Goal: Transaction & Acquisition: Purchase product/service

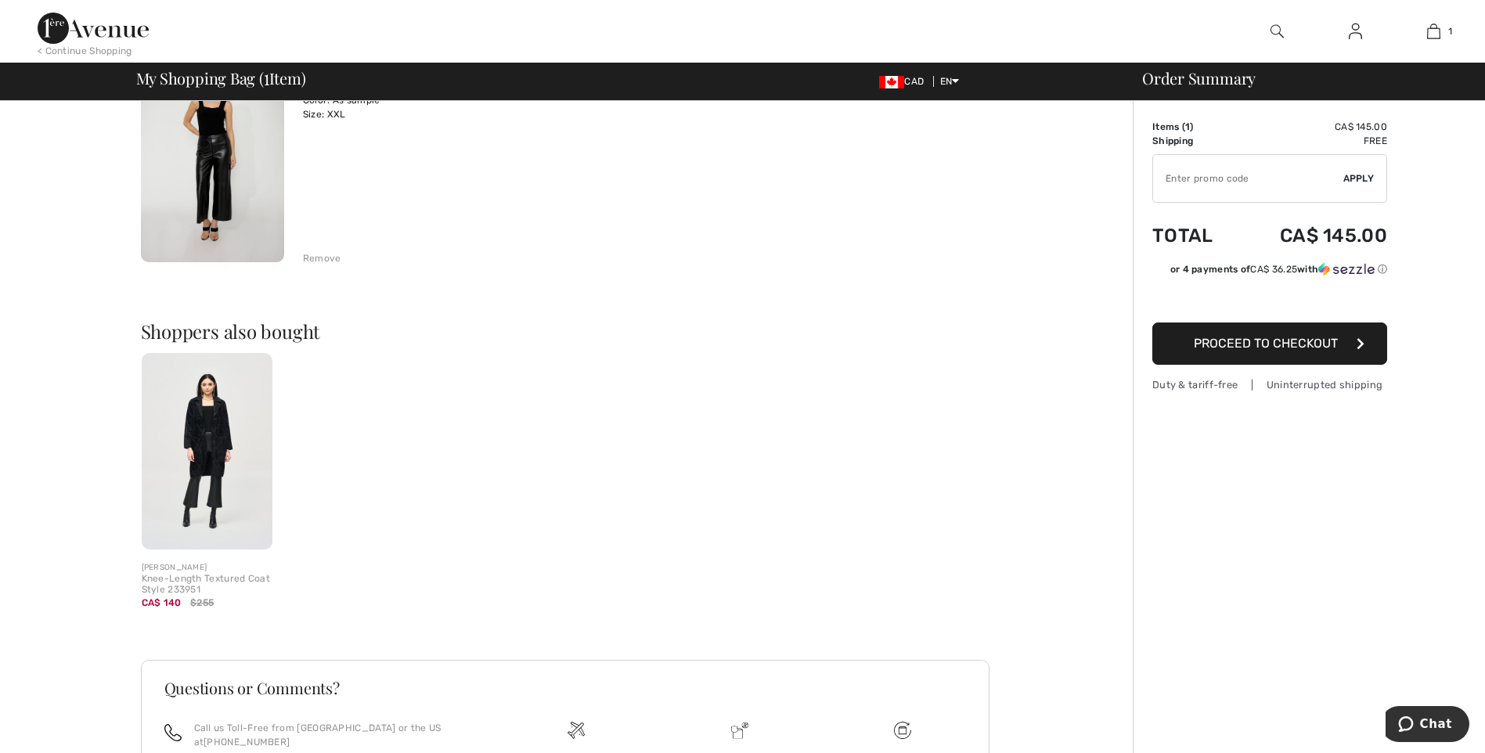
scroll to position [157, 0]
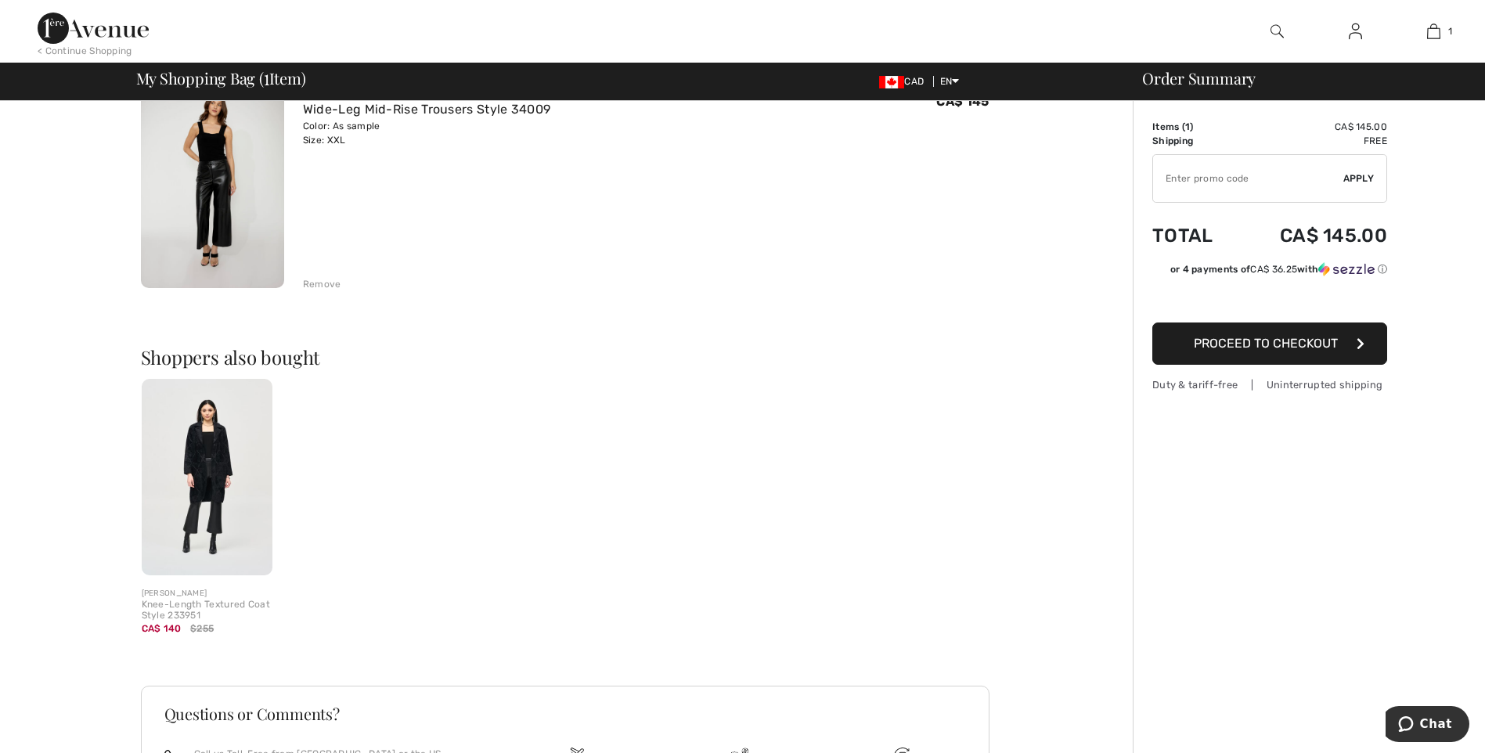
click at [1198, 180] on input "TEXT" at bounding box center [1248, 178] width 190 height 47
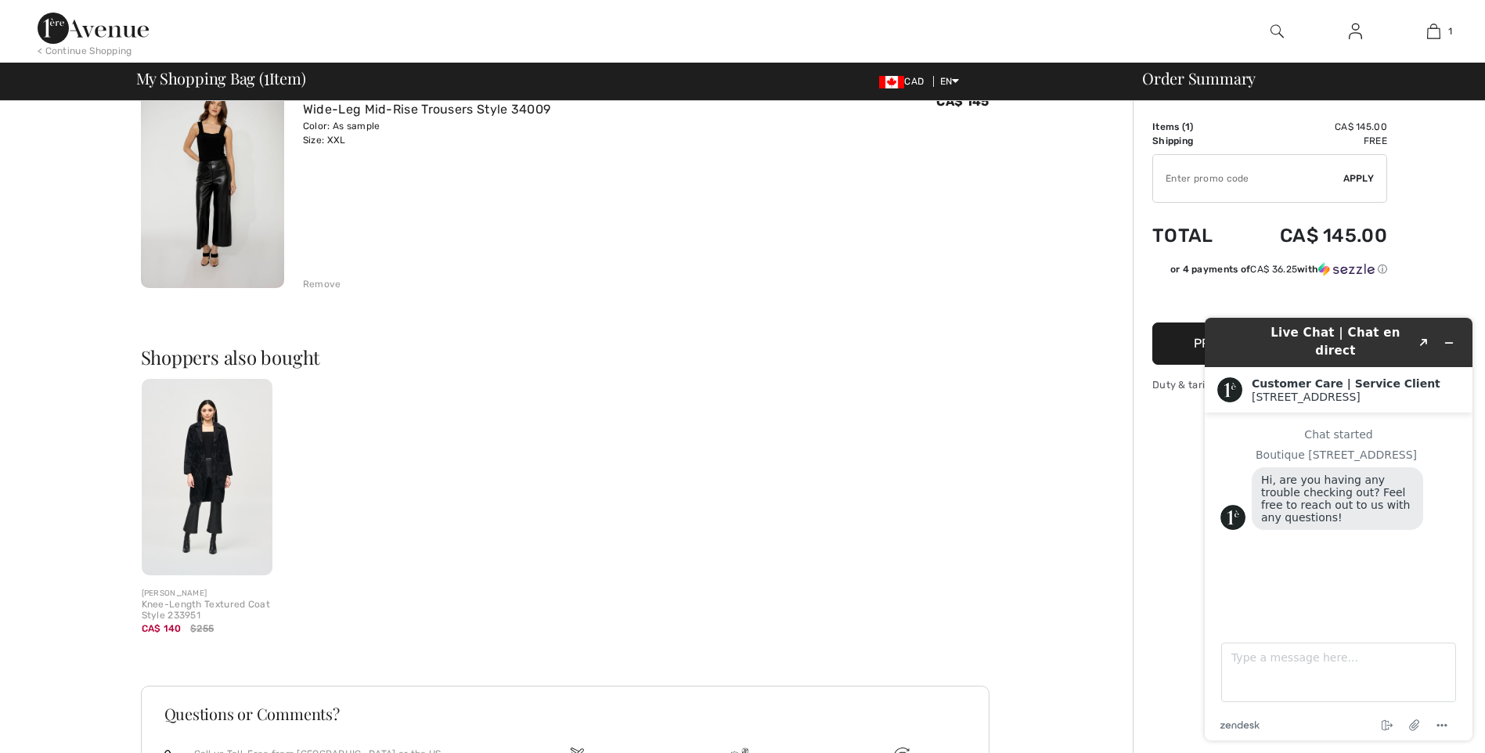
click at [1201, 172] on input "TEXT" at bounding box center [1248, 178] width 190 height 47
type input "NEW15"
click at [1437, 268] on div "Order Summary Details Items ( 1 ) CA$ 145.00 Promo code CA$ 0.00 Shipping Free …" at bounding box center [1309, 444] width 352 height 1001
click at [943, 409] on div "Quick view JOSEPH RIBKOFF Knee-Length Textured Coat Style 233951 CA$ 140 $255" at bounding box center [571, 513] width 861 height 269
click at [1449, 337] on icon "Minimize widget" at bounding box center [1449, 342] width 11 height 11
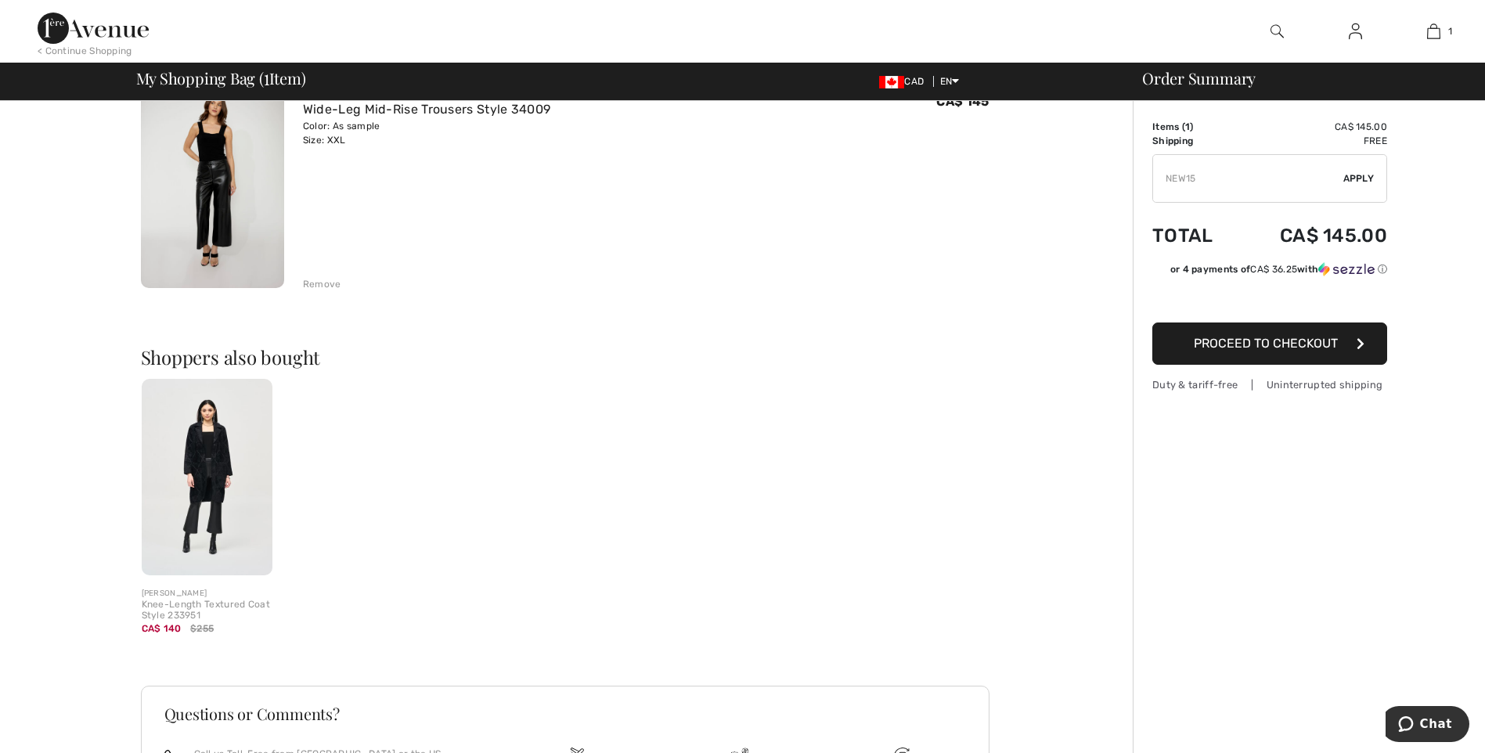
click at [1281, 341] on span "Proceed to Checkout" at bounding box center [1266, 343] width 144 height 15
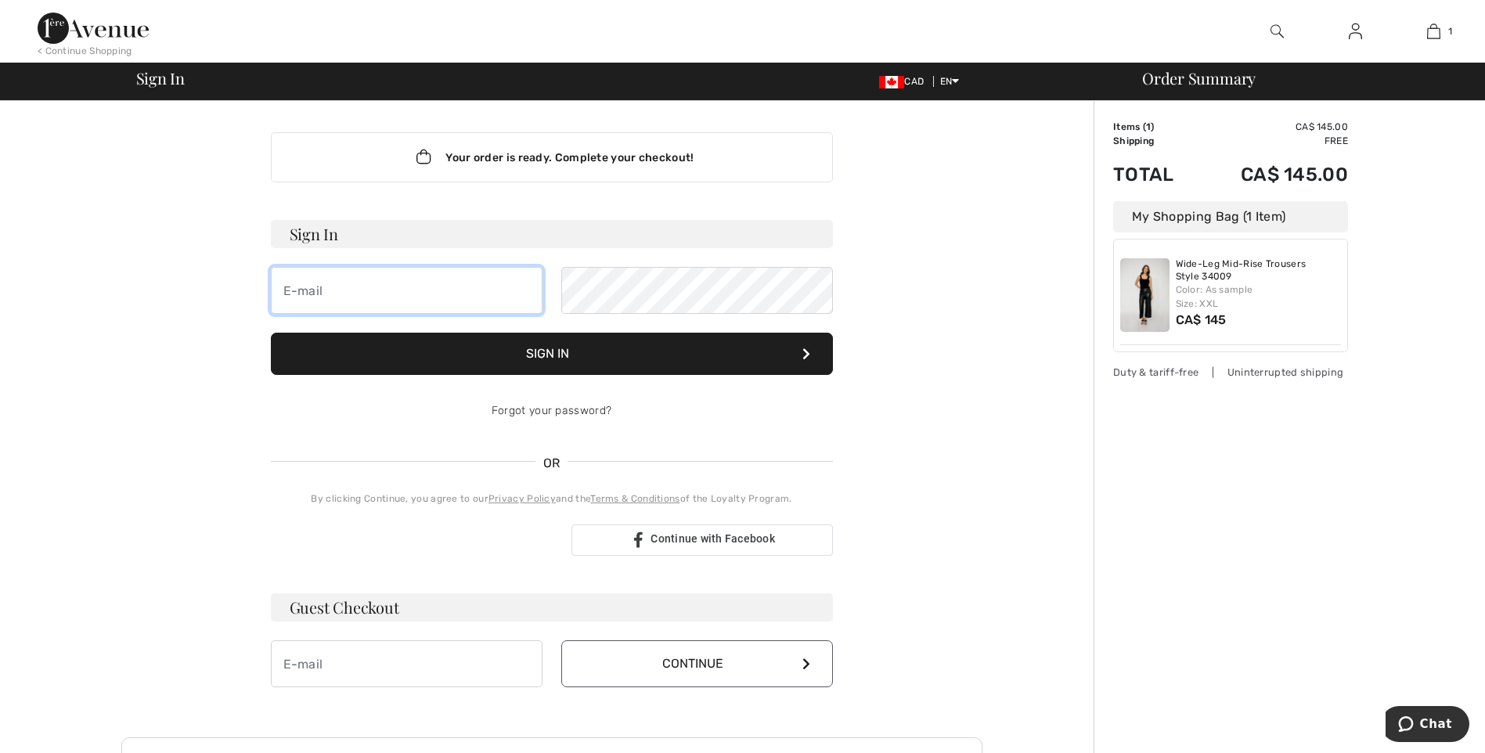
click at [411, 298] on input "email" at bounding box center [407, 290] width 272 height 47
type input "[EMAIL_ADDRESS][DOMAIN_NAME]"
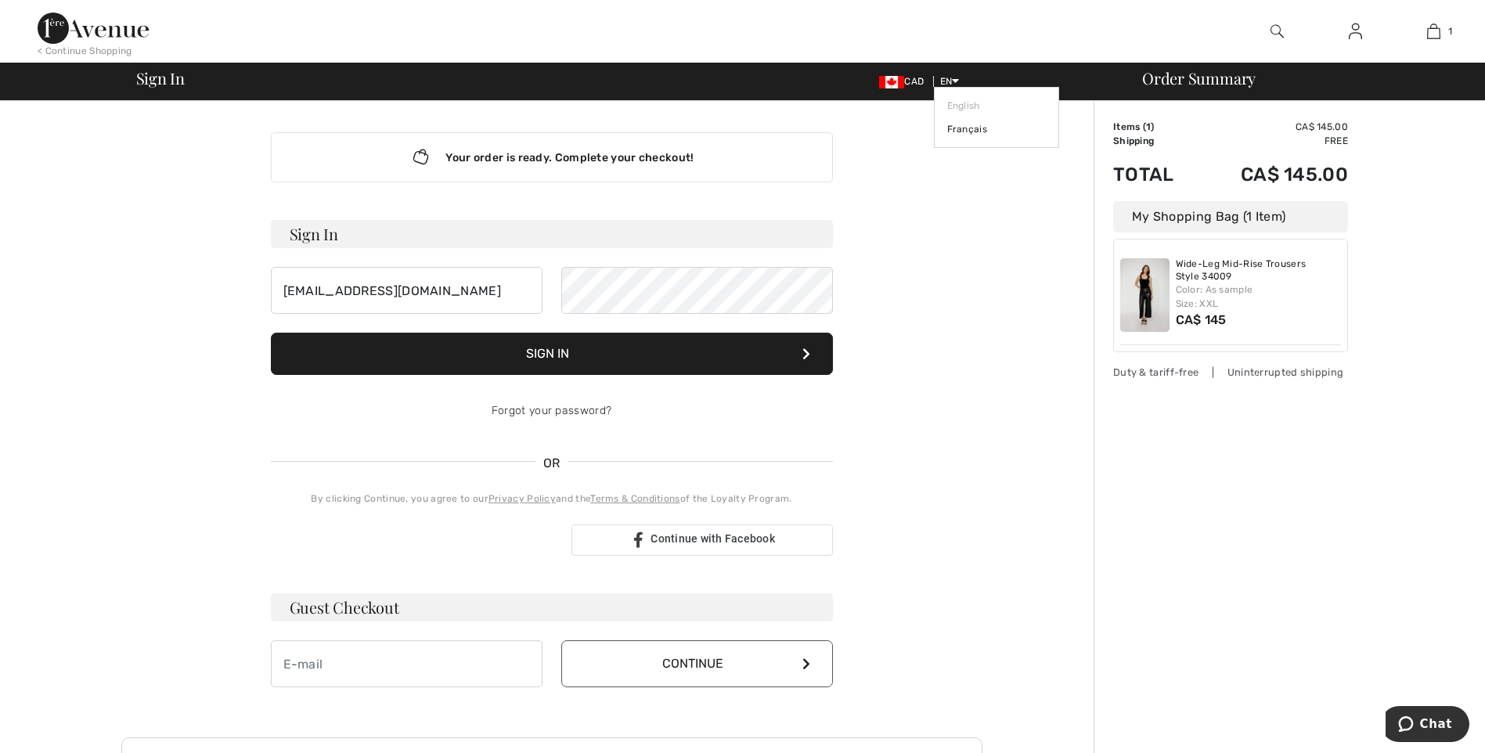
click at [958, 78] on icon at bounding box center [955, 80] width 7 height 11
click at [961, 128] on link "Français" at bounding box center [996, 128] width 99 height 23
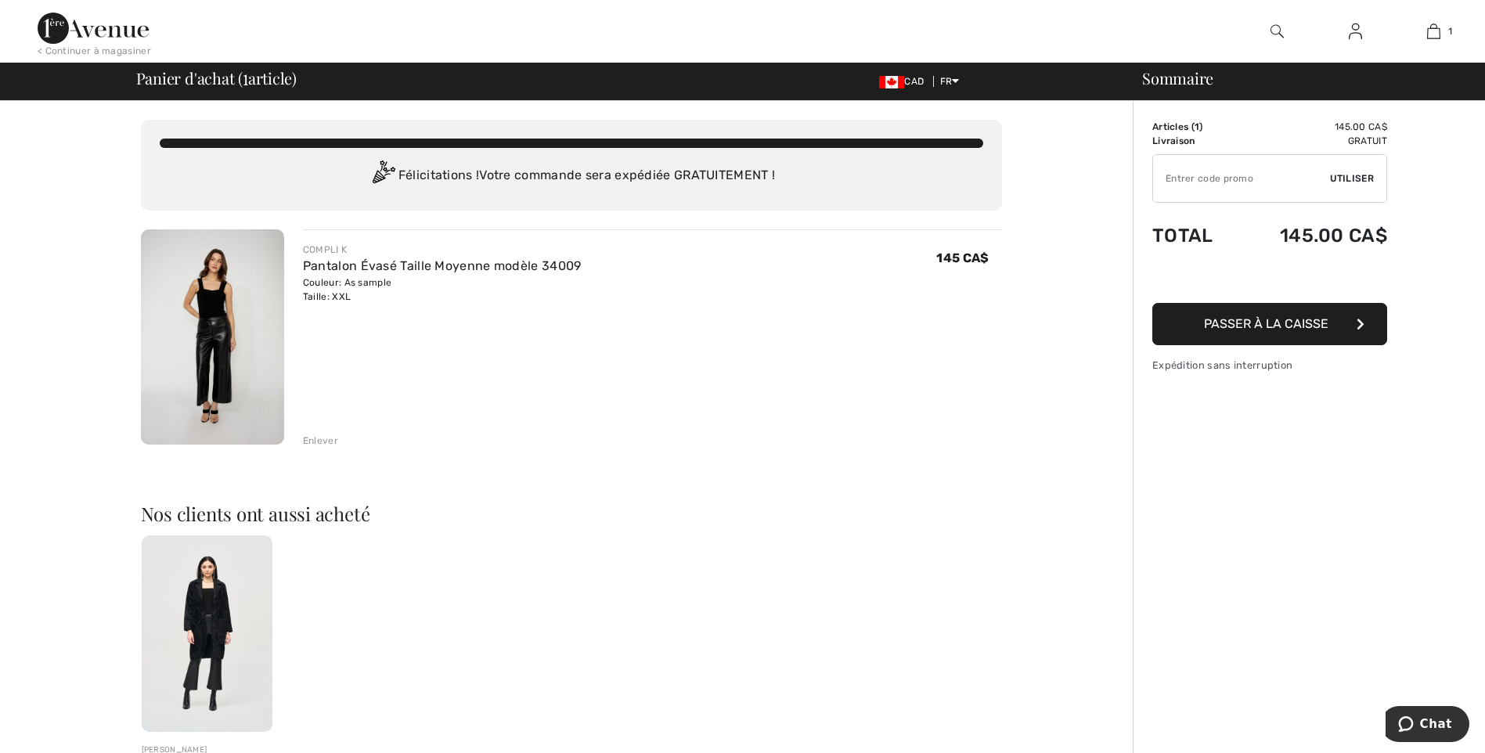
click at [1190, 187] on input "TEXT" at bounding box center [1241, 178] width 177 height 47
type input "NEW15"
click at [1224, 315] on button "Passer à la caisse" at bounding box center [1269, 324] width 235 height 42
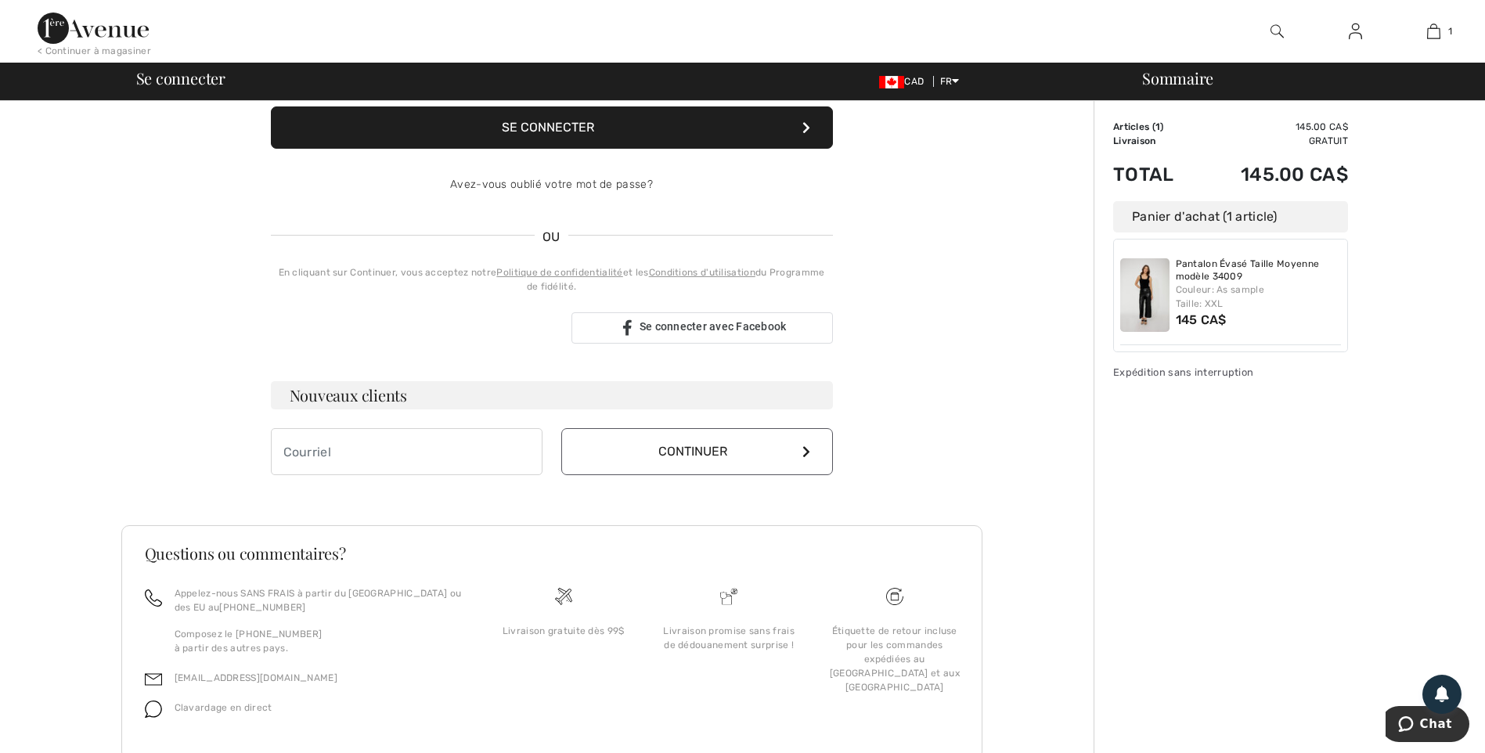
scroll to position [235, 0]
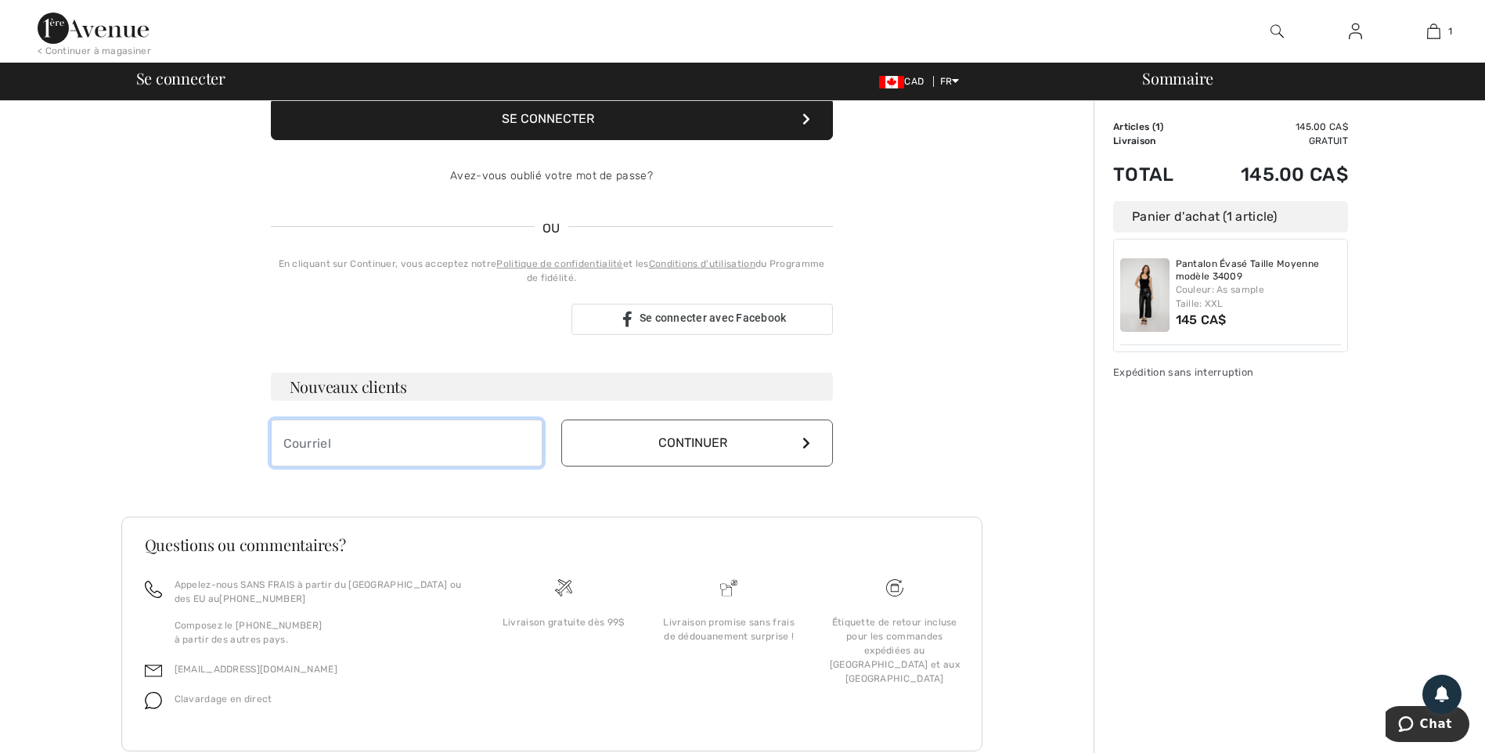
click at [388, 449] on input "email" at bounding box center [407, 443] width 272 height 47
drag, startPoint x: 388, startPoint y: 448, endPoint x: 298, endPoint y: 488, distance: 97.8
click at [298, 488] on div "Votre commande est prête. Finalisez votre achat ! Se connecter Se connecter Ave…" at bounding box center [551, 182] width 587 height 633
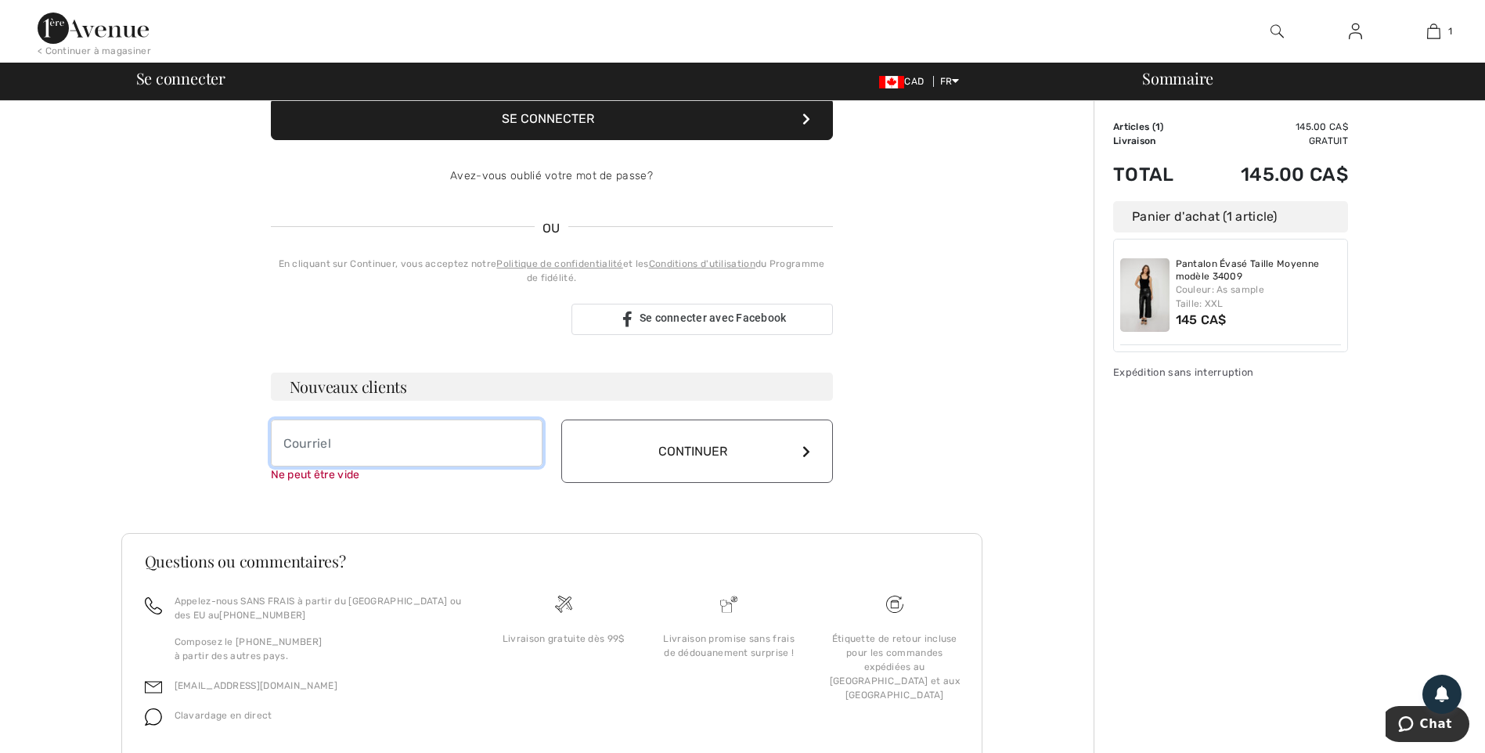
click at [304, 445] on input "email" at bounding box center [407, 443] width 272 height 47
type input "chico-lep@hotmail.ca"
click at [806, 449] on icon at bounding box center [807, 451] width 8 height 13
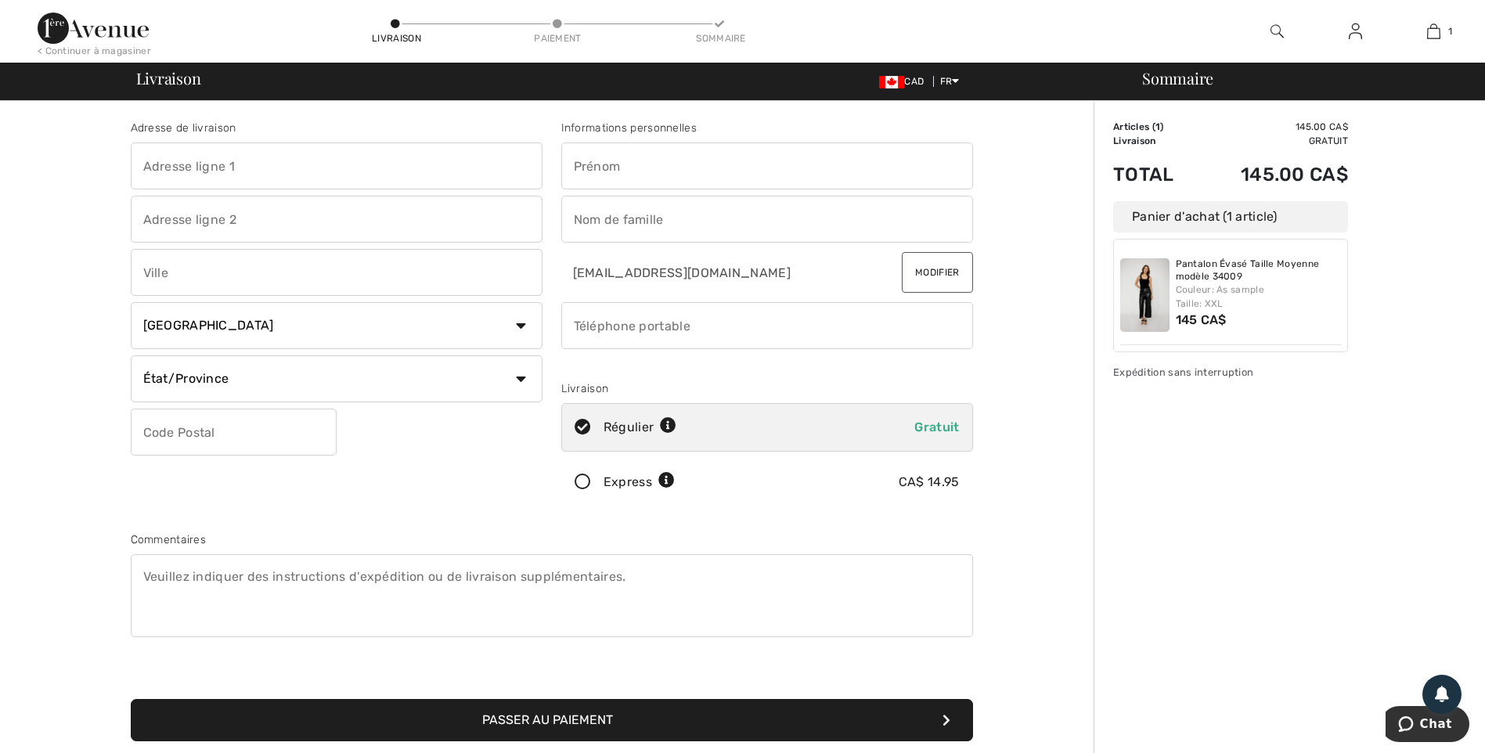
click at [647, 162] on input "text" at bounding box center [767, 165] width 412 height 47
type input "Colette"
type input "Témiscouata-Sur-le-Lac"
type input "G0L 1E0"
type input "4187224901"
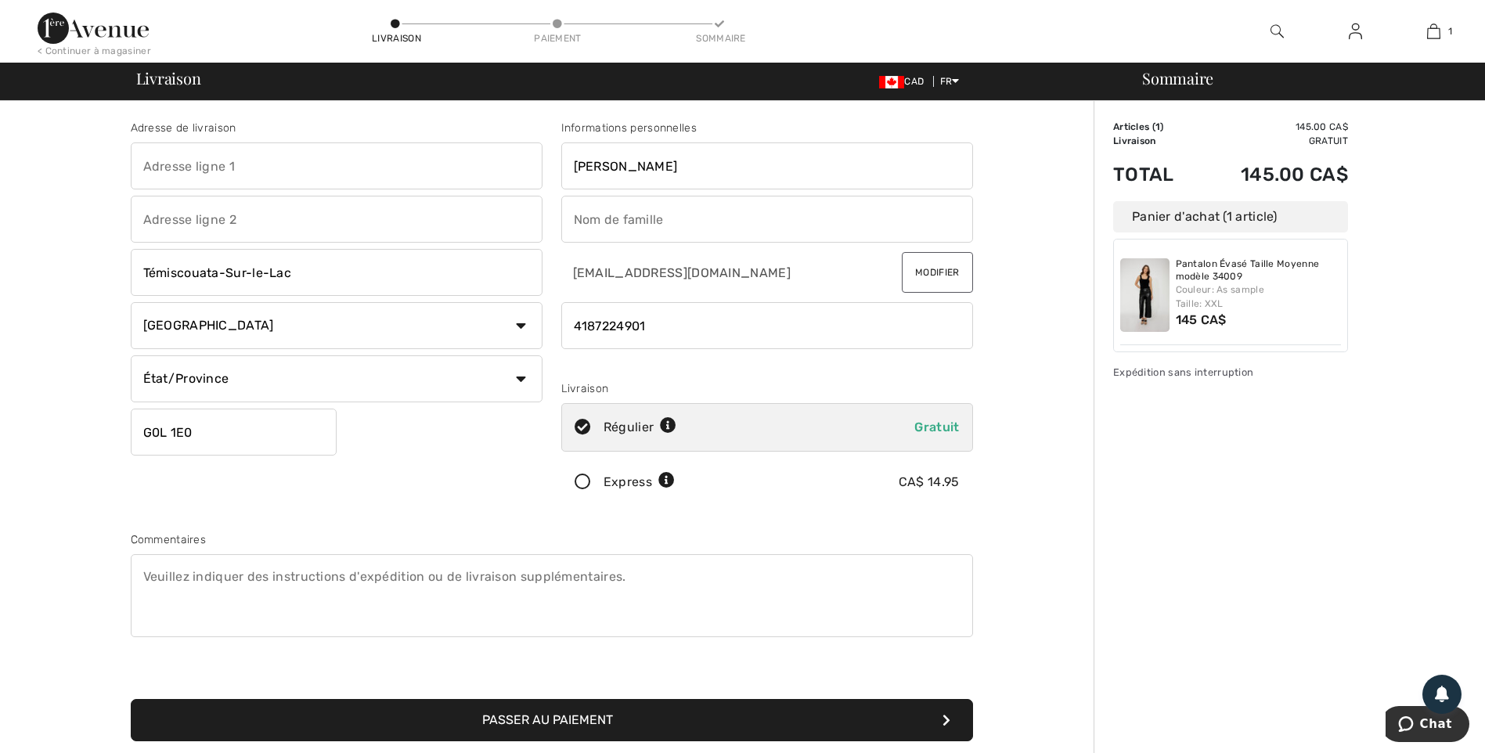
type input "G0L1E0"
click at [612, 227] on input "text" at bounding box center [767, 219] width 412 height 47
type input "Chicoine"
click at [200, 175] on input "text" at bounding box center [337, 165] width 412 height 47
type input "4 [PERSON_NAME]"
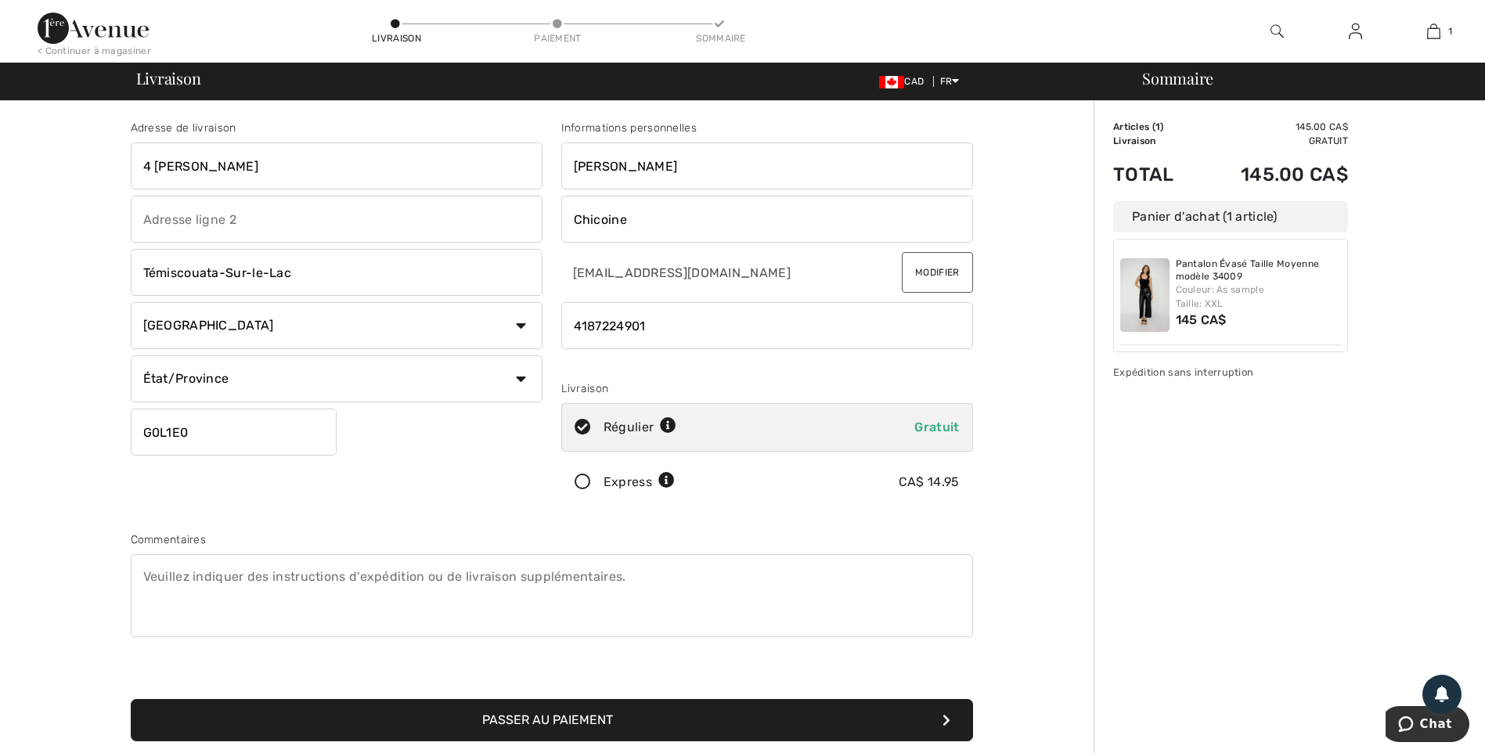
click at [241, 387] on select "État/Province Alberta Colombie-Britannique Ile-du-Prince-Edward Manitoba Nouvea…" at bounding box center [337, 378] width 412 height 47
select select "QC"
click at [131, 355] on select "État/Province Alberta Colombie-Britannique Ile-du-Prince-Edward Manitoba Nouvea…" at bounding box center [337, 378] width 412 height 47
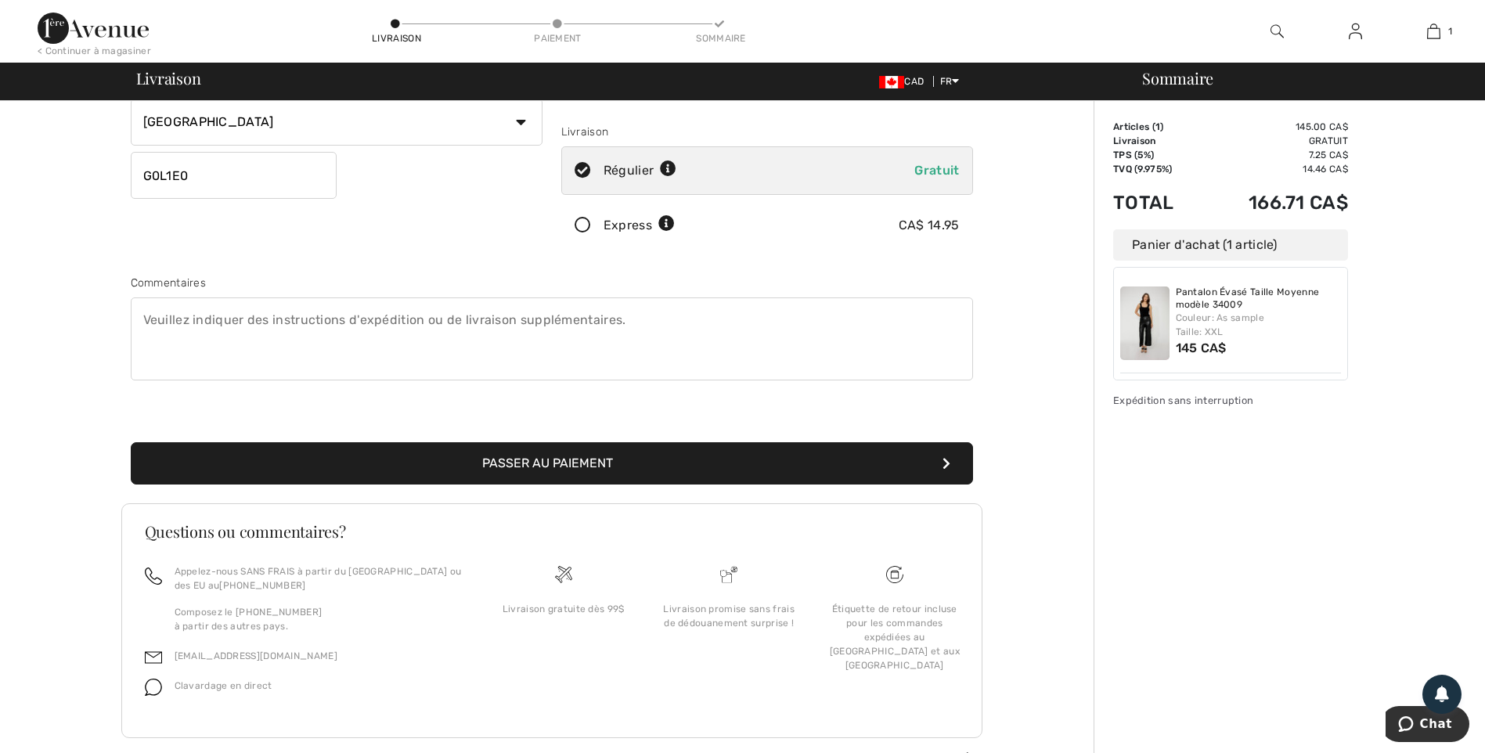
scroll to position [281, 0]
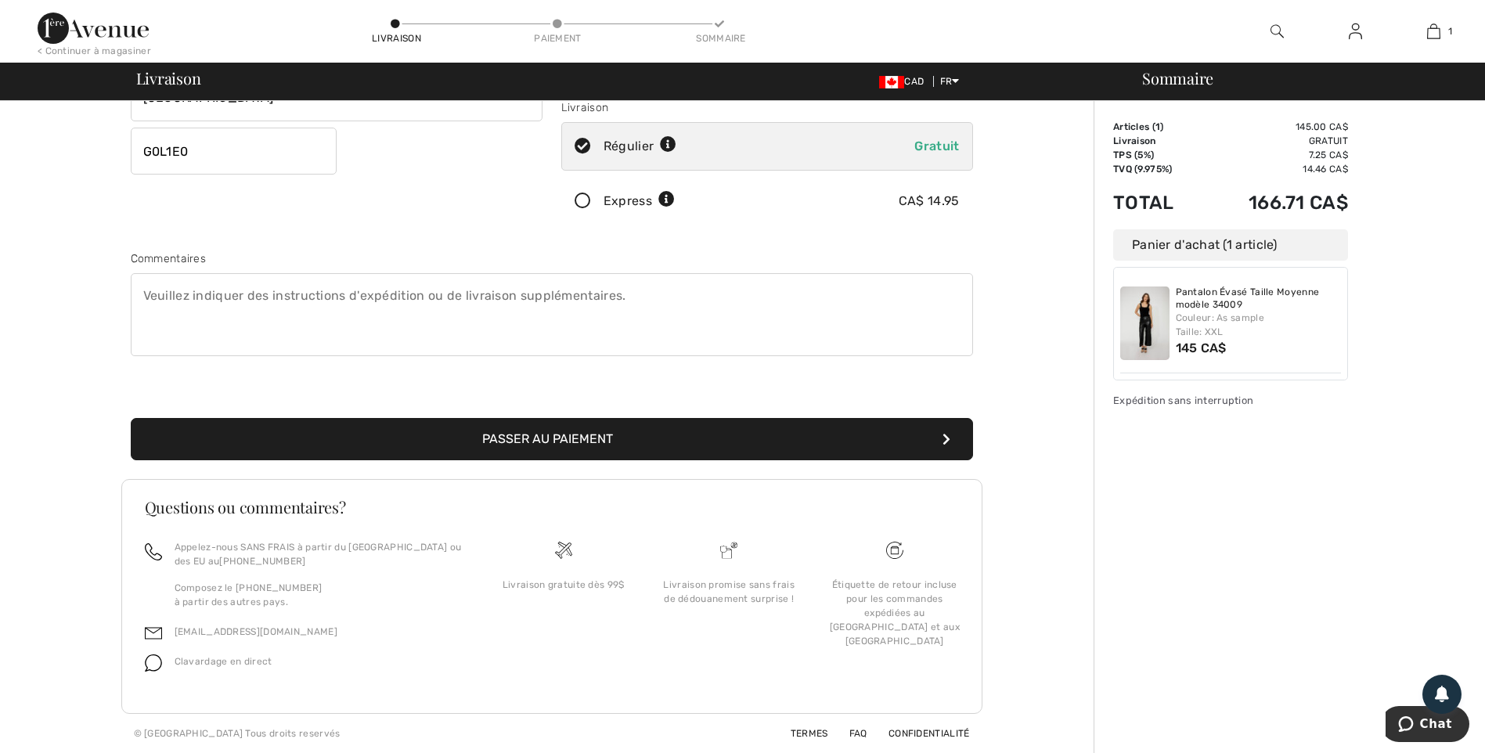
click at [518, 437] on button "Passer au paiement" at bounding box center [552, 439] width 842 height 42
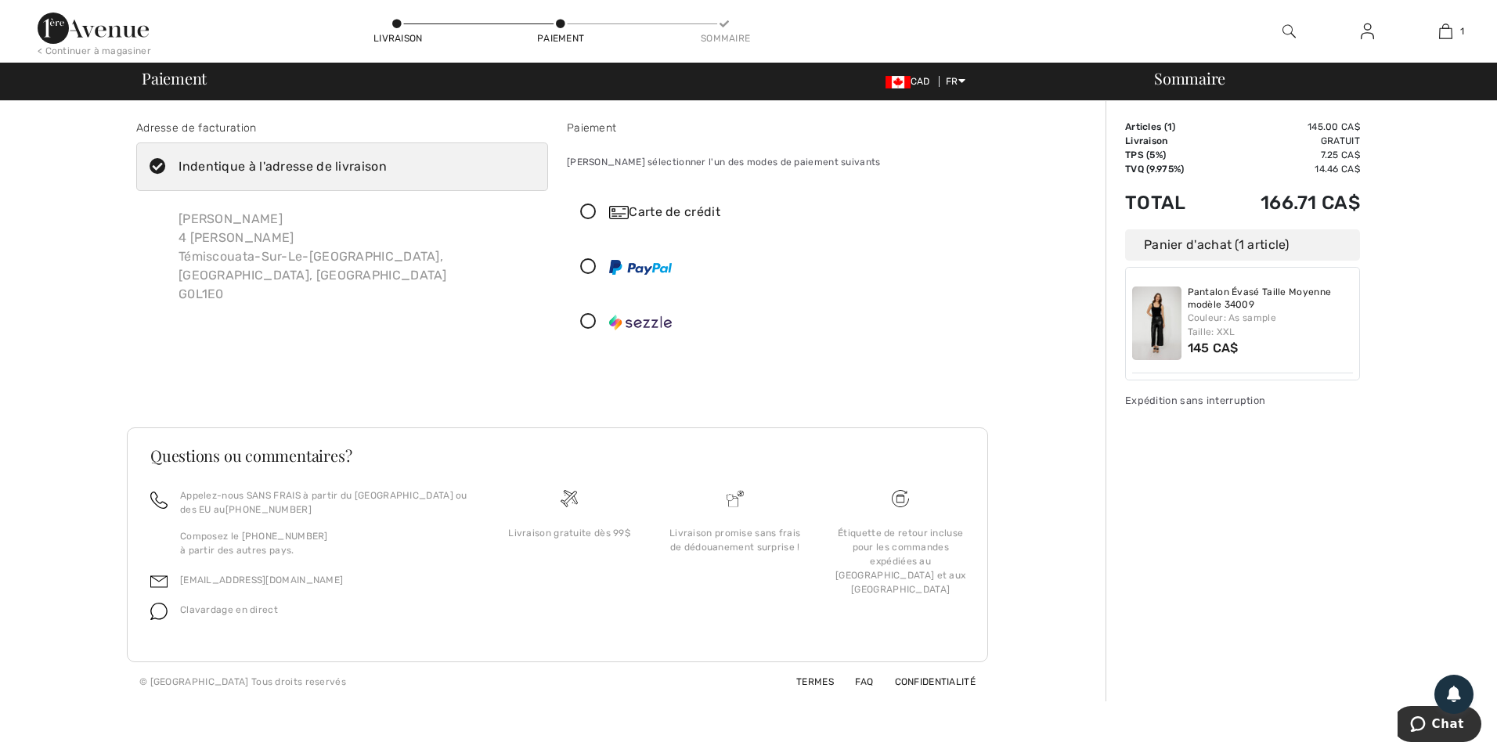
click at [587, 217] on icon at bounding box center [588, 212] width 41 height 16
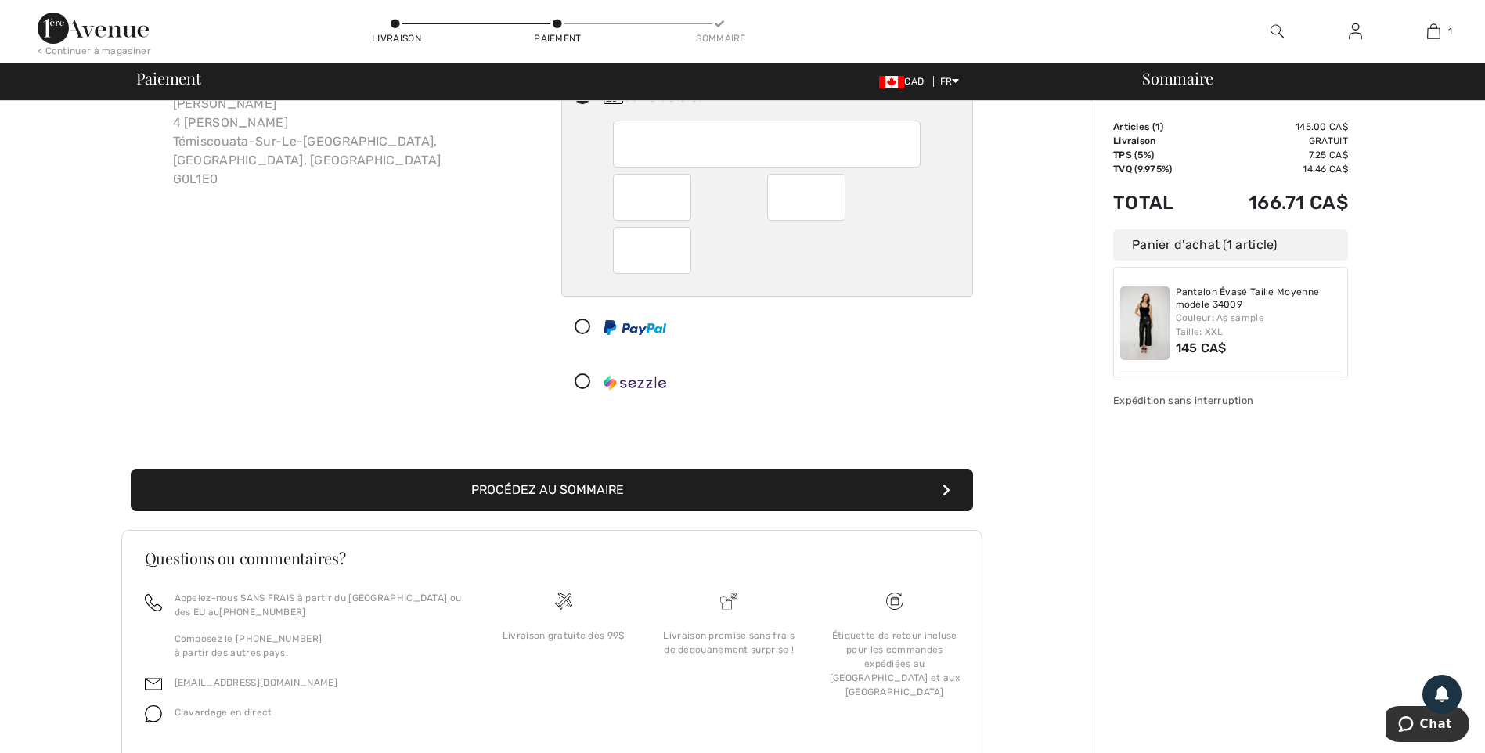
scroll to position [157, 0]
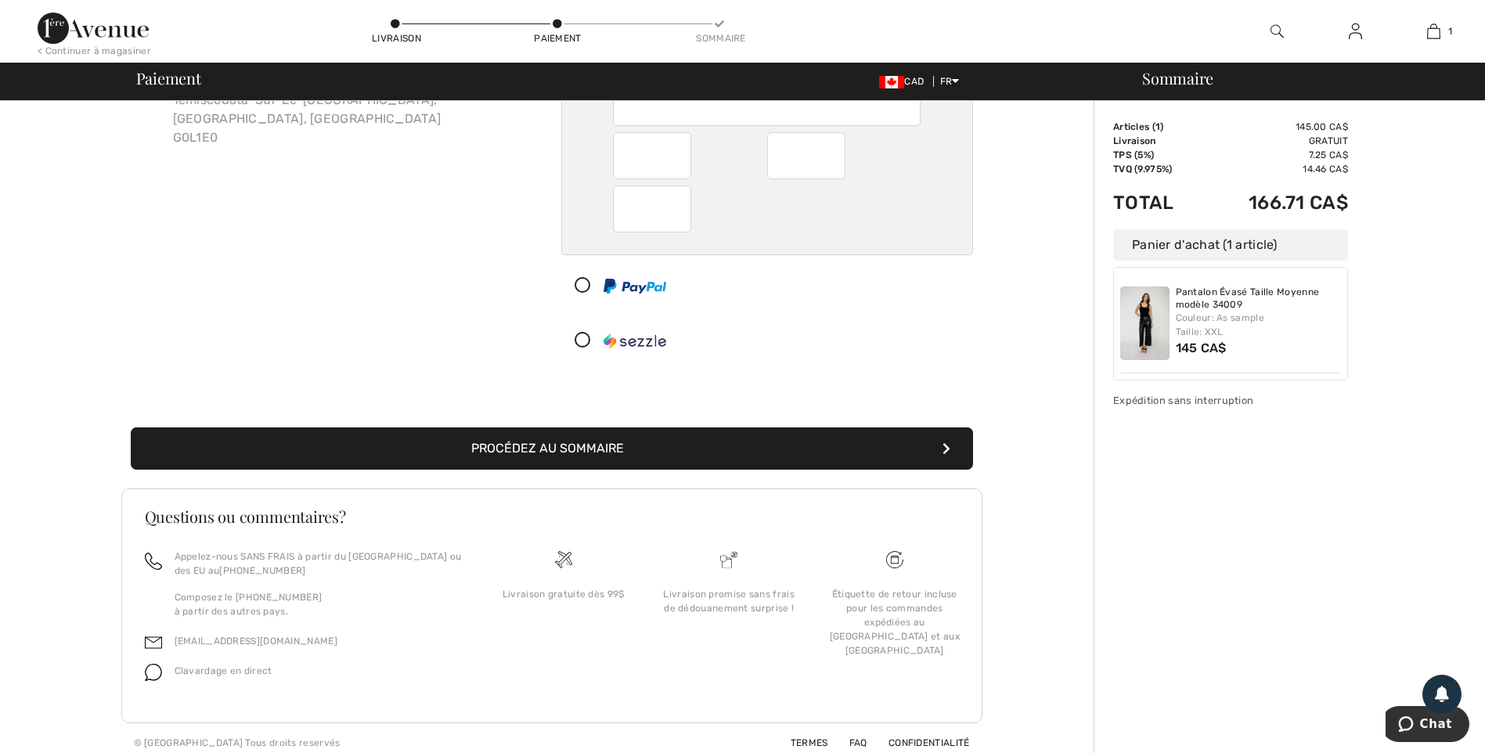
click at [543, 453] on button "Procédez au sommaire" at bounding box center [552, 448] width 842 height 42
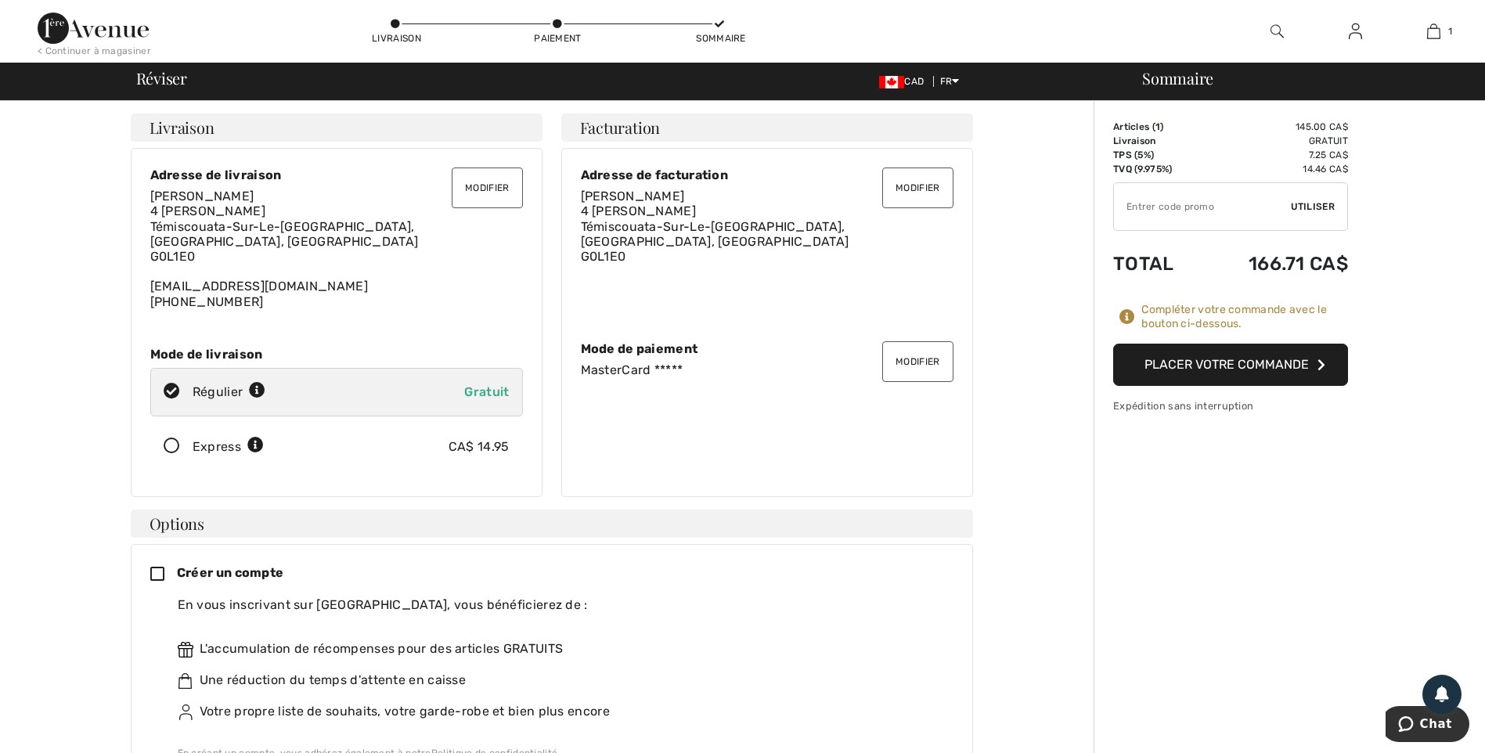
click at [1133, 205] on input "TEXT" at bounding box center [1202, 206] width 177 height 47
type input "NEW15"
click at [1312, 206] on span "Utiliser" at bounding box center [1313, 207] width 44 height 14
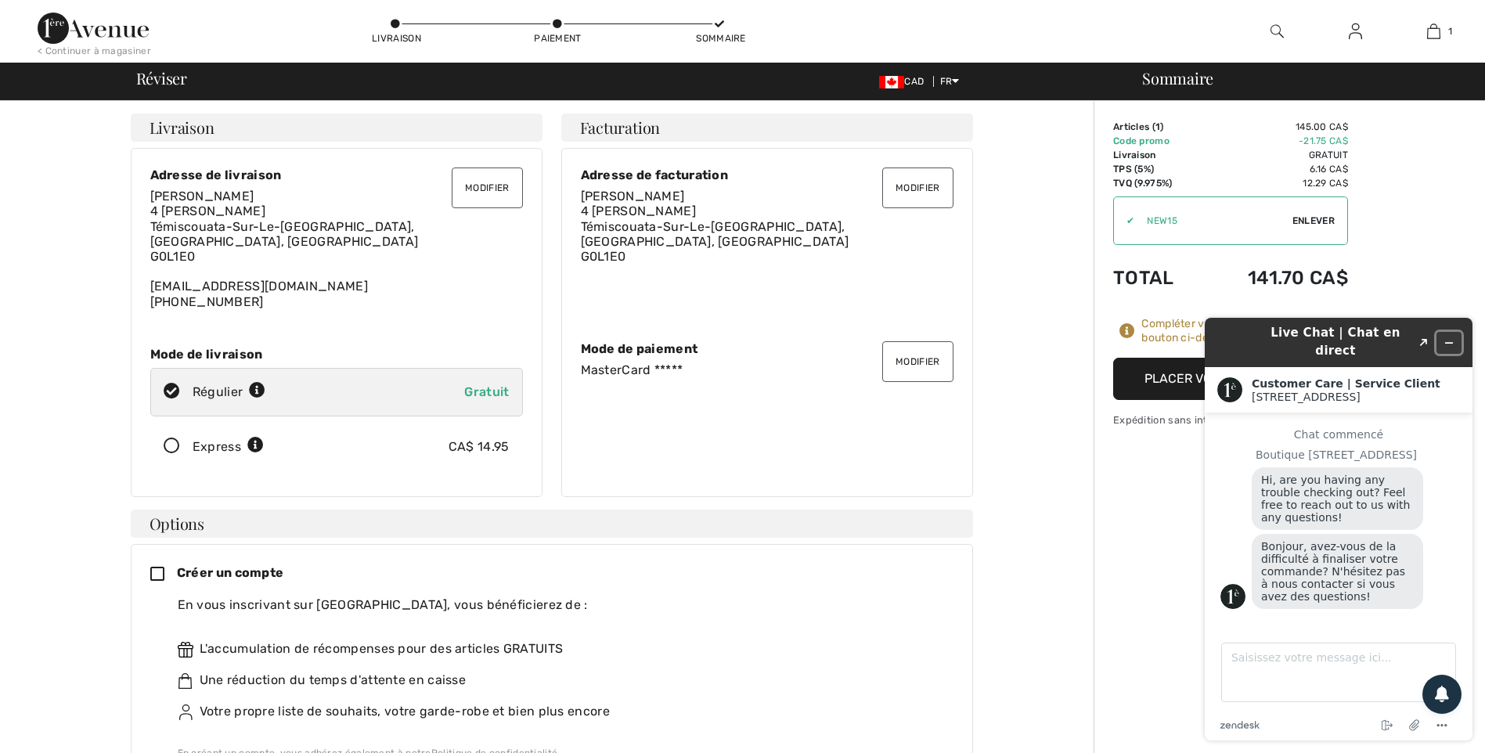
click at [1446, 337] on icon "Réduire le widget" at bounding box center [1449, 342] width 11 height 11
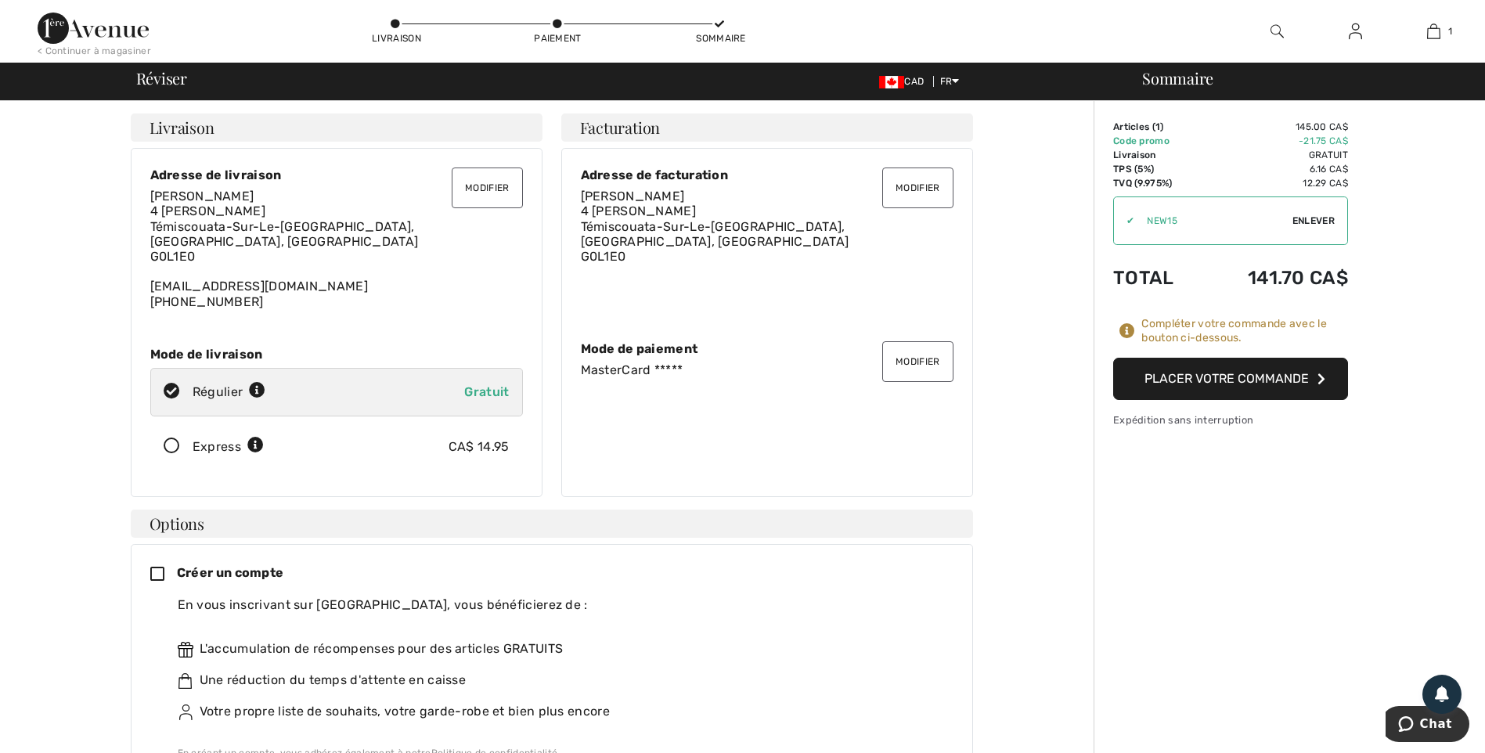
click at [1267, 384] on button "Placer votre commande" at bounding box center [1230, 379] width 235 height 42
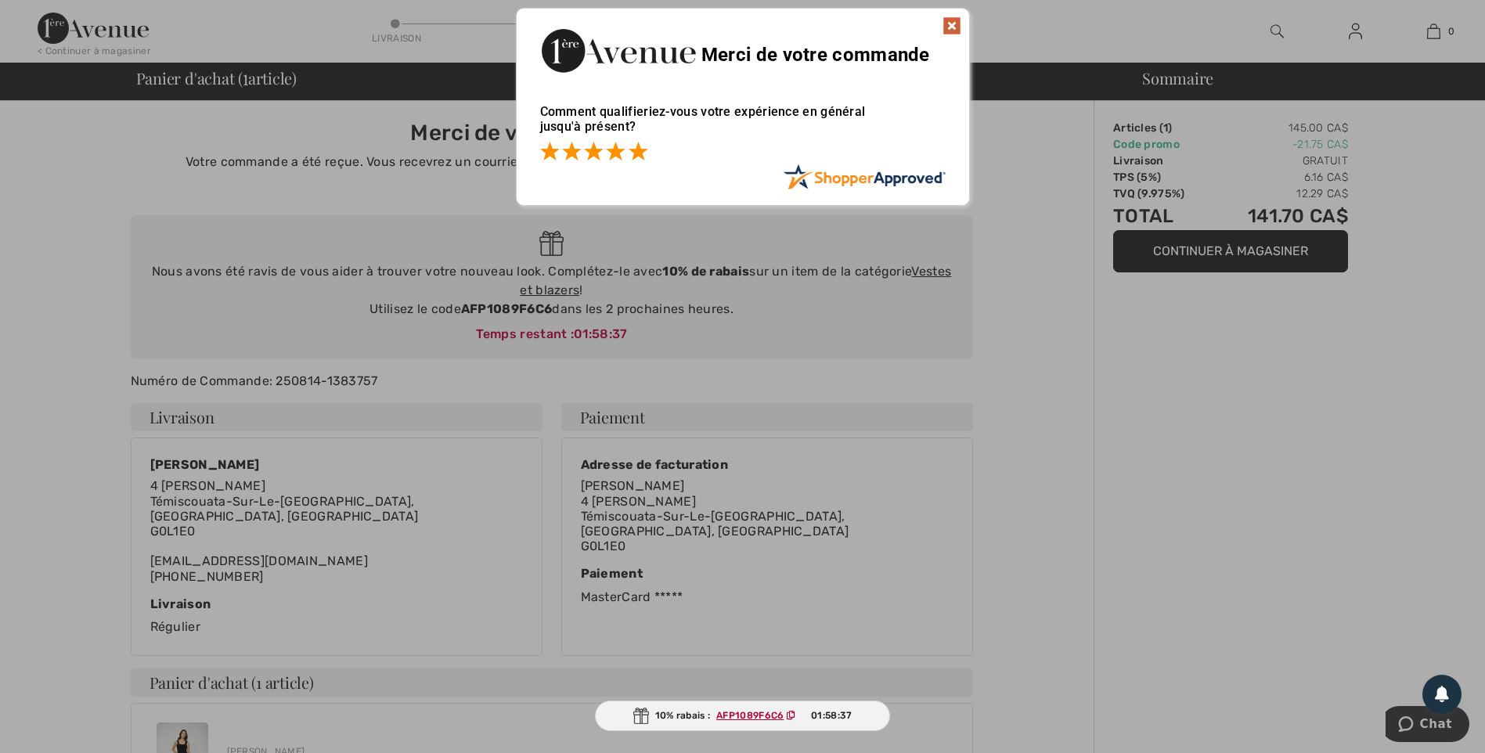
click at [642, 155] on span at bounding box center [638, 151] width 19 height 19
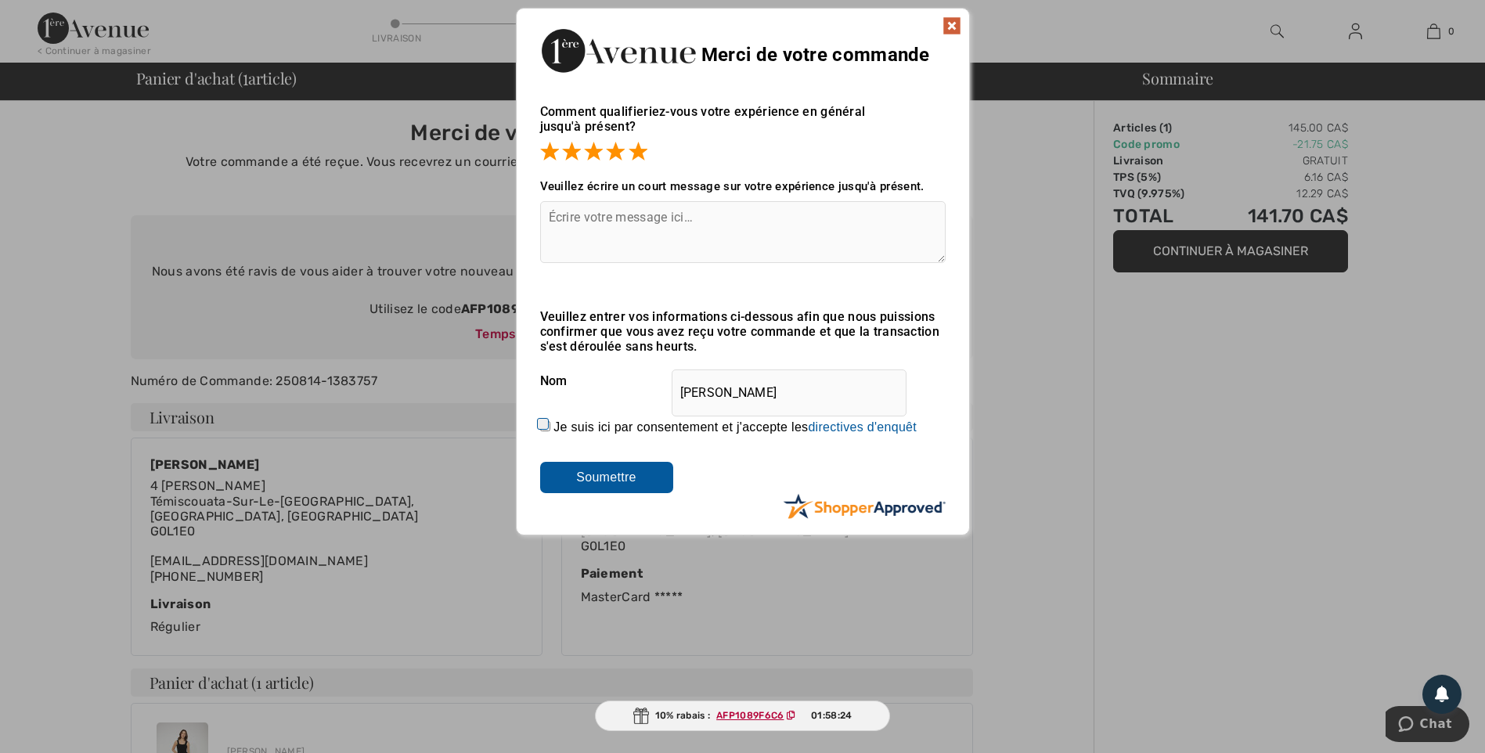
click at [609, 218] on textarea at bounding box center [743, 232] width 406 height 62
type textarea "Excellente"
click at [543, 421] on input "Je suis ici par consentement et j'accepte les En soumettant une évaluation, vou…" at bounding box center [545, 426] width 10 height 10
checkbox input "true"
click at [575, 479] on input "Soumettre" at bounding box center [606, 477] width 133 height 31
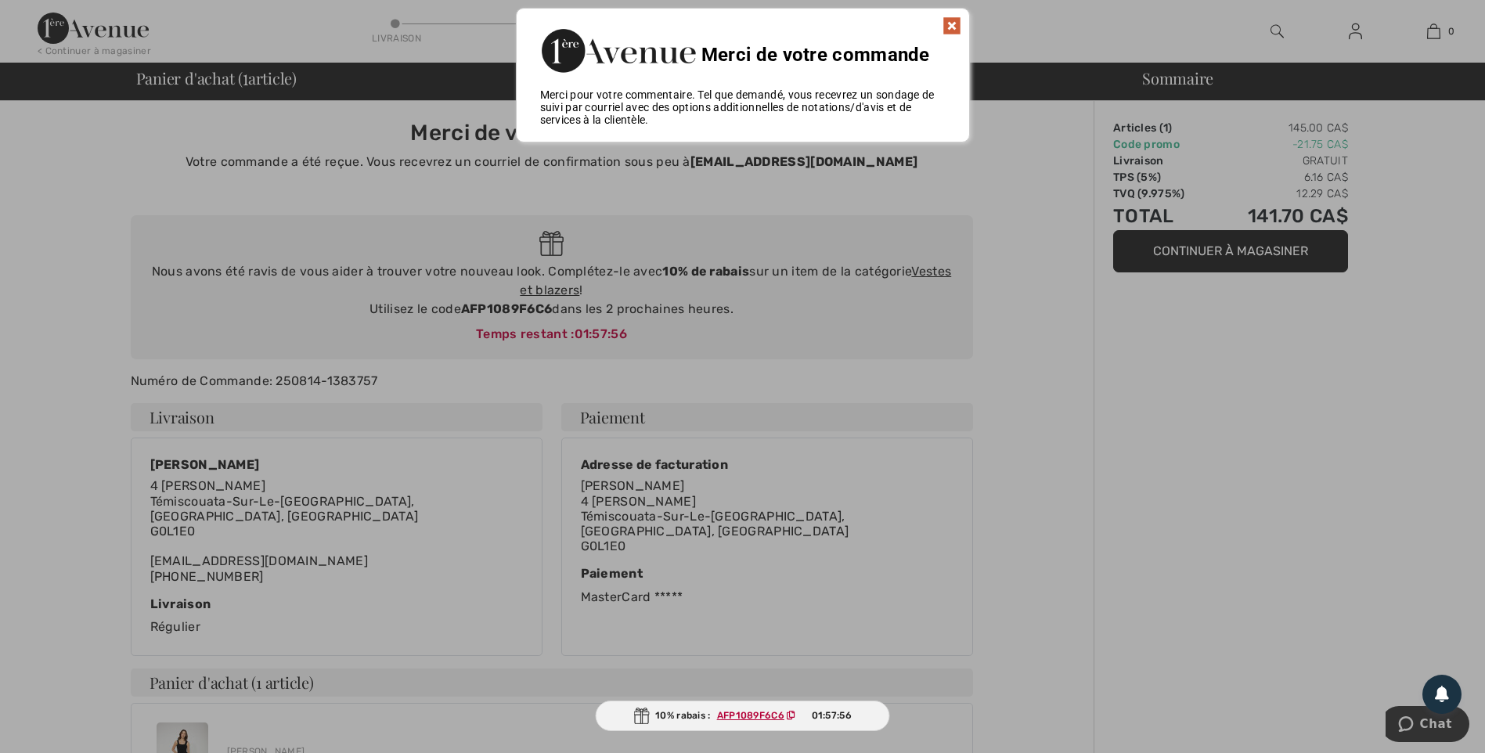
click at [950, 24] on img at bounding box center [952, 25] width 19 height 19
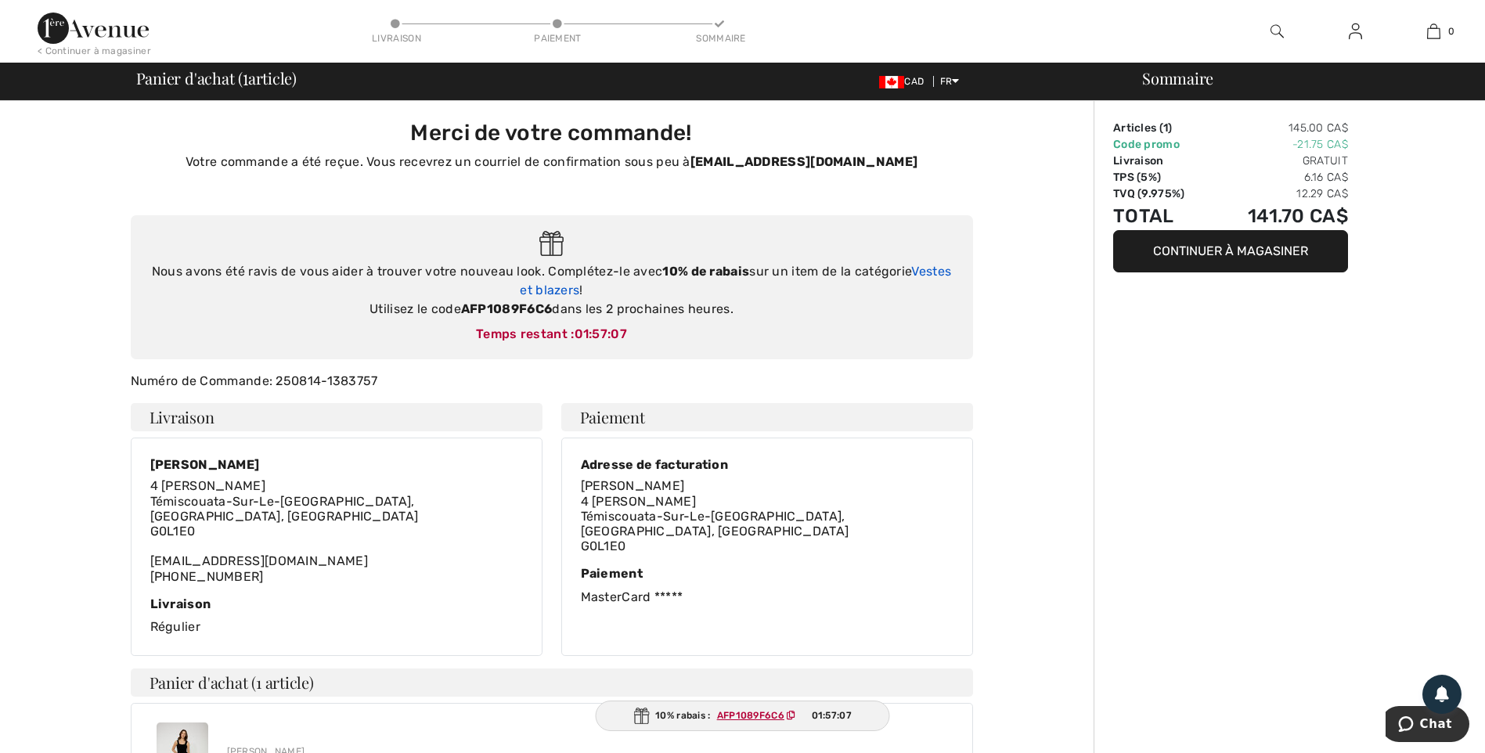
click at [561, 290] on link "Vestes et blazers" at bounding box center [735, 281] width 431 height 34
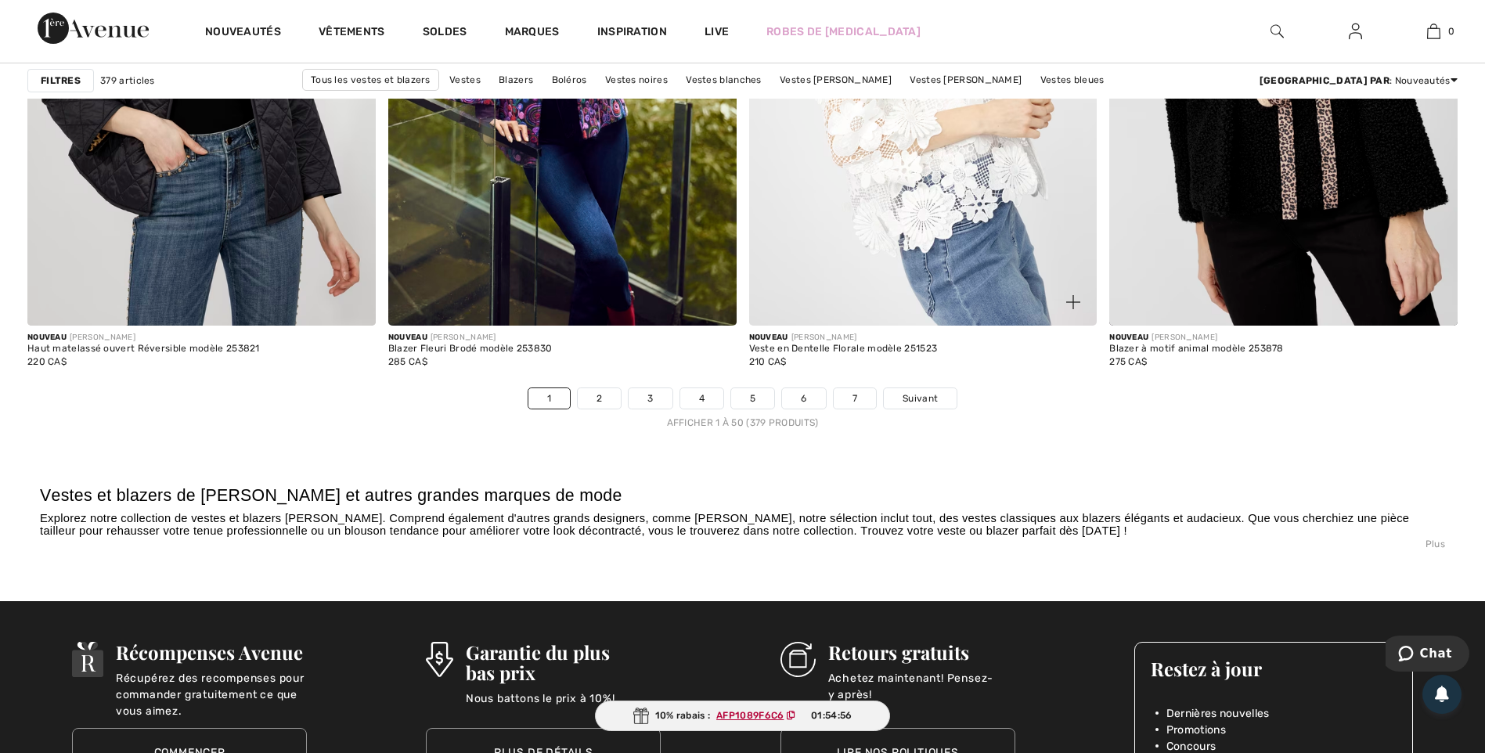
scroll to position [8925, 0]
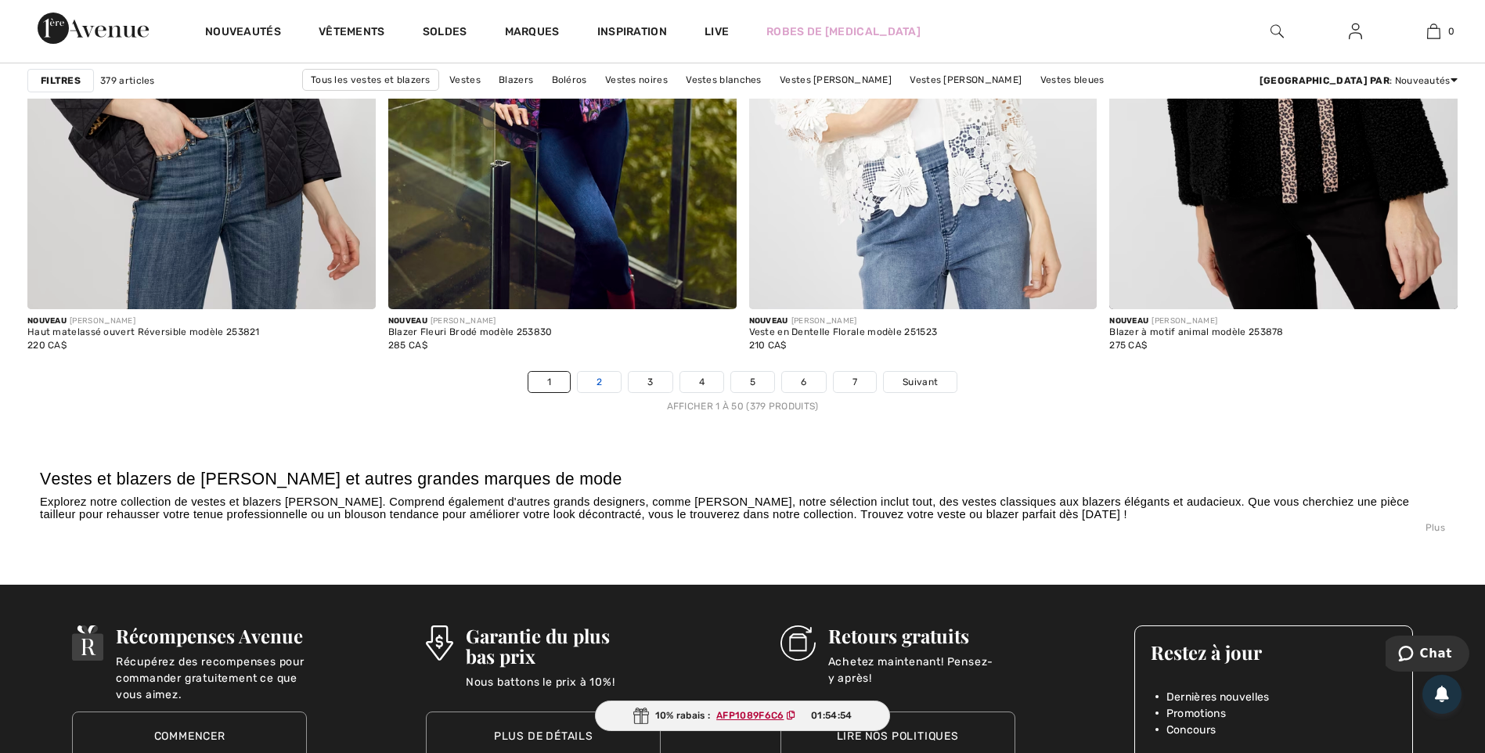
click at [604, 383] on link "2" at bounding box center [599, 382] width 43 height 20
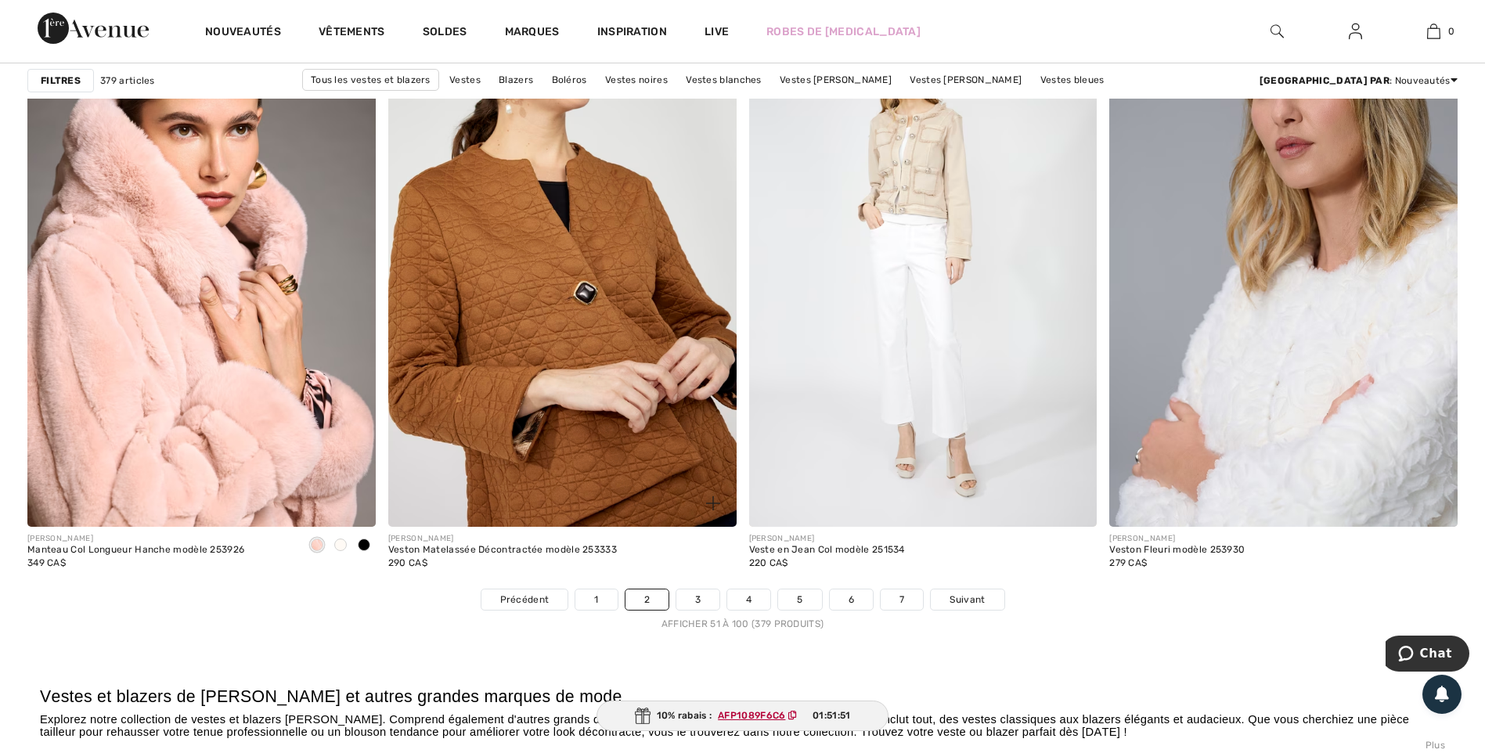
scroll to position [8769, 0]
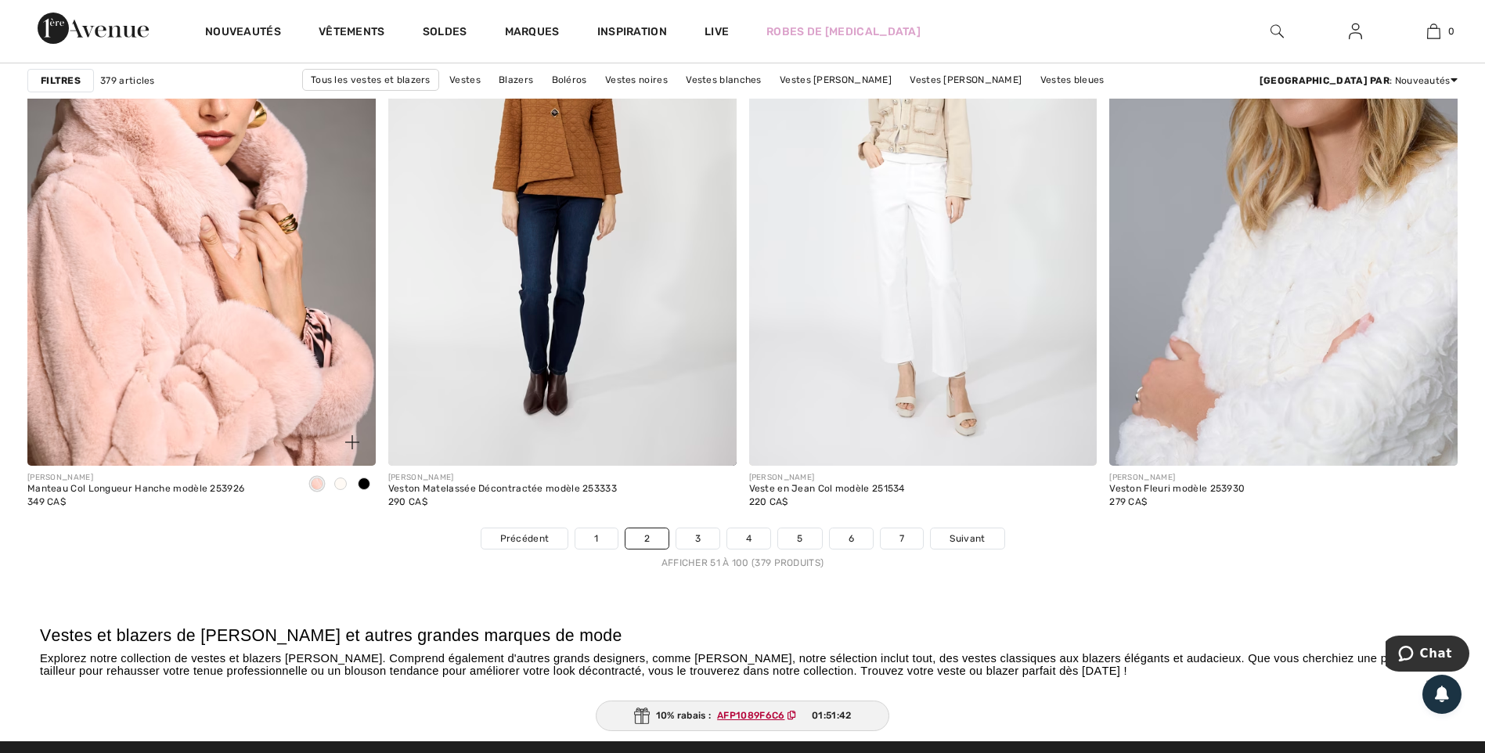
click at [338, 484] on span at bounding box center [340, 484] width 13 height 13
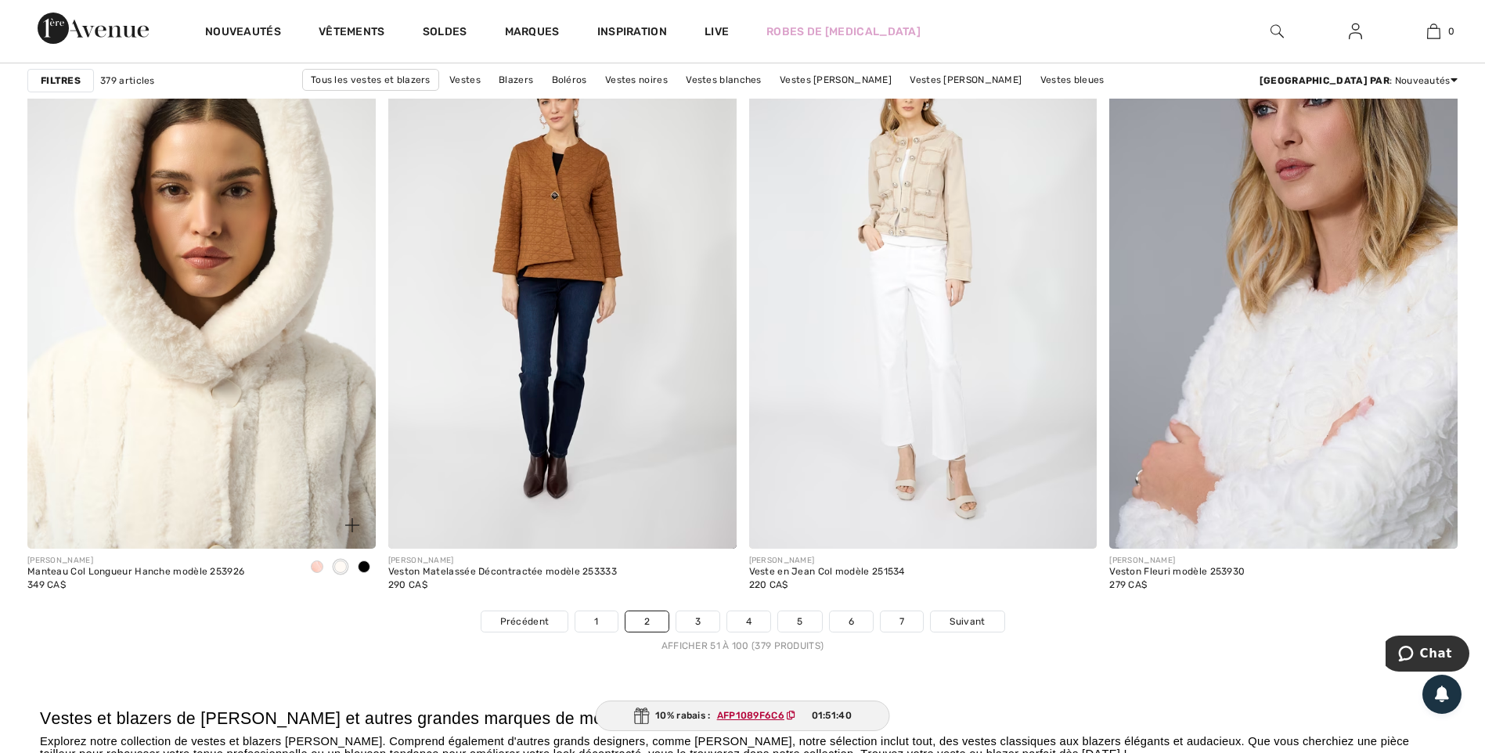
scroll to position [8612, 0]
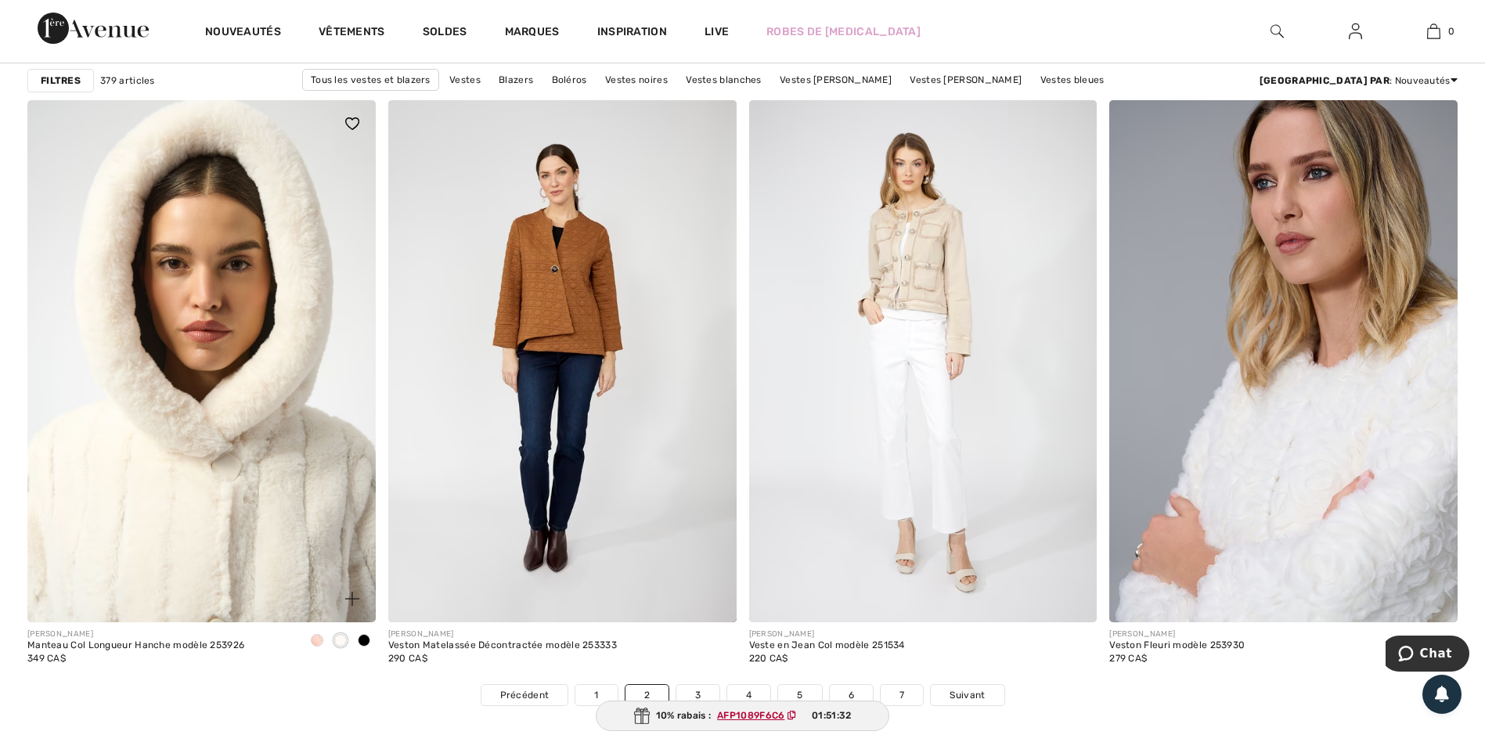
click at [266, 359] on img at bounding box center [201, 361] width 348 height 522
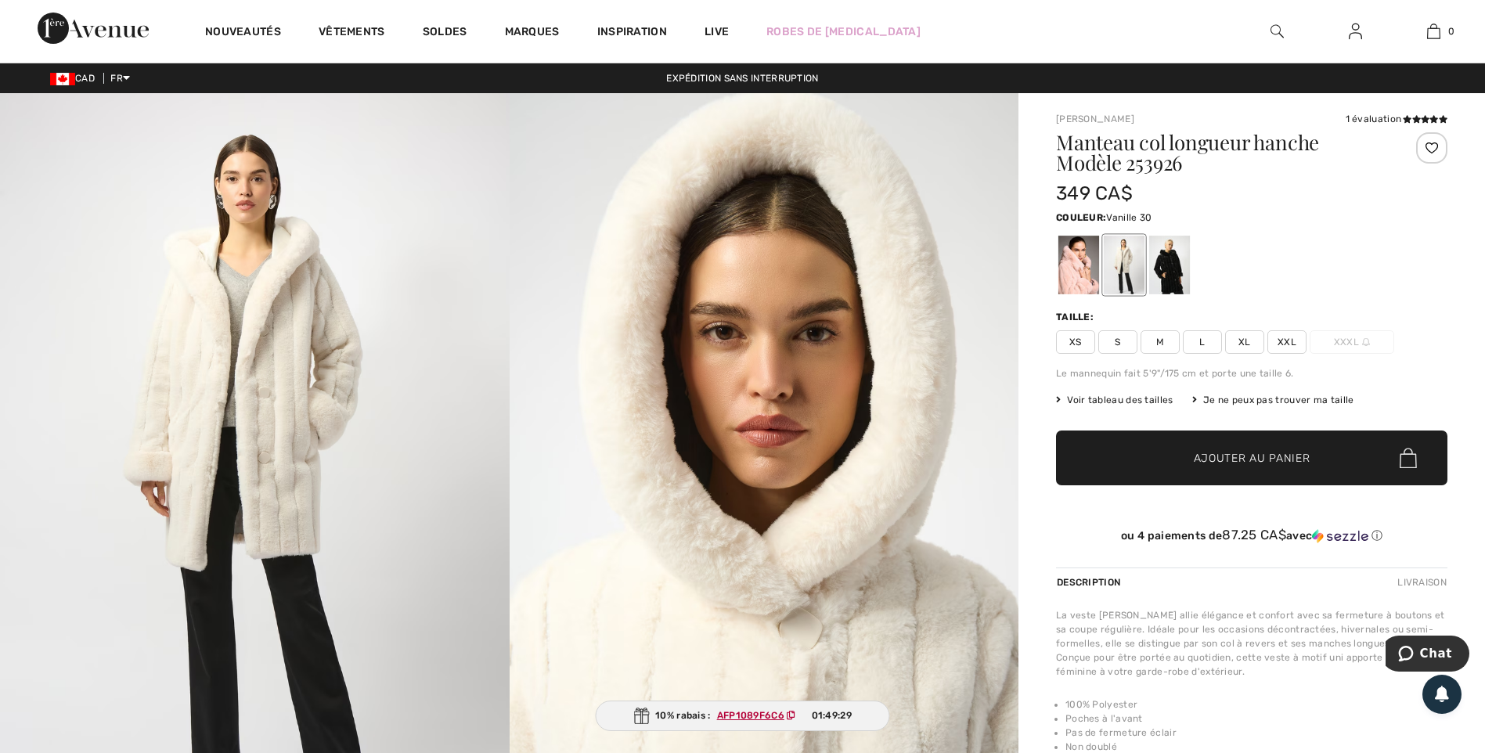
click at [1132, 400] on span "Voir tableau des tailles" at bounding box center [1114, 400] width 117 height 14
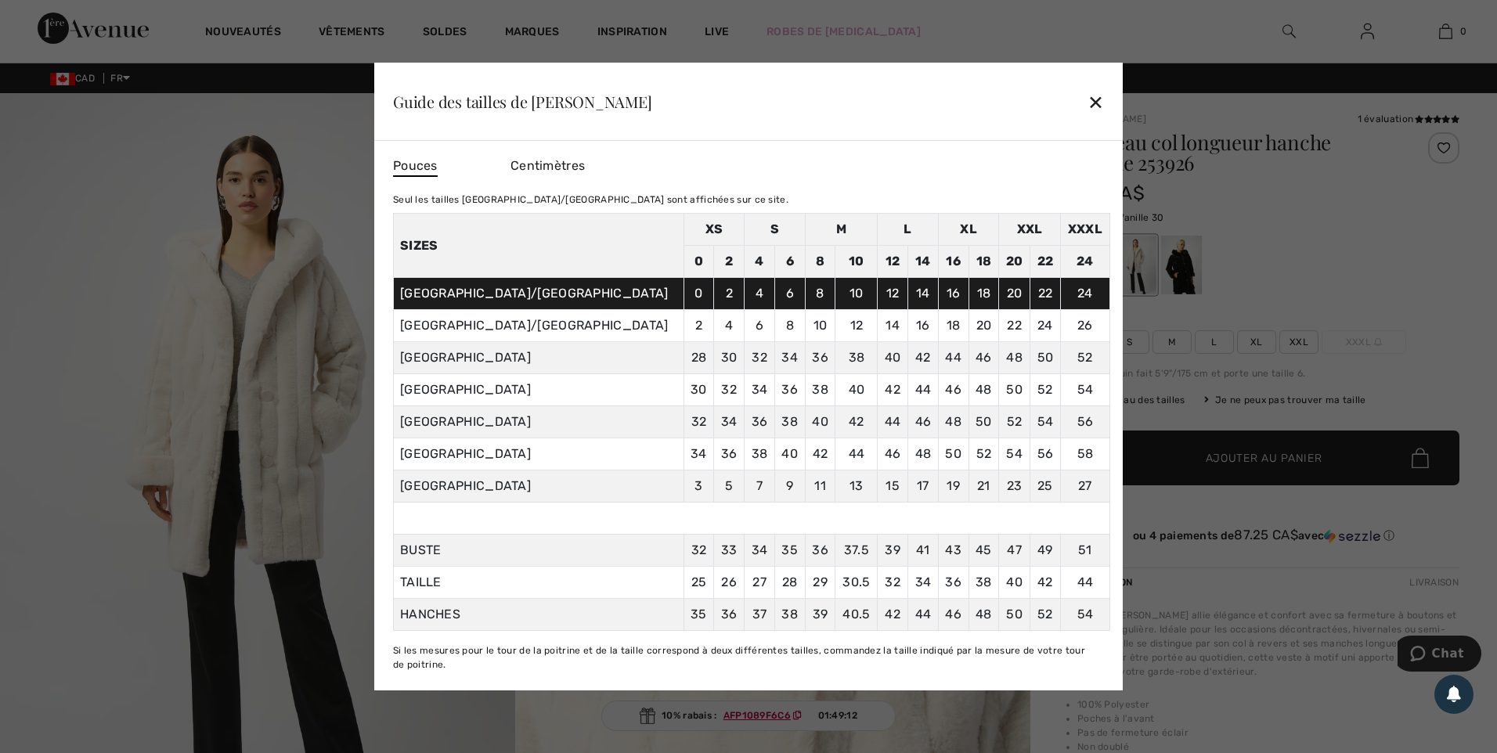
click at [1099, 100] on div "✕" at bounding box center [1095, 101] width 16 height 33
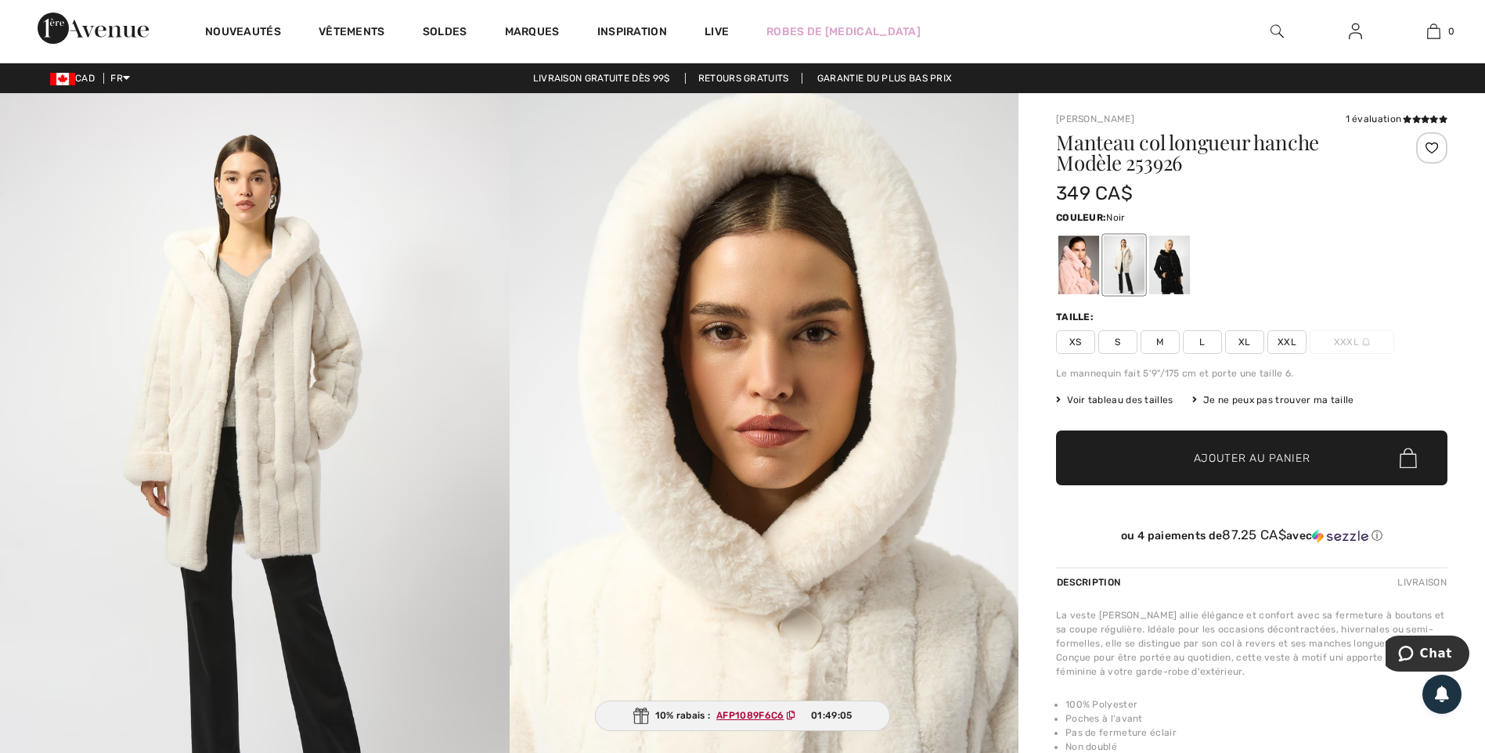
click at [1166, 273] on div at bounding box center [1169, 265] width 41 height 59
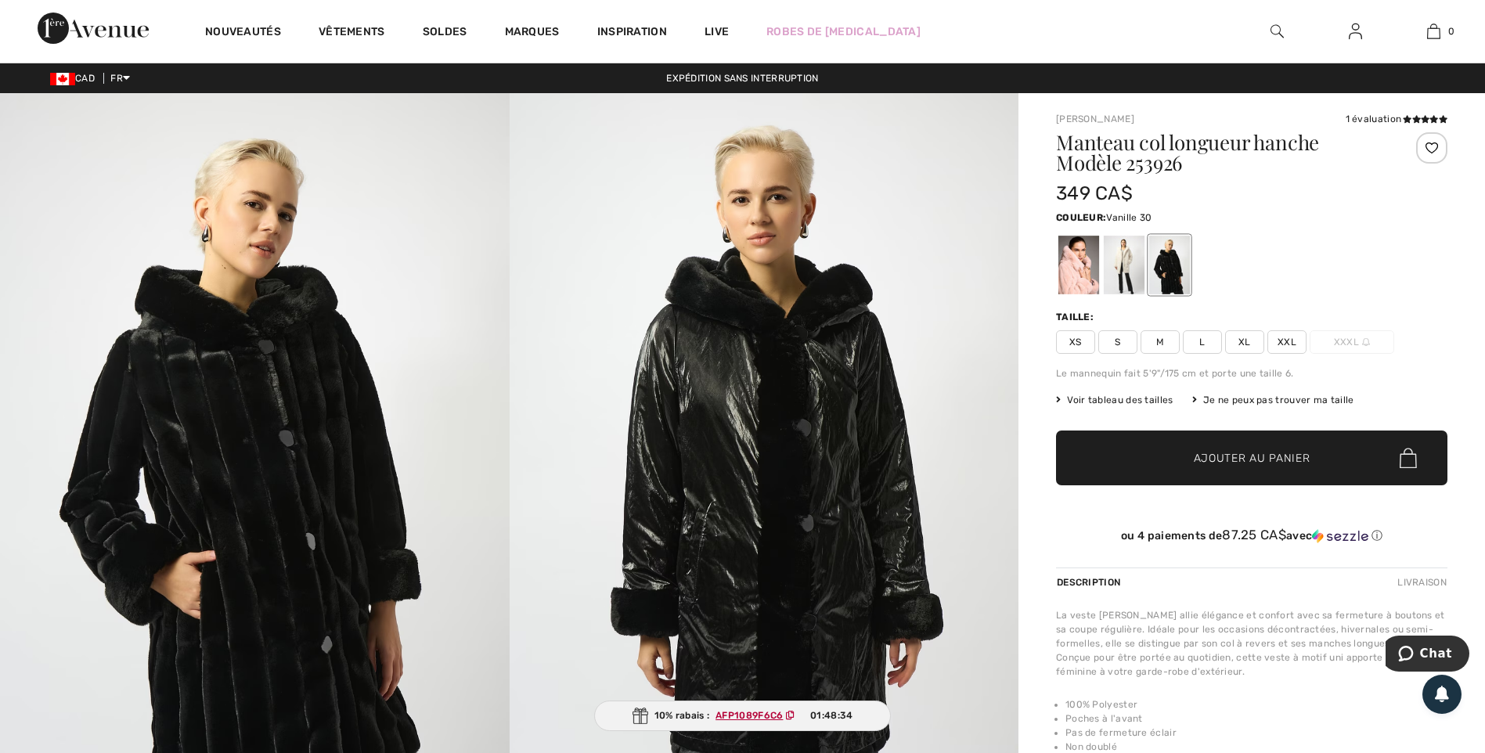
click at [1125, 266] on div at bounding box center [1124, 265] width 41 height 59
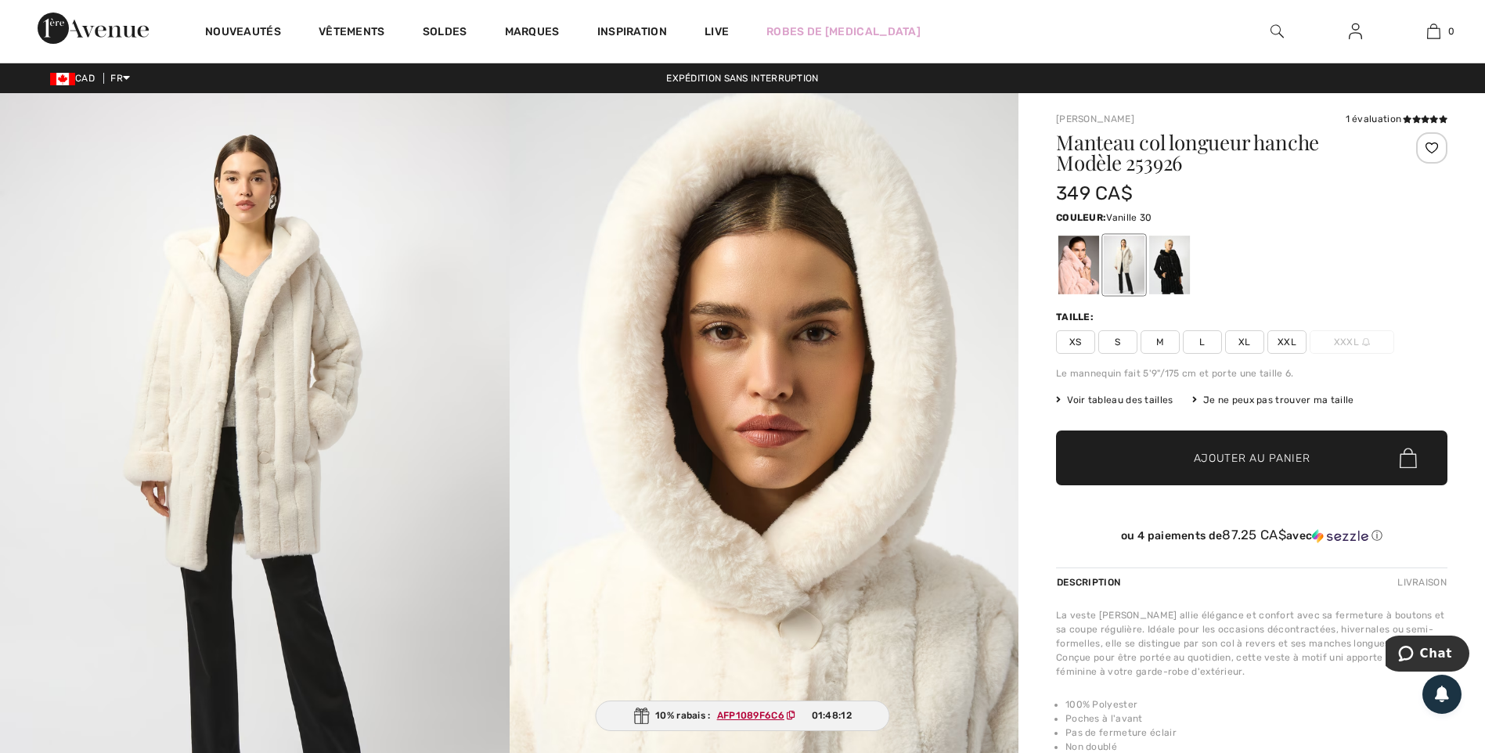
click at [1289, 343] on span "XXL" at bounding box center [1287, 341] width 39 height 23
click at [1267, 457] on span "Ajouter au panier" at bounding box center [1252, 458] width 117 height 16
click at [1232, 452] on span "Ajouter au panier" at bounding box center [1252, 458] width 117 height 16
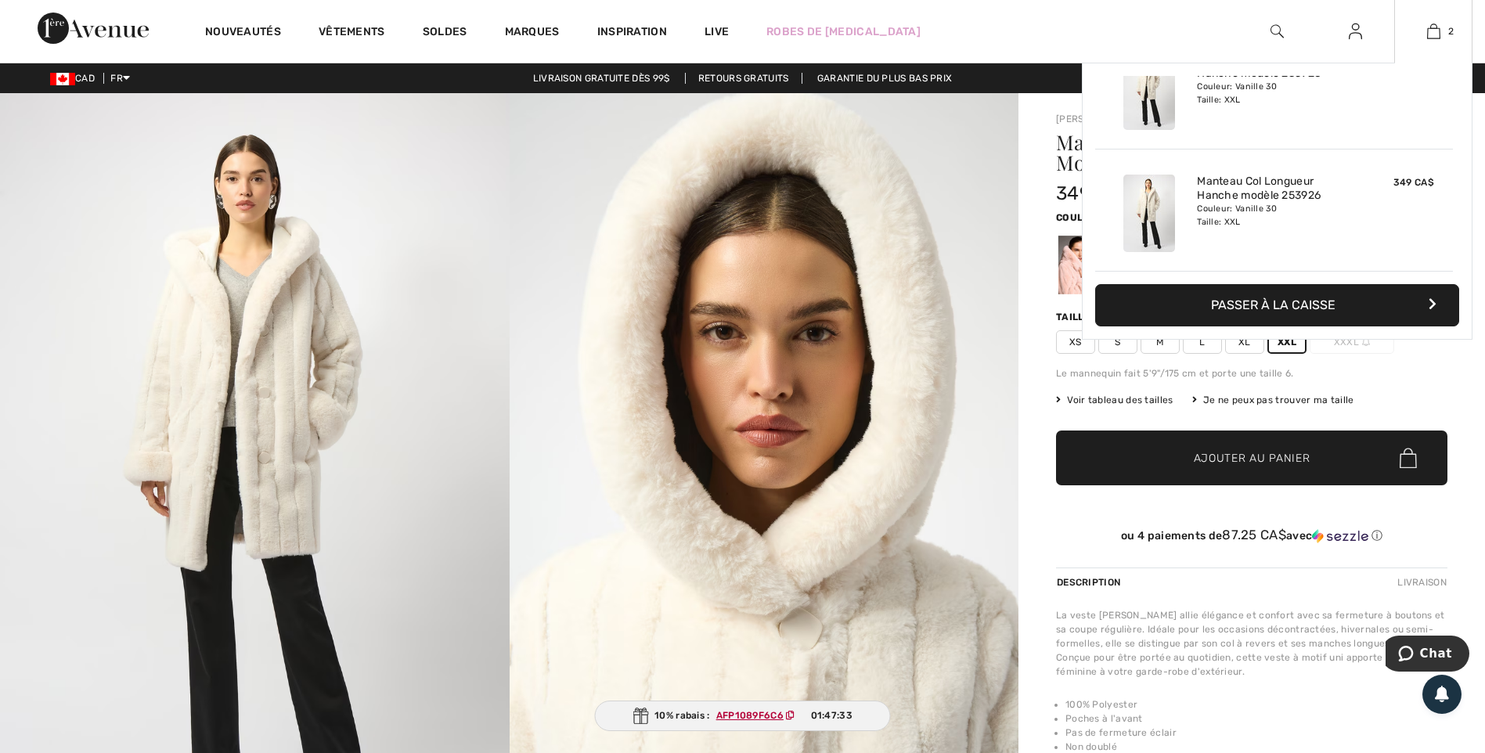
click at [1278, 309] on button "Passer à la caisse" at bounding box center [1277, 305] width 364 height 42
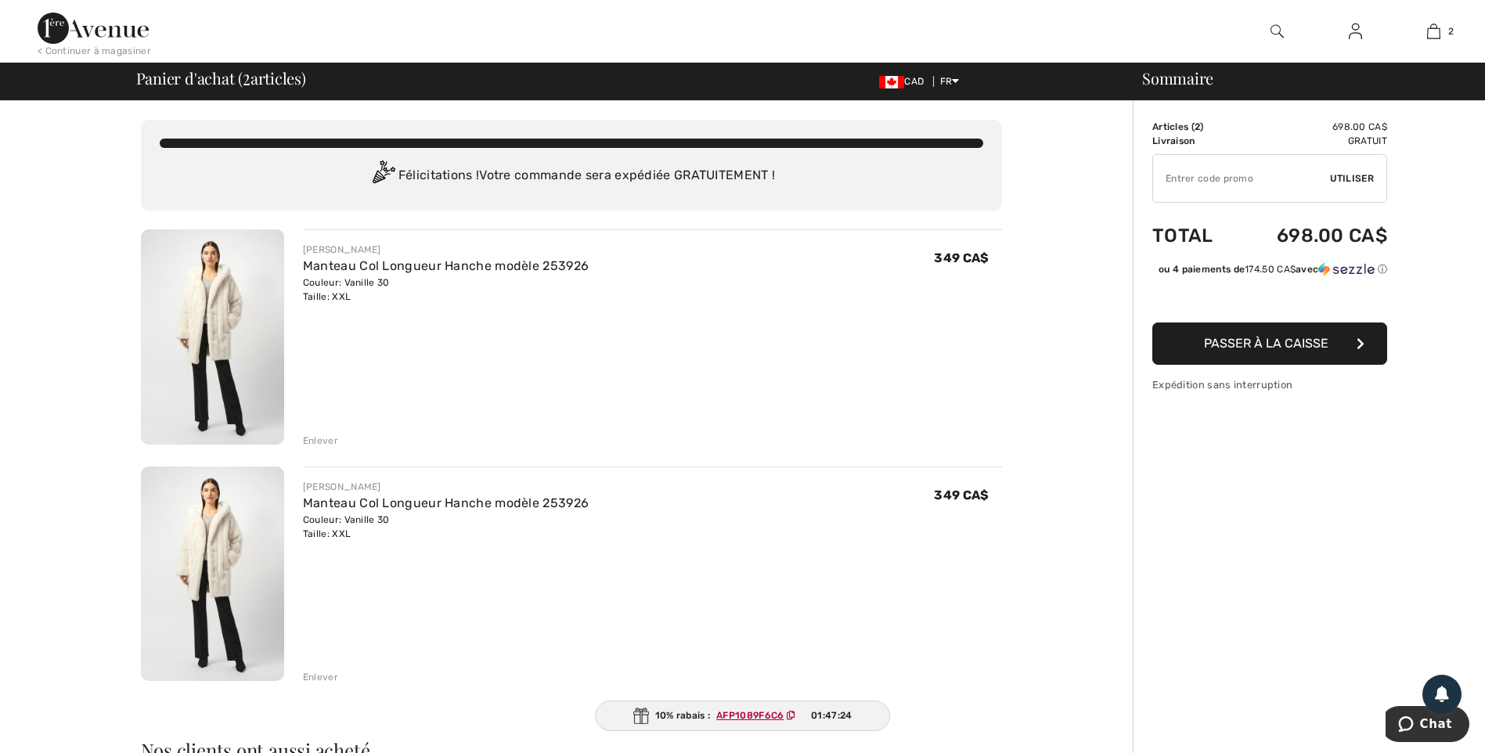
click at [328, 675] on div "Enlever" at bounding box center [320, 677] width 35 height 14
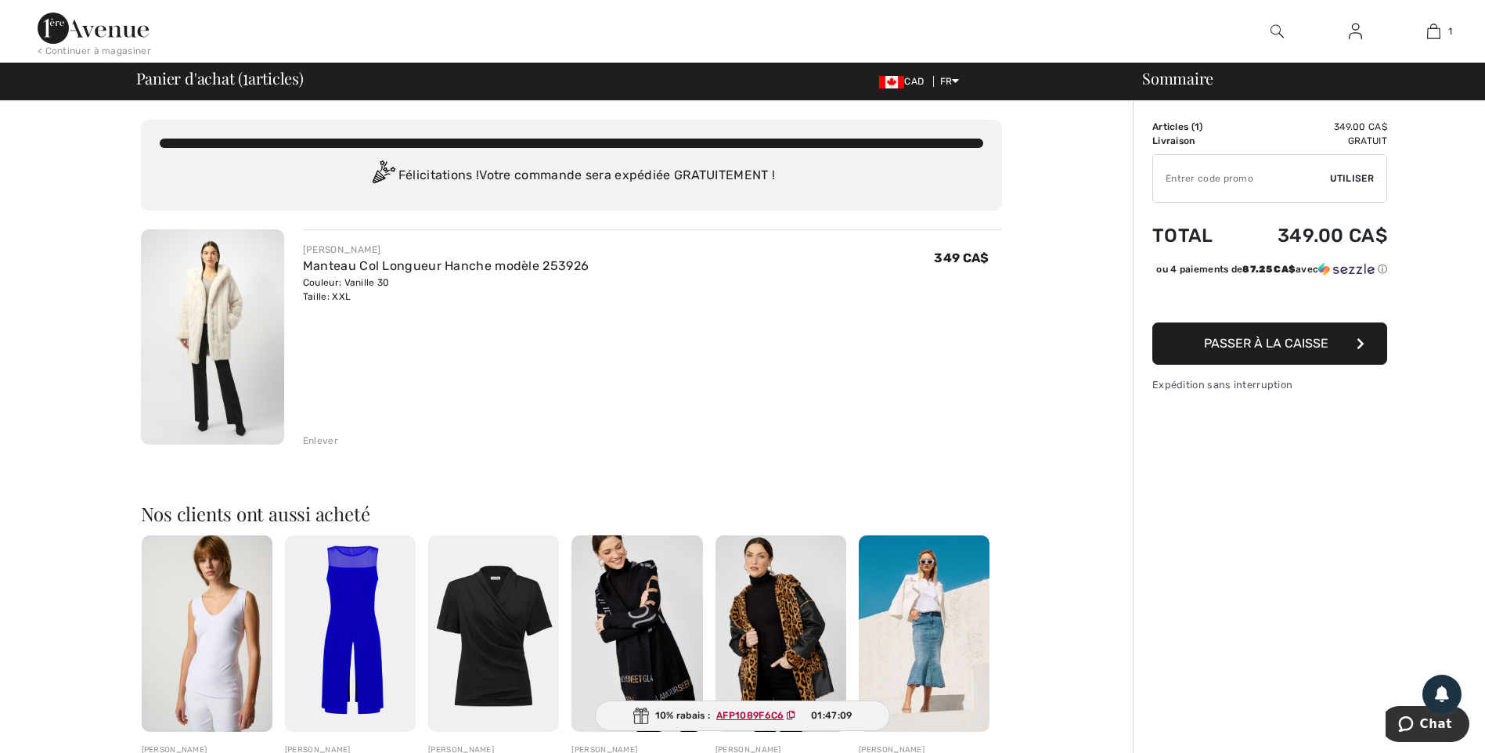
click at [1265, 351] on span "Passer à la caisse" at bounding box center [1266, 343] width 124 height 15
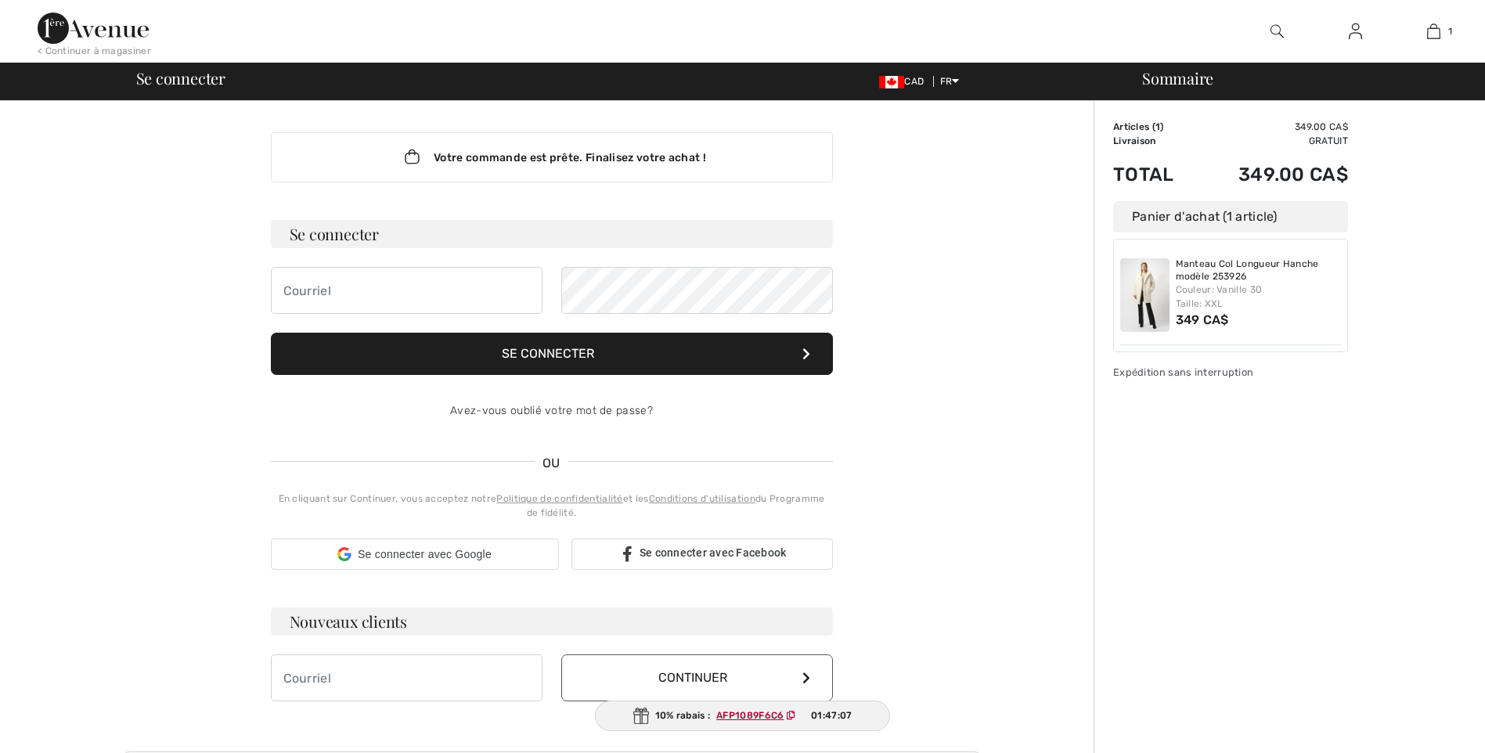
checkbox input "true"
click at [725, 717] on ins "AFP1089F6C6" at bounding box center [749, 715] width 67 height 11
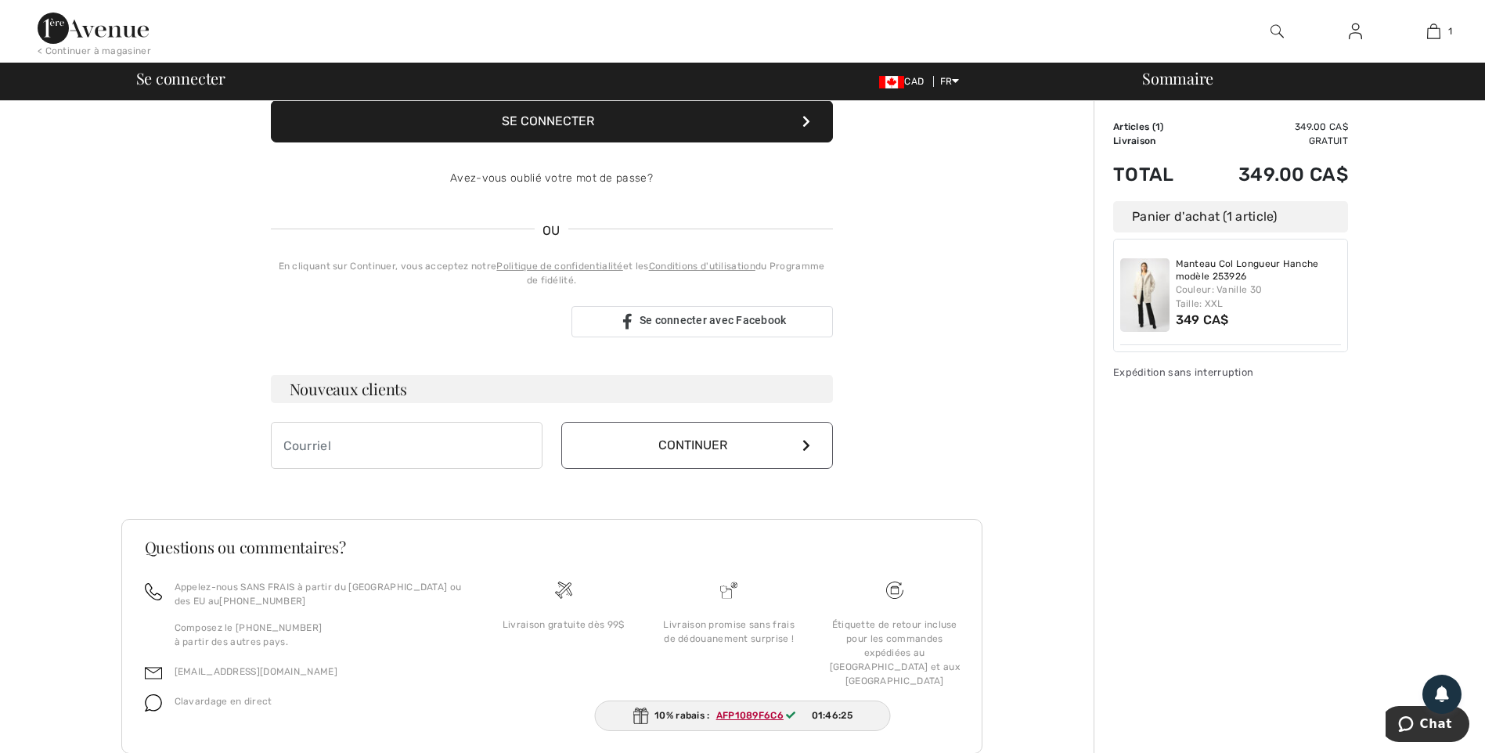
scroll to position [235, 0]
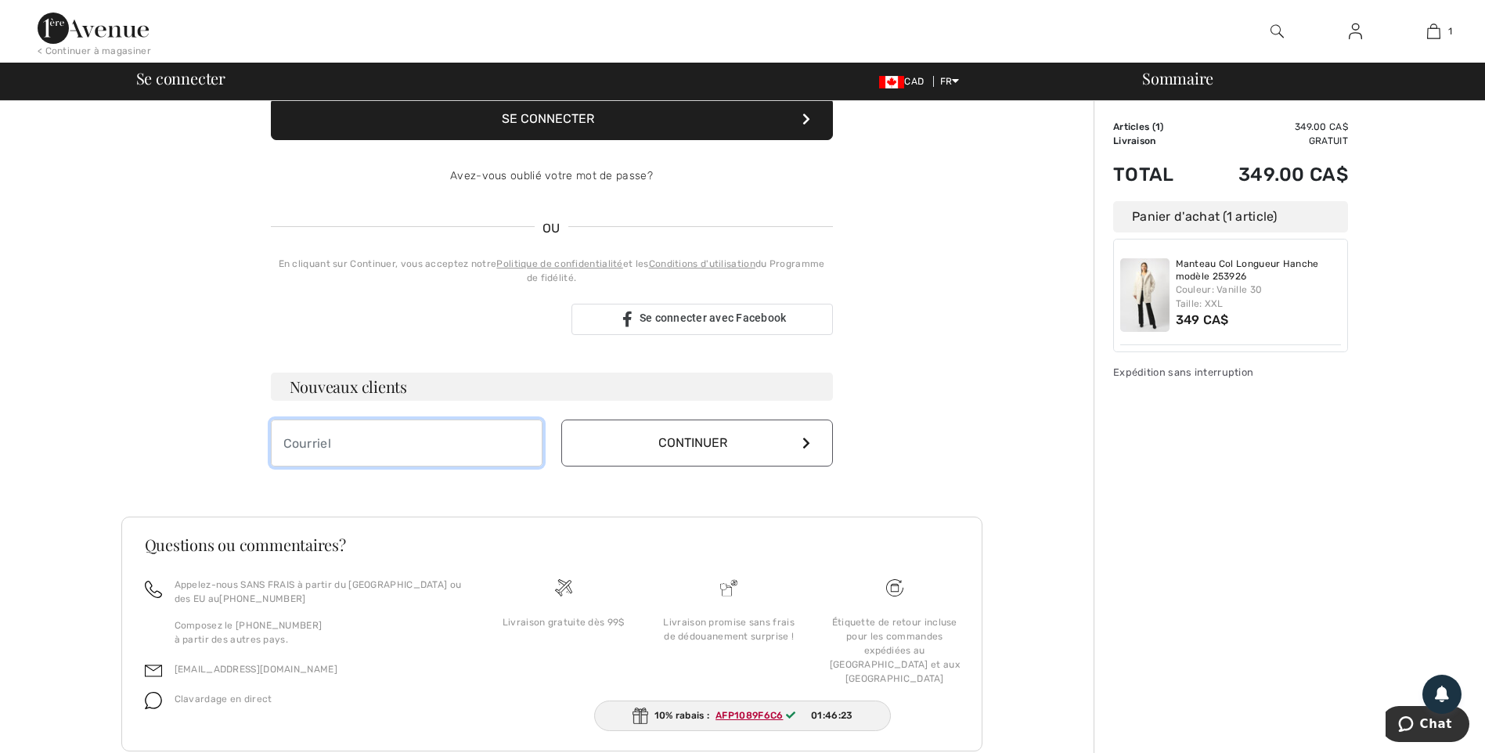
click at [330, 450] on input "email" at bounding box center [407, 443] width 272 height 47
type input "[EMAIL_ADDRESS][DOMAIN_NAME]"
click at [689, 437] on button "Continuer" at bounding box center [697, 443] width 272 height 47
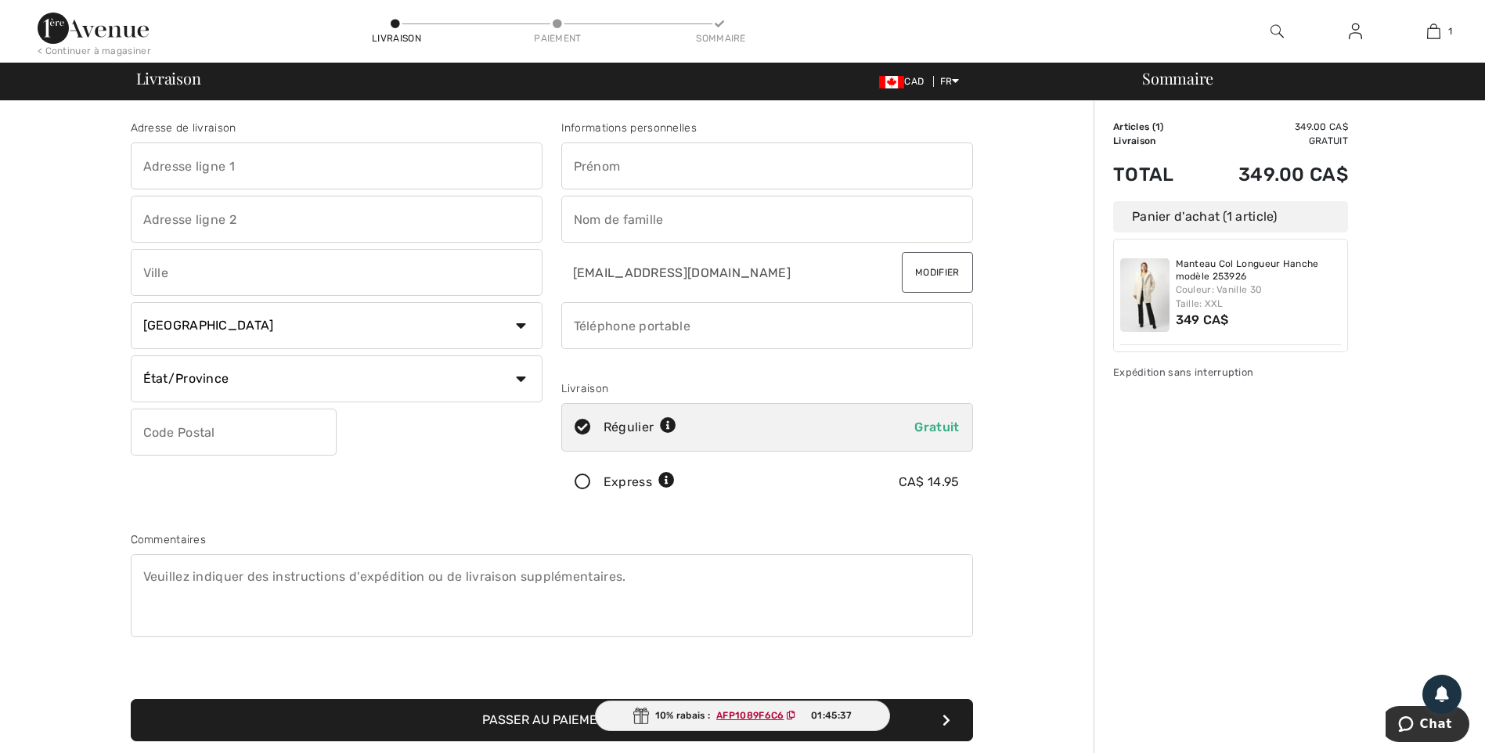
click at [660, 168] on input "text" at bounding box center [767, 165] width 412 height 47
type input "[PERSON_NAME]"
type input "4 Rosaire Dubé"
type input "Témiscouata-Sur-le-Lac"
select select "QC"
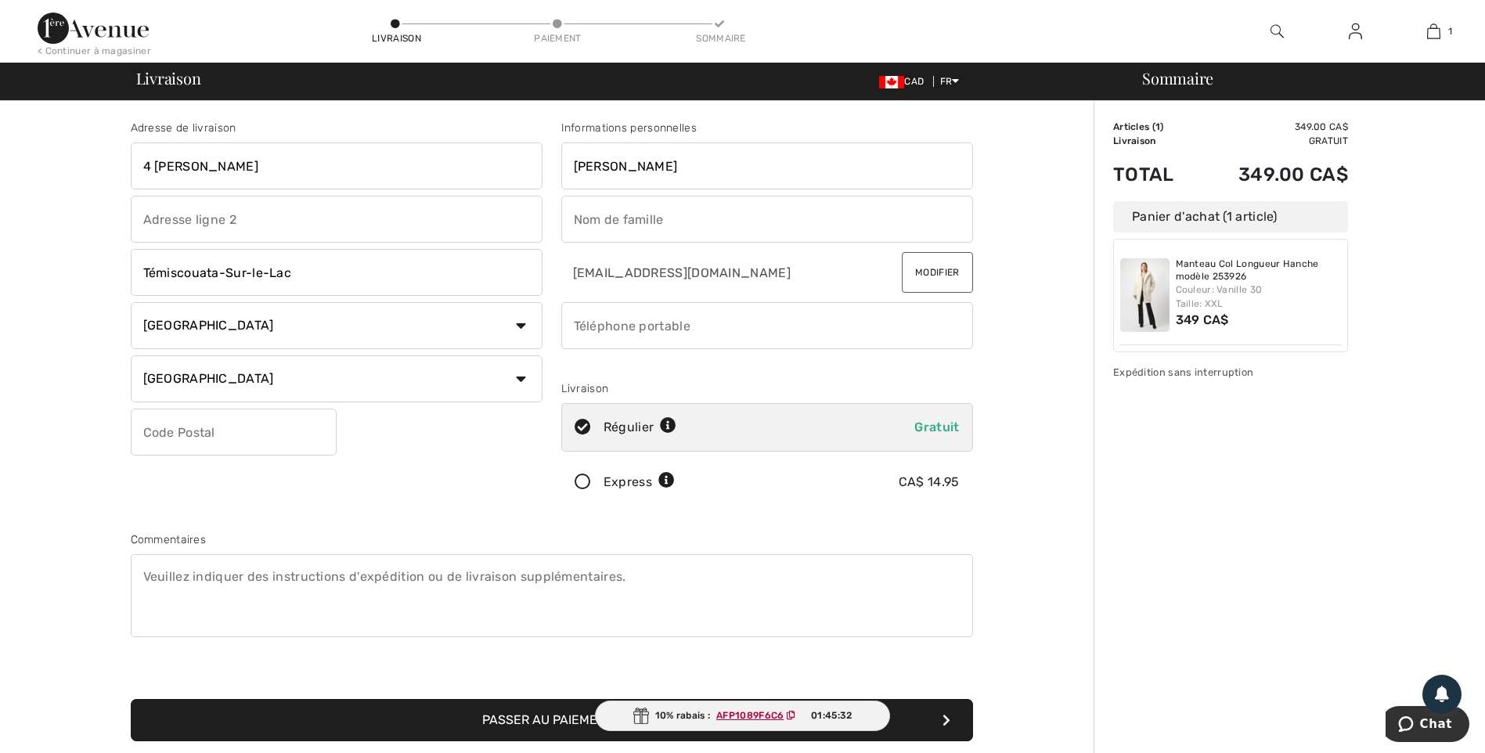
type input "G0L1E0"
type input "Chicoine"
type input "4187224901"
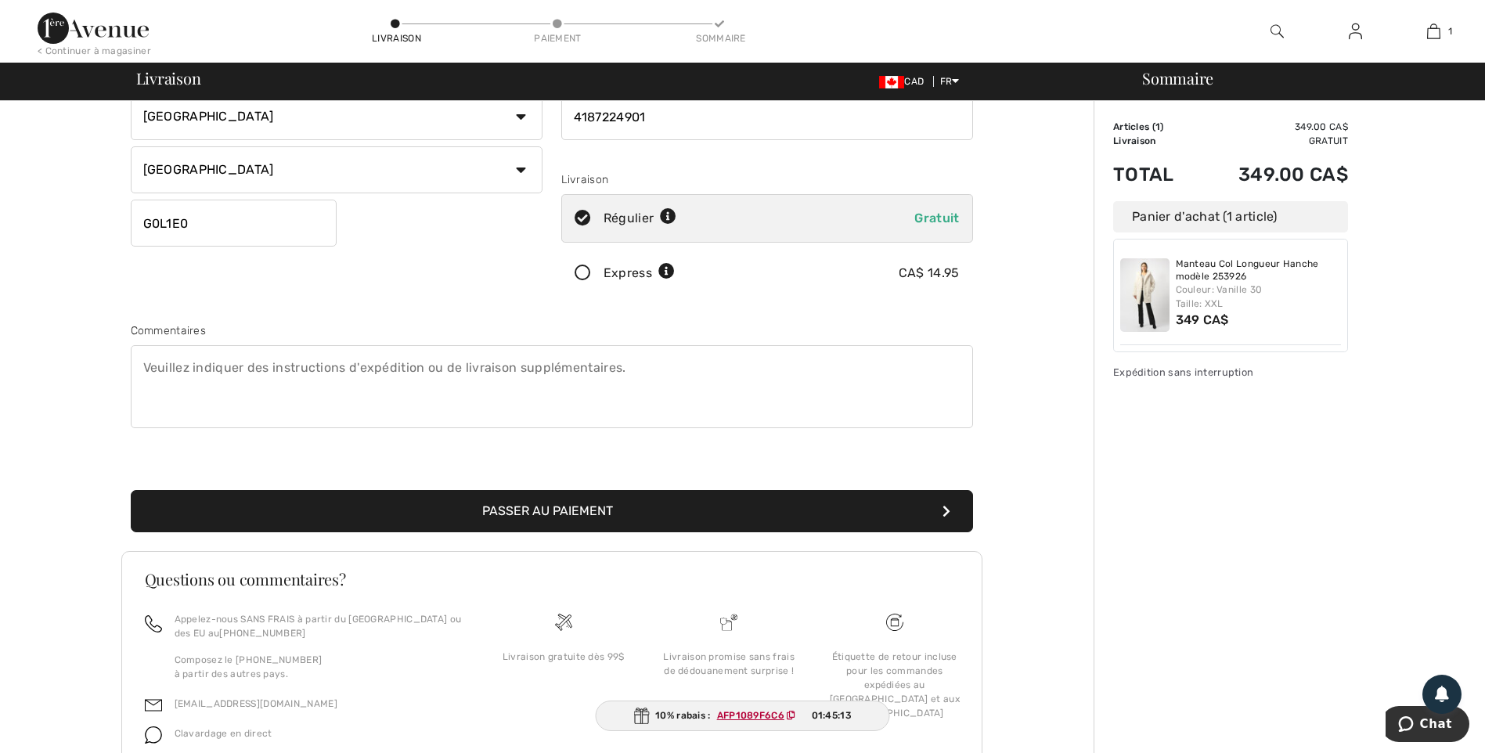
scroll to position [281, 0]
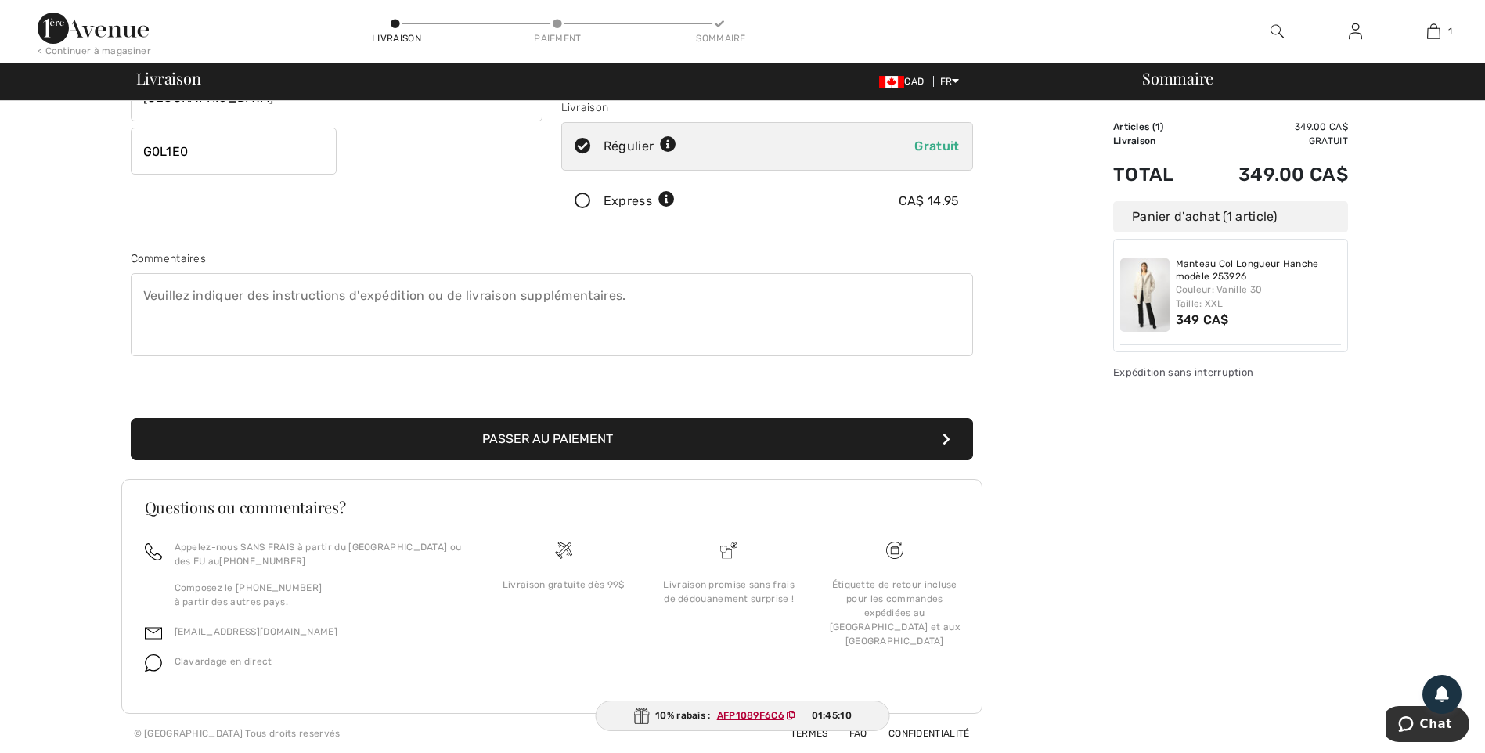
click at [579, 435] on button "Passer au paiement" at bounding box center [552, 439] width 842 height 42
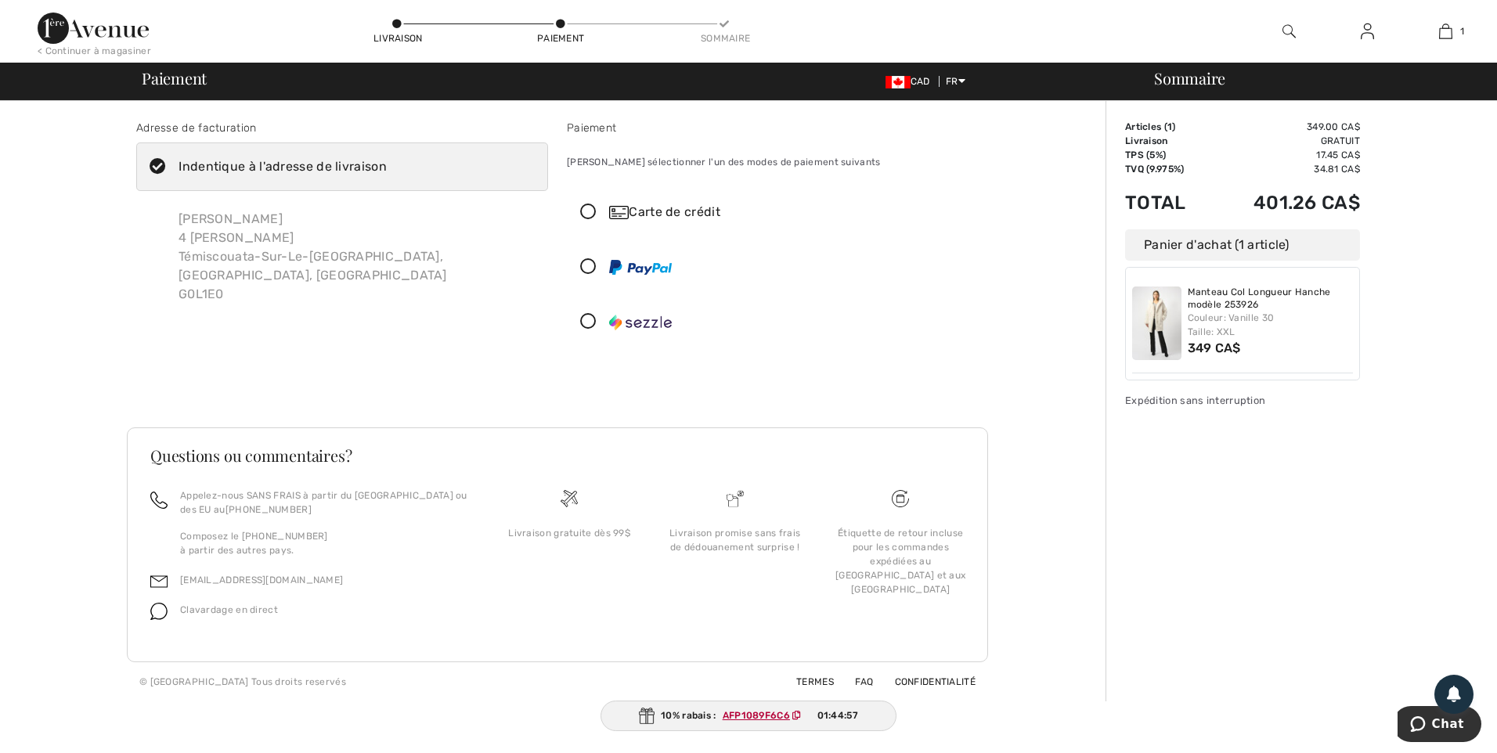
click at [584, 210] on icon at bounding box center [588, 212] width 41 height 16
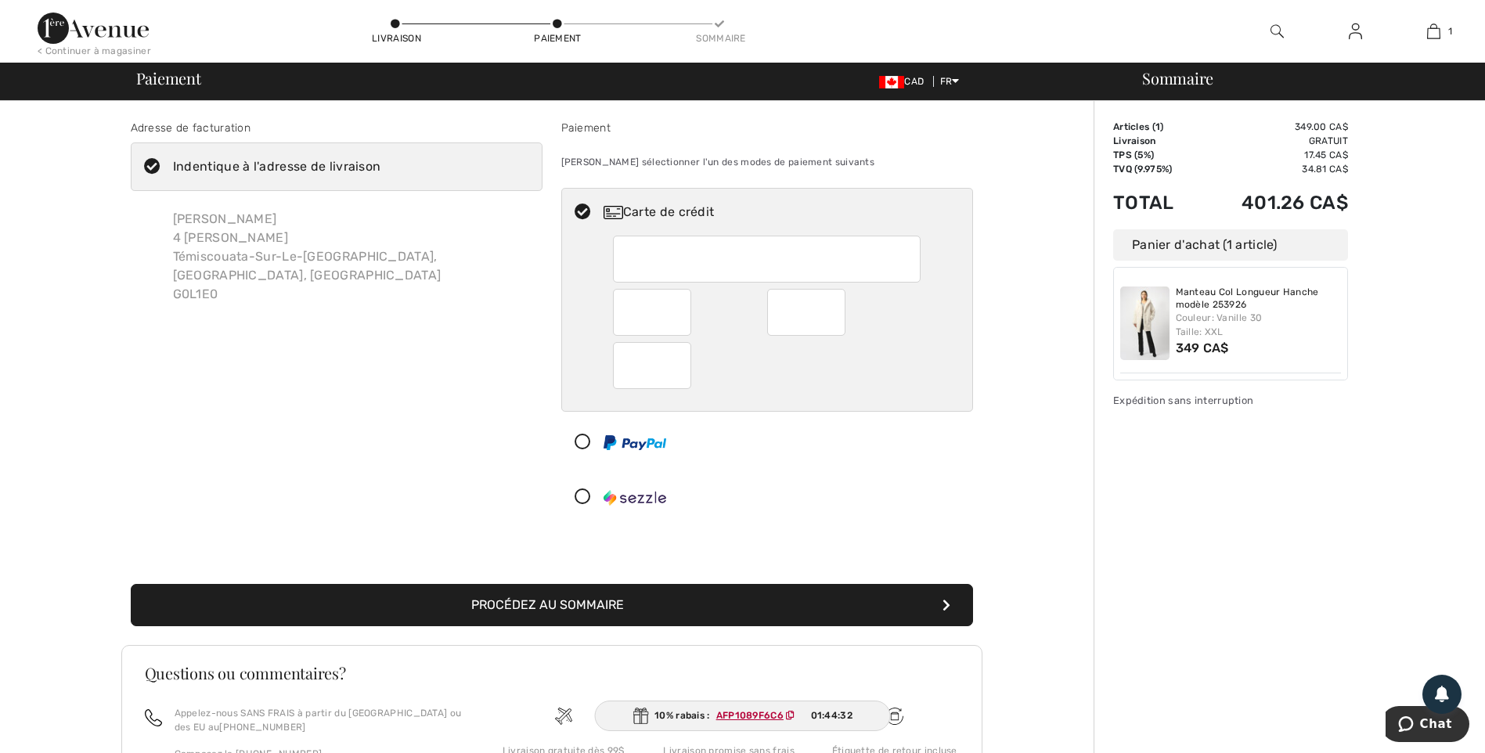
click at [735, 454] on div at bounding box center [761, 442] width 398 height 47
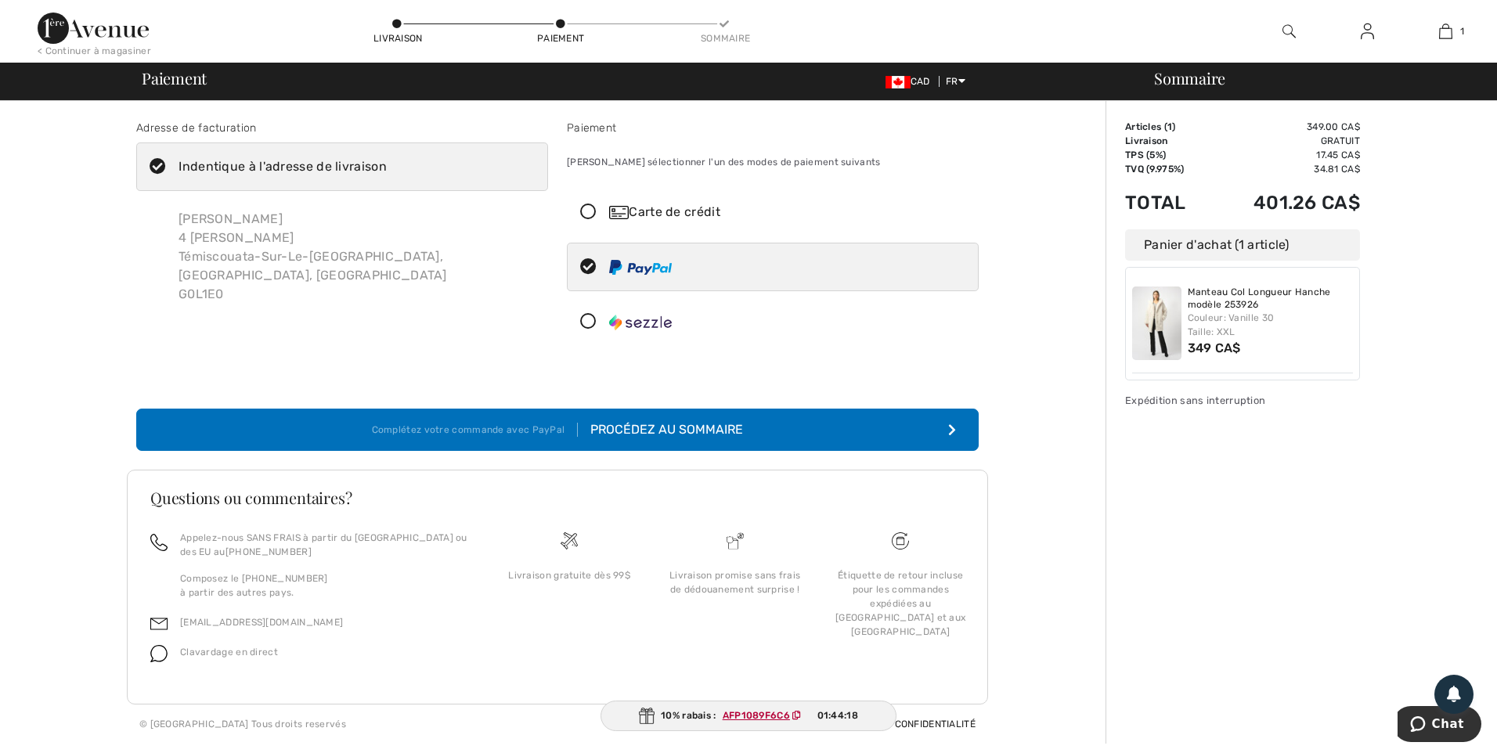
click at [712, 430] on div "Procédez au sommaire" at bounding box center [660, 429] width 165 height 19
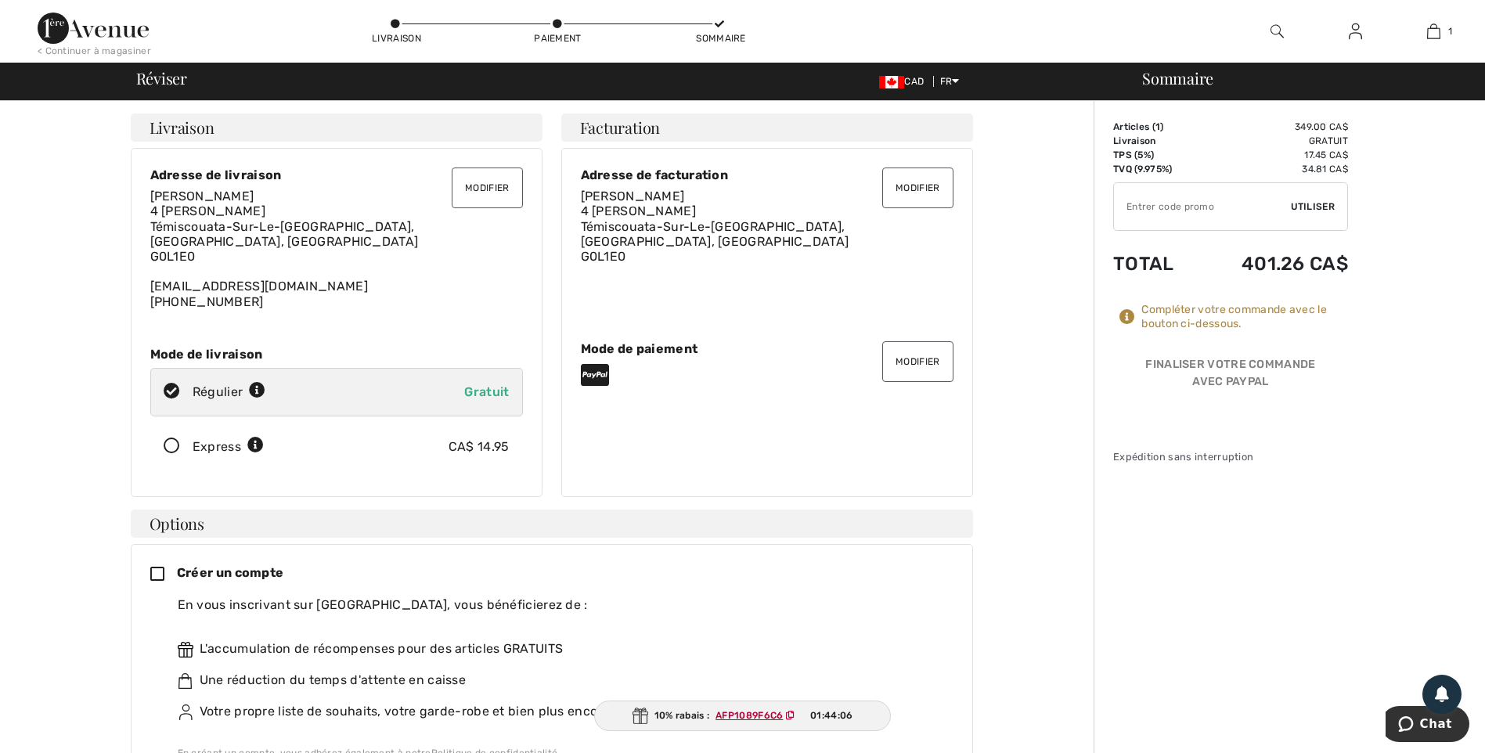
click at [770, 716] on ins "AFP1089F6C6" at bounding box center [749, 715] width 67 height 11
drag, startPoint x: 781, startPoint y: 715, endPoint x: 762, endPoint y: 717, distance: 18.9
click at [762, 717] on ins "AFP1089F6C6" at bounding box center [749, 715] width 67 height 11
drag, startPoint x: 762, startPoint y: 717, endPoint x: 845, endPoint y: 670, distance: 95.4
click at [845, 671] on div "Une réduction du temps d'attente en caisse" at bounding box center [559, 680] width 763 height 19
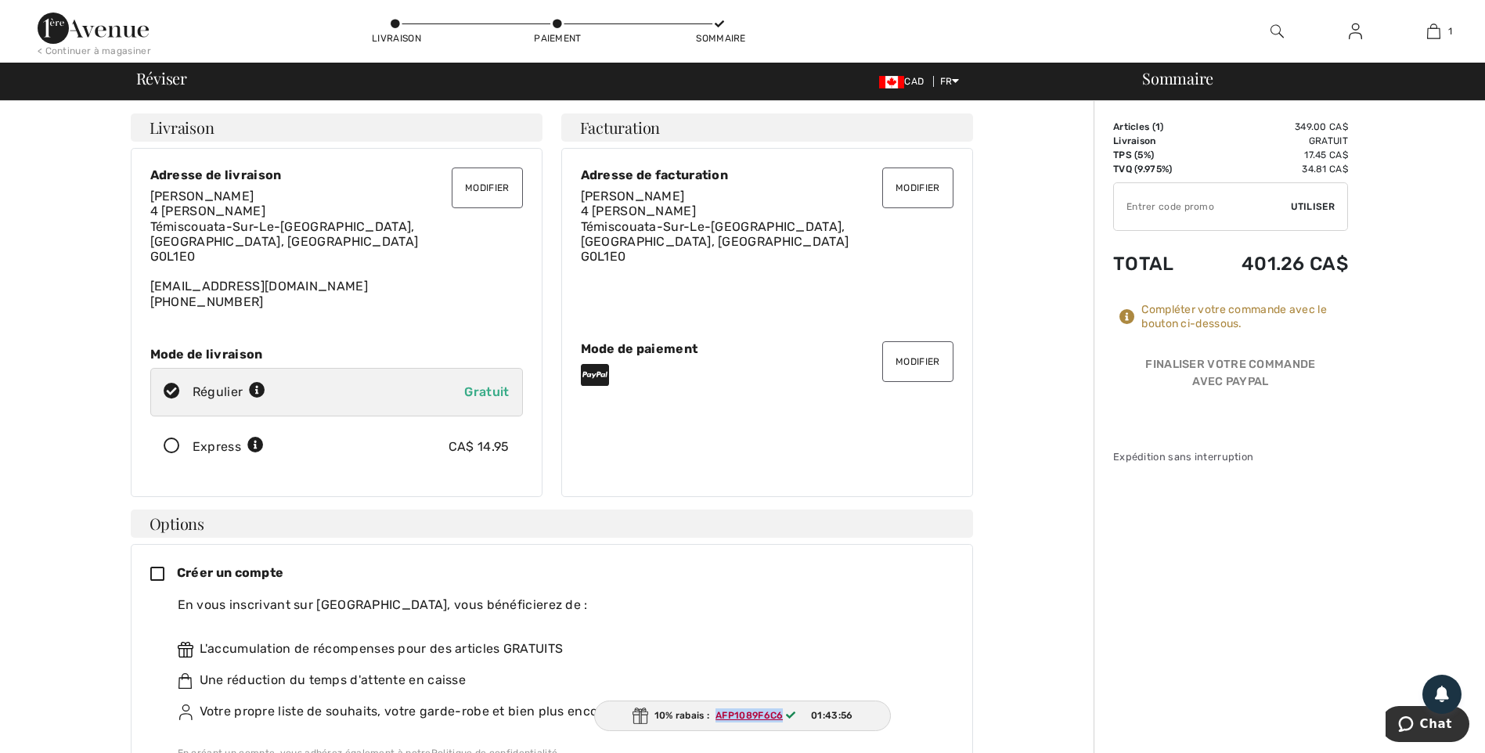
drag, startPoint x: 783, startPoint y: 716, endPoint x: 714, endPoint y: 720, distance: 69.0
click at [714, 720] on span "AFP1089F6C6" at bounding box center [758, 716] width 99 height 14
drag, startPoint x: 714, startPoint y: 720, endPoint x: 734, endPoint y: 712, distance: 20.8
copy ins "AFP1089F6C6"
paste input "AFP1089F6C6"
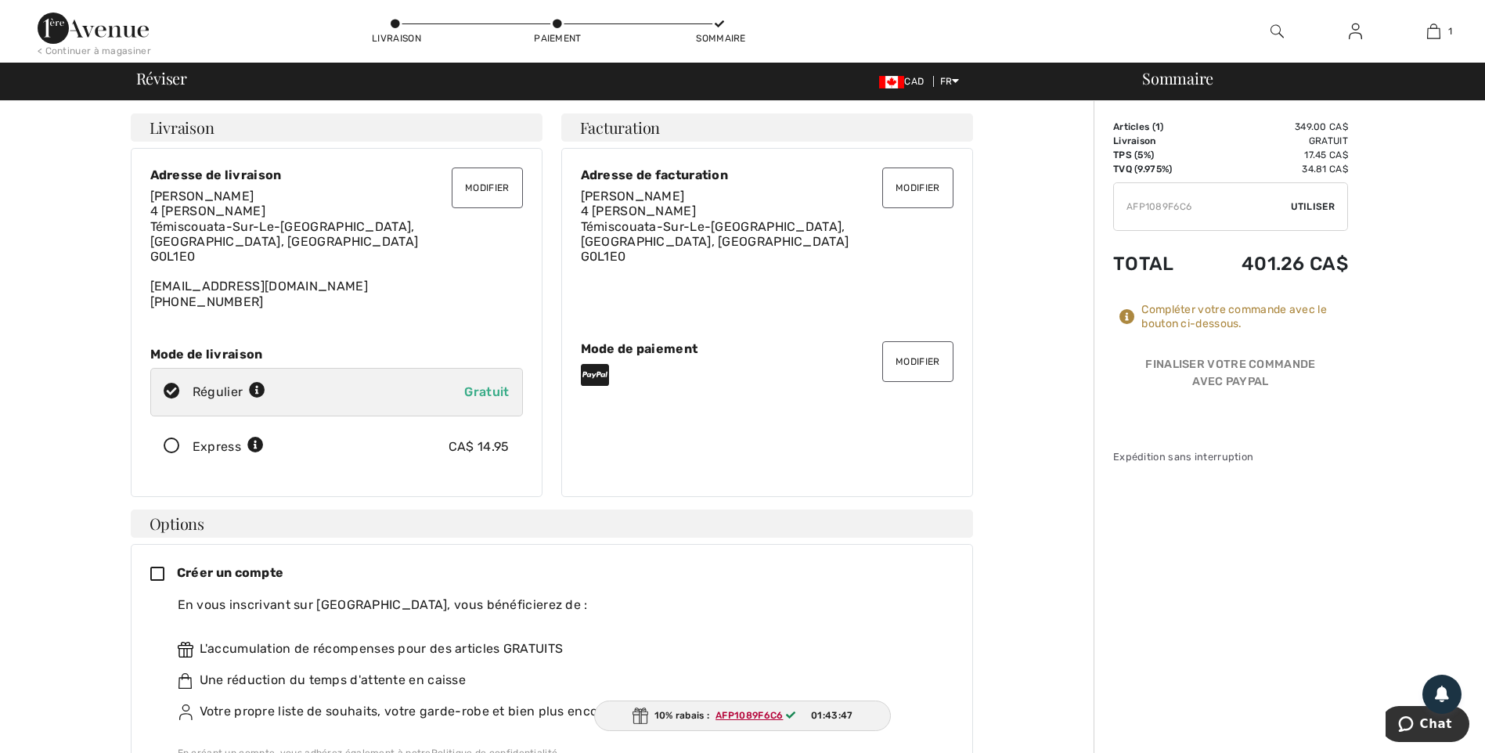
type input "AFP1089F6C6"
click at [1314, 202] on span "Utiliser" at bounding box center [1313, 207] width 44 height 14
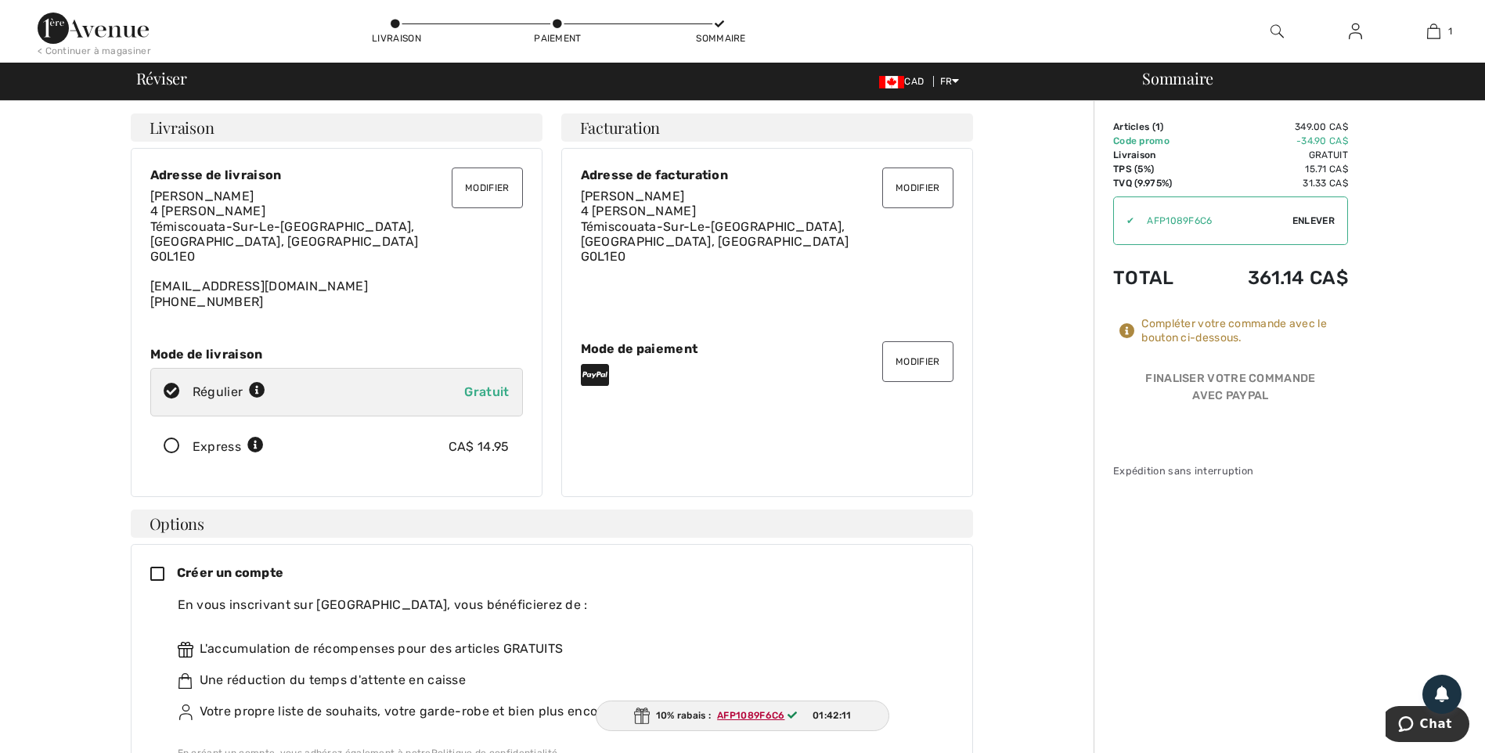
click at [923, 355] on button "Modifier" at bounding box center [917, 361] width 70 height 41
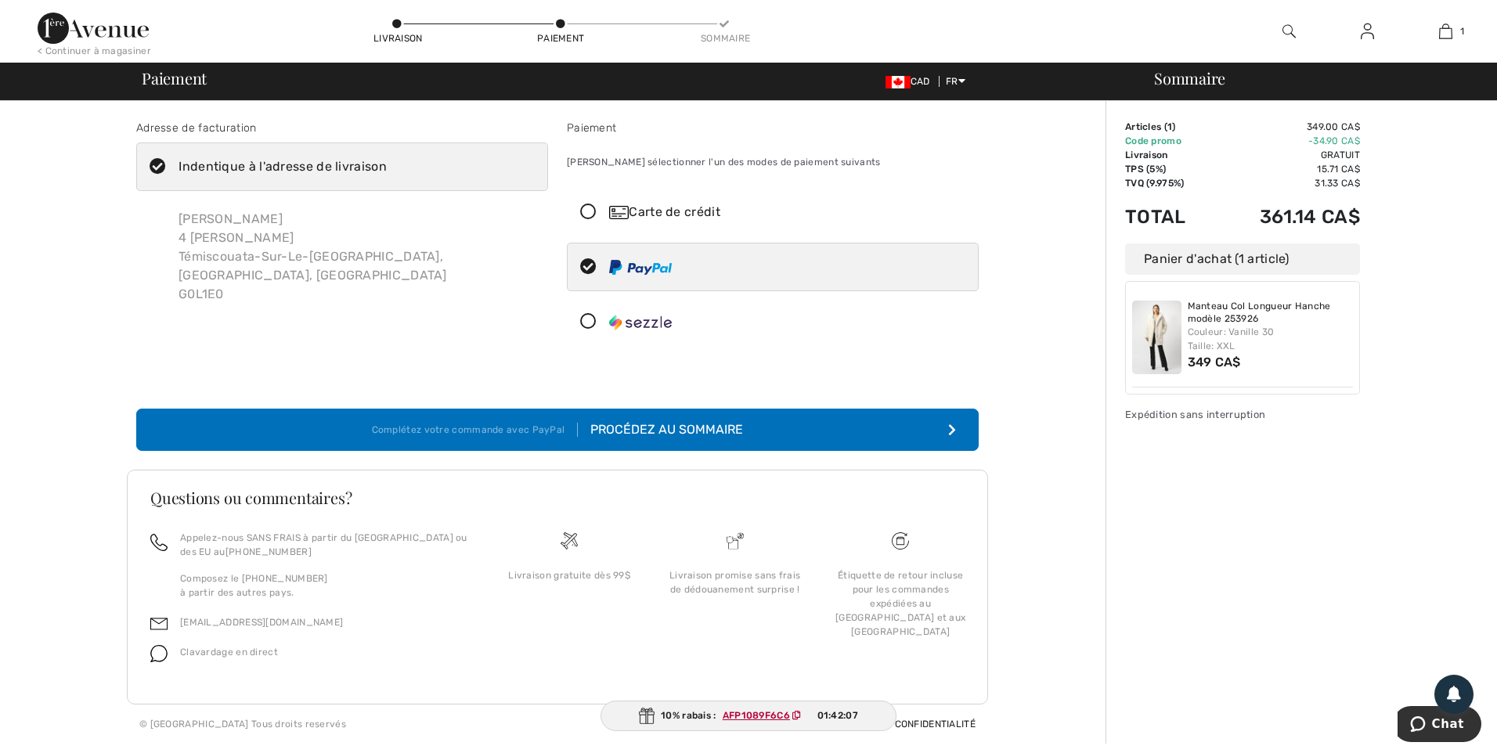
click at [590, 214] on icon at bounding box center [588, 212] width 41 height 16
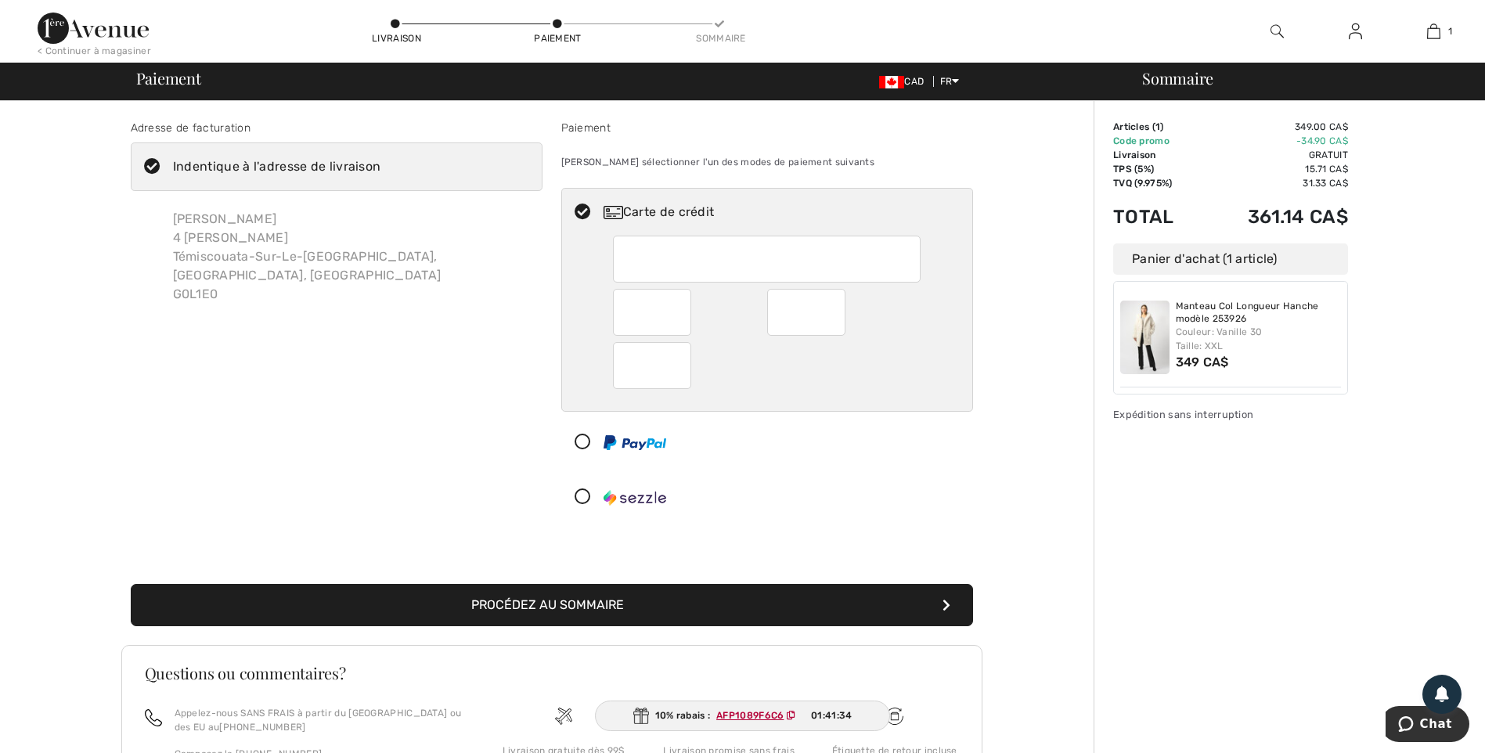
click at [561, 601] on button "Procédez au sommaire" at bounding box center [552, 605] width 842 height 42
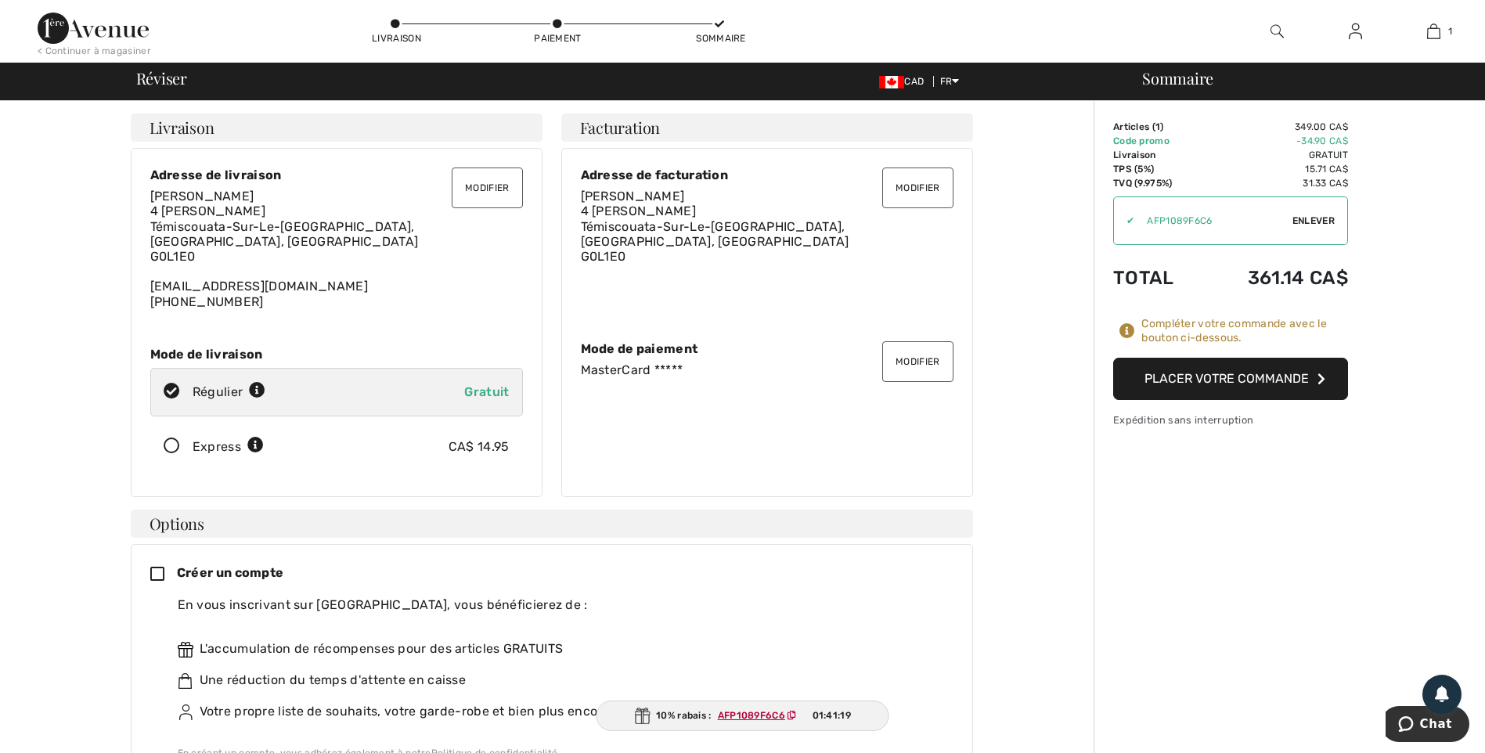
click at [1207, 377] on button "Placer votre commande" at bounding box center [1230, 379] width 235 height 42
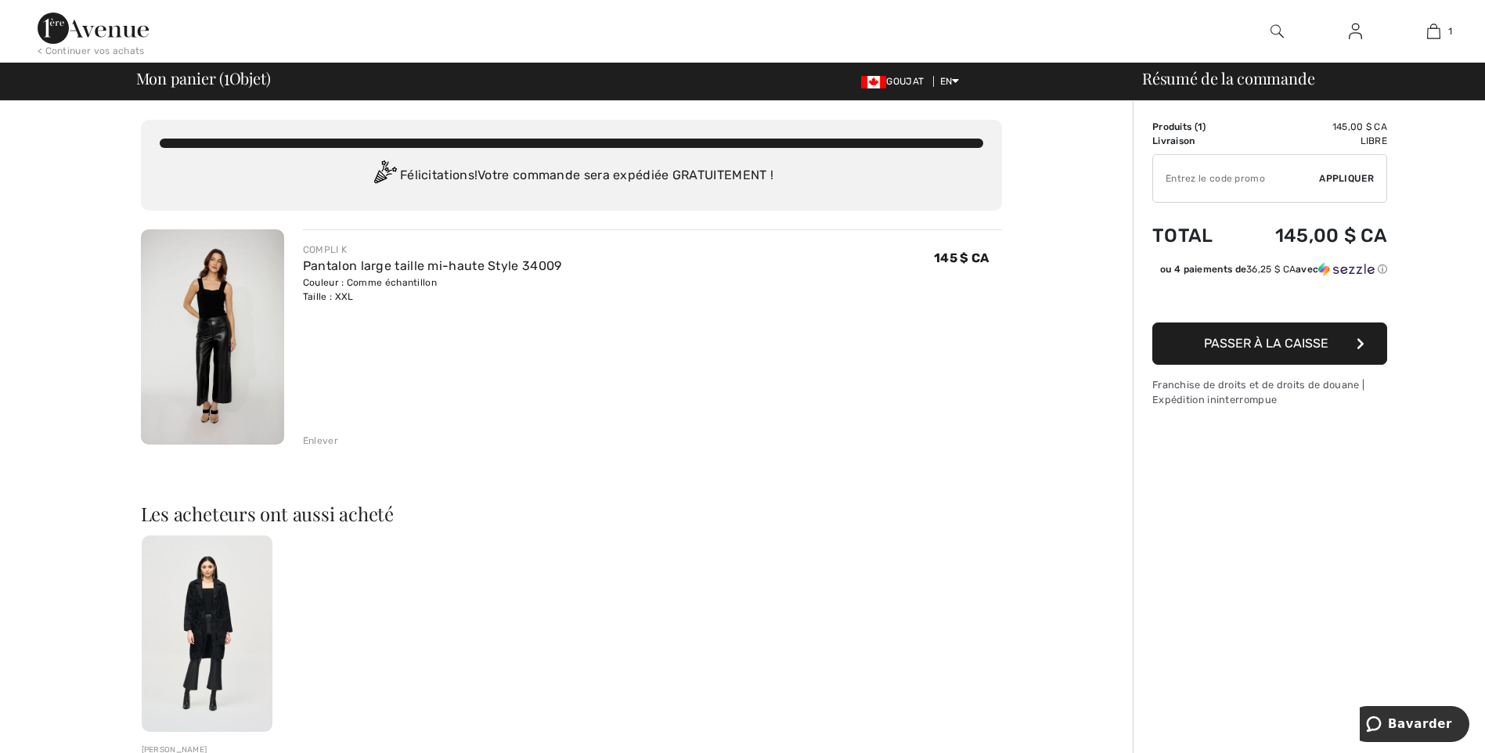
click at [1267, 351] on button "Passer à la caisse" at bounding box center [1269, 344] width 235 height 42
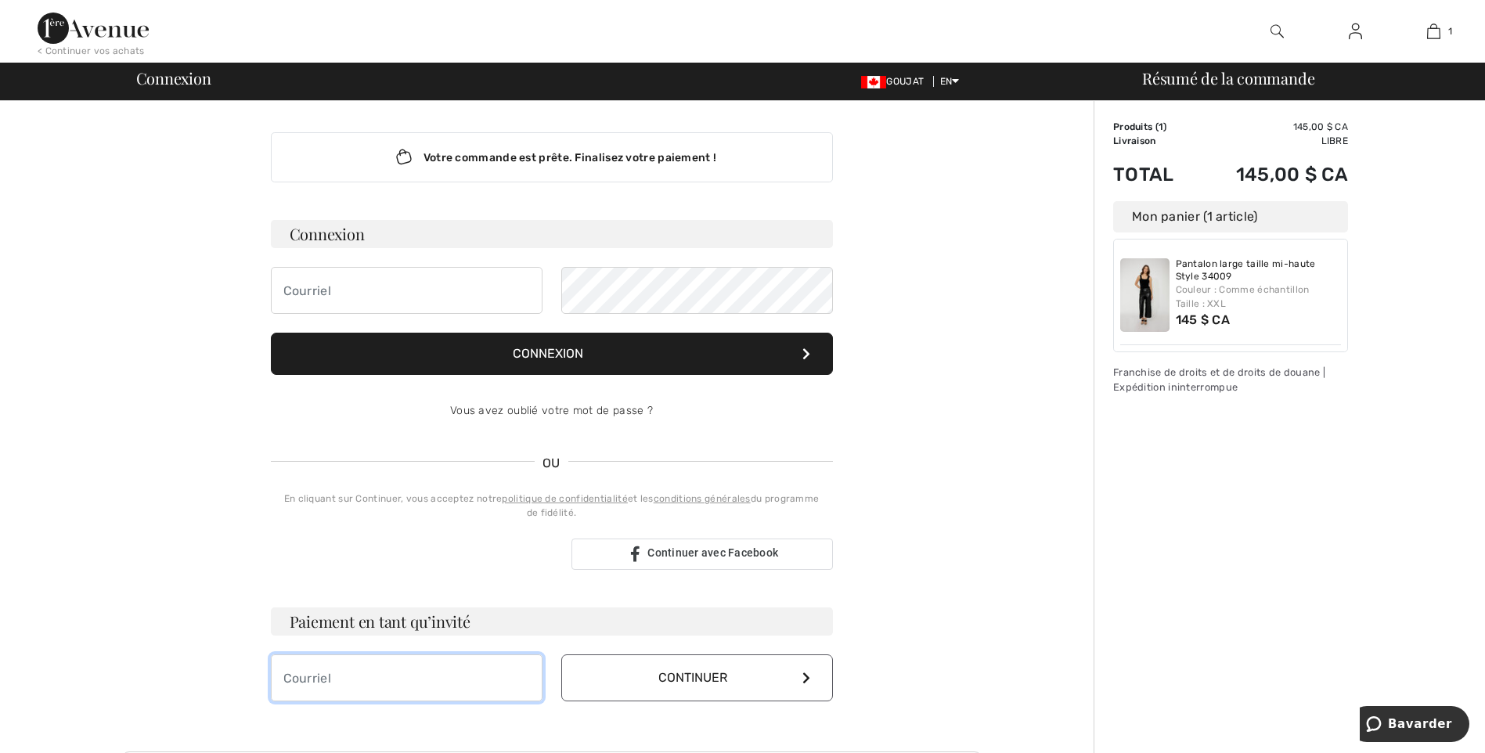
click at [330, 676] on input "email" at bounding box center [407, 678] width 272 height 47
type input "[EMAIL_ADDRESS][DOMAIN_NAME]"
click at [659, 675] on font "Continuer" at bounding box center [692, 677] width 69 height 15
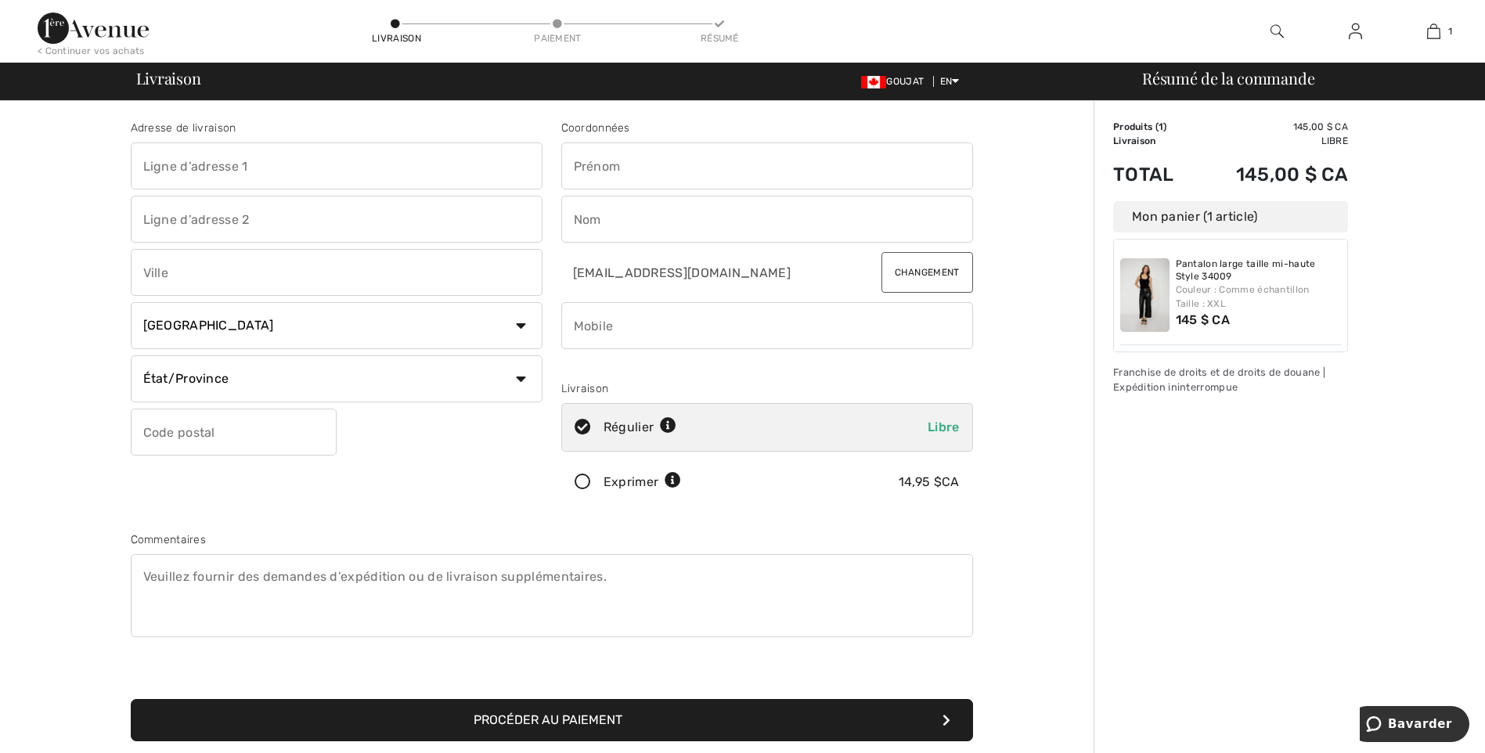
click at [615, 162] on input "text" at bounding box center [767, 165] width 412 height 47
type input "Colette"
type input "Chicoine"
type input "4188541411"
click at [207, 175] on input "text" at bounding box center [337, 165] width 412 height 47
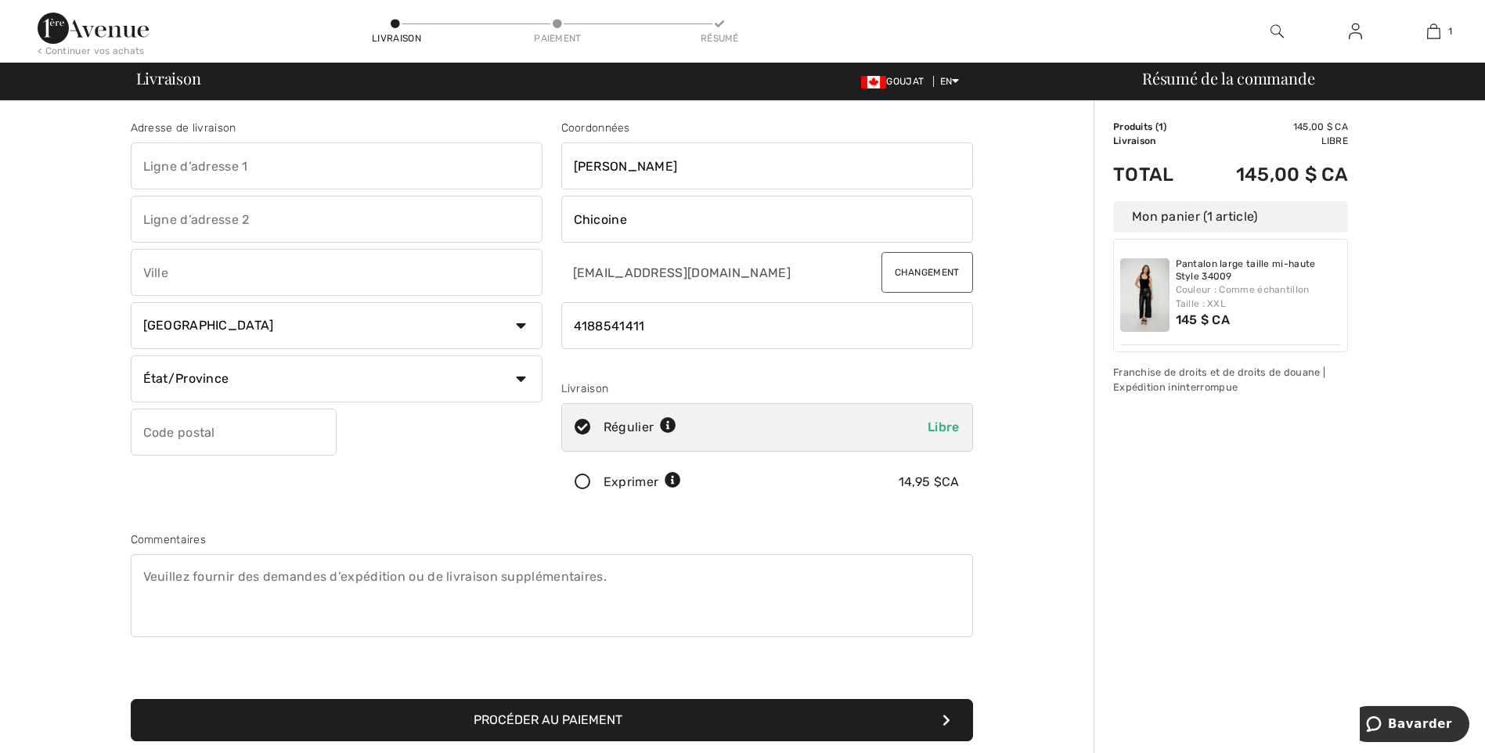
type input "4 [PERSON_NAME]"
type input "Témiscouata-Sur-le-Lac"
select select "QC"
type input "G0L1E0"
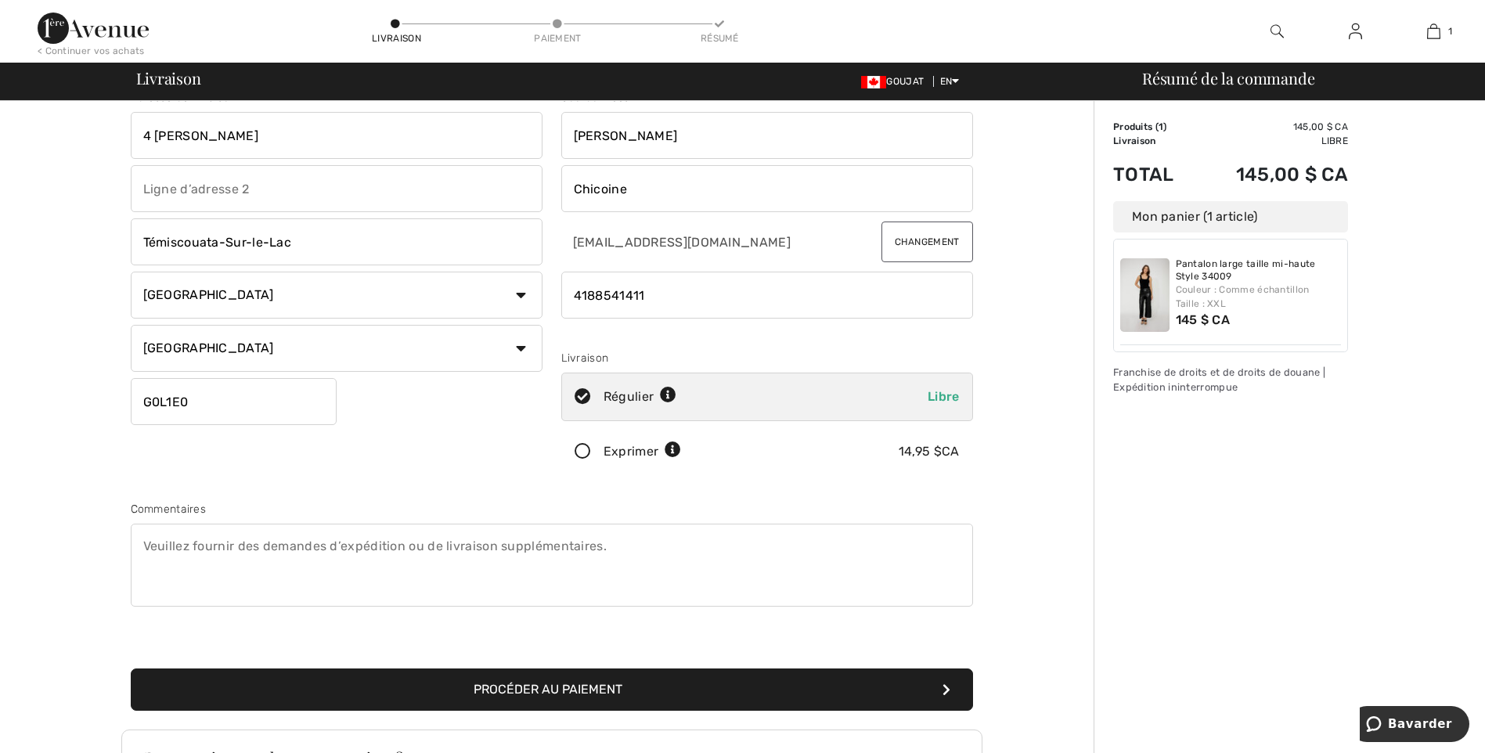
scroll to position [78, 0]
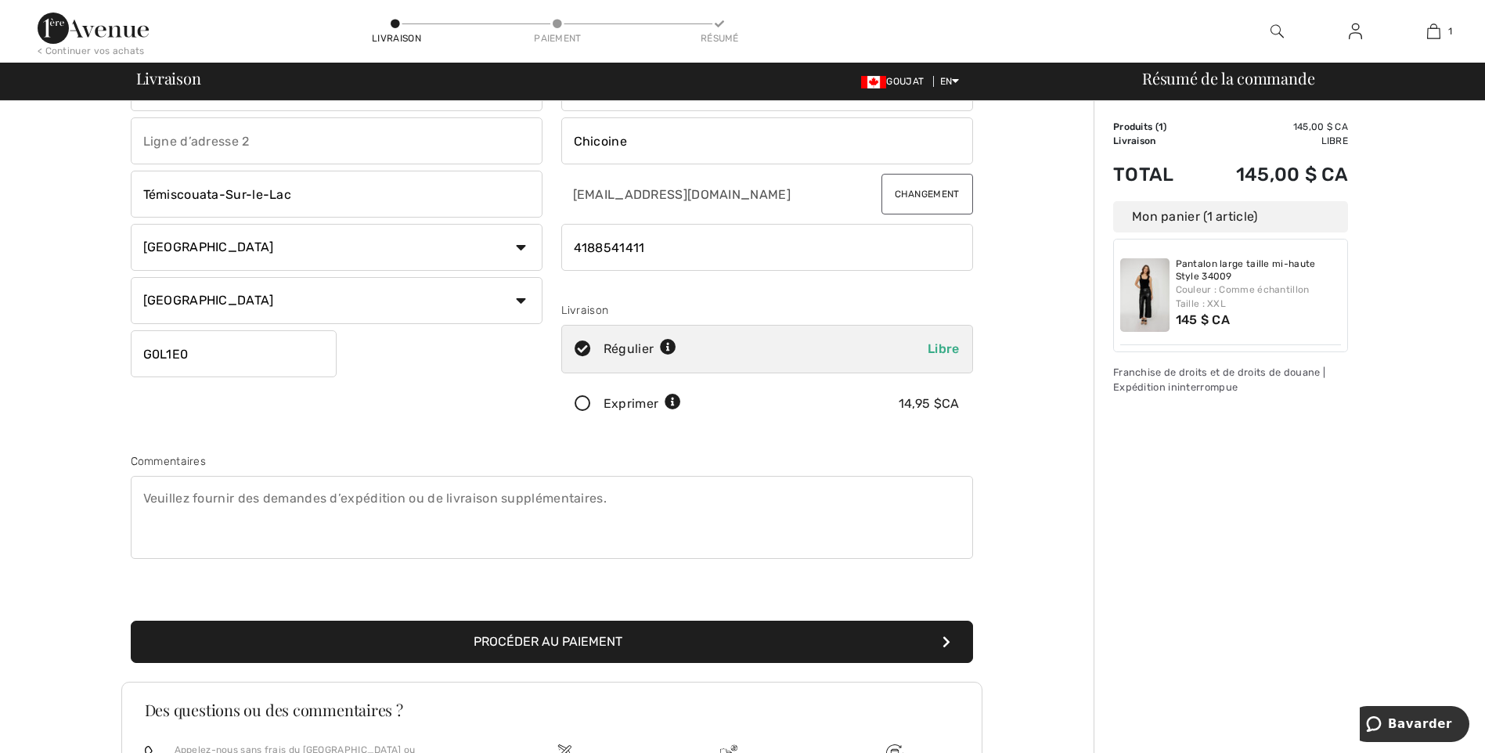
click at [560, 639] on font "Procéder au paiement" at bounding box center [548, 641] width 149 height 15
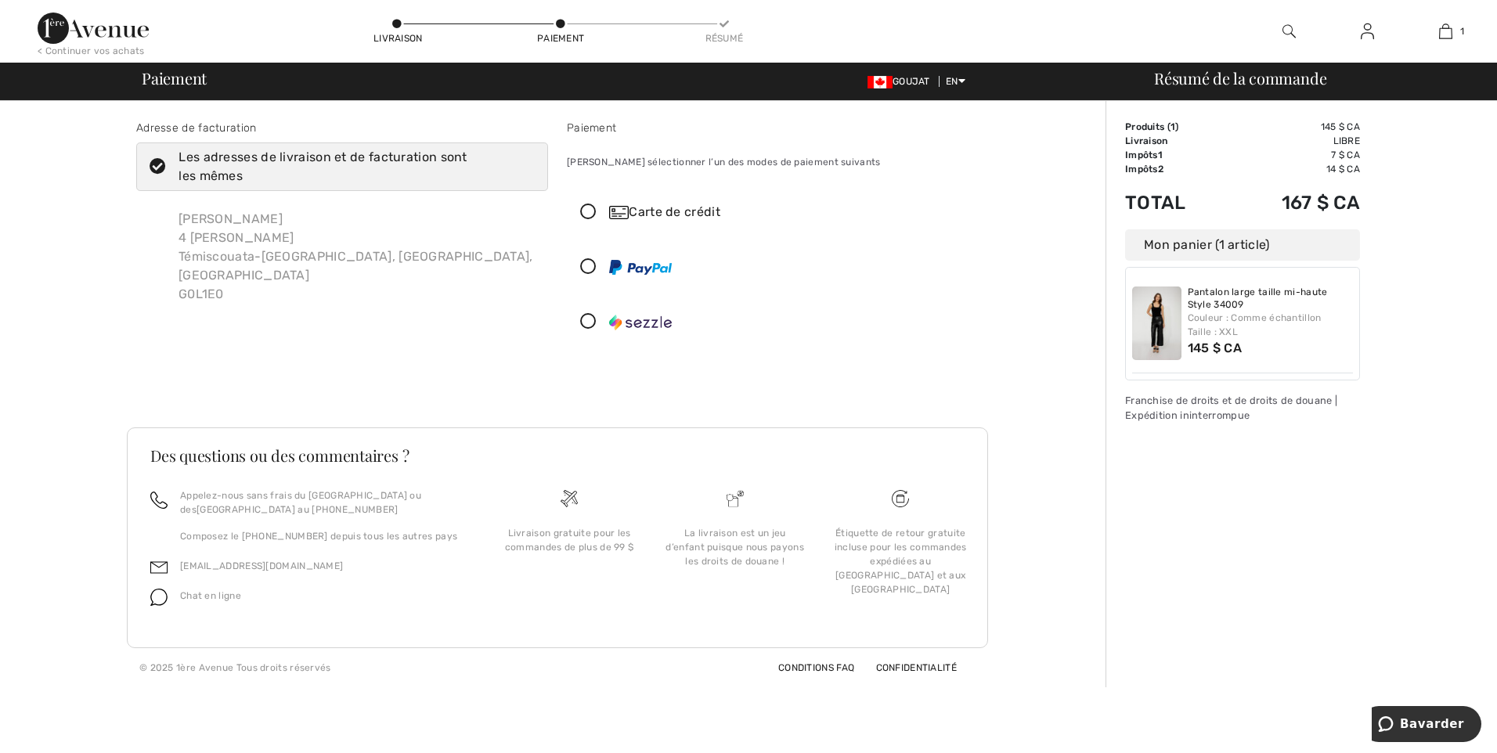
click at [593, 214] on icon at bounding box center [588, 212] width 41 height 16
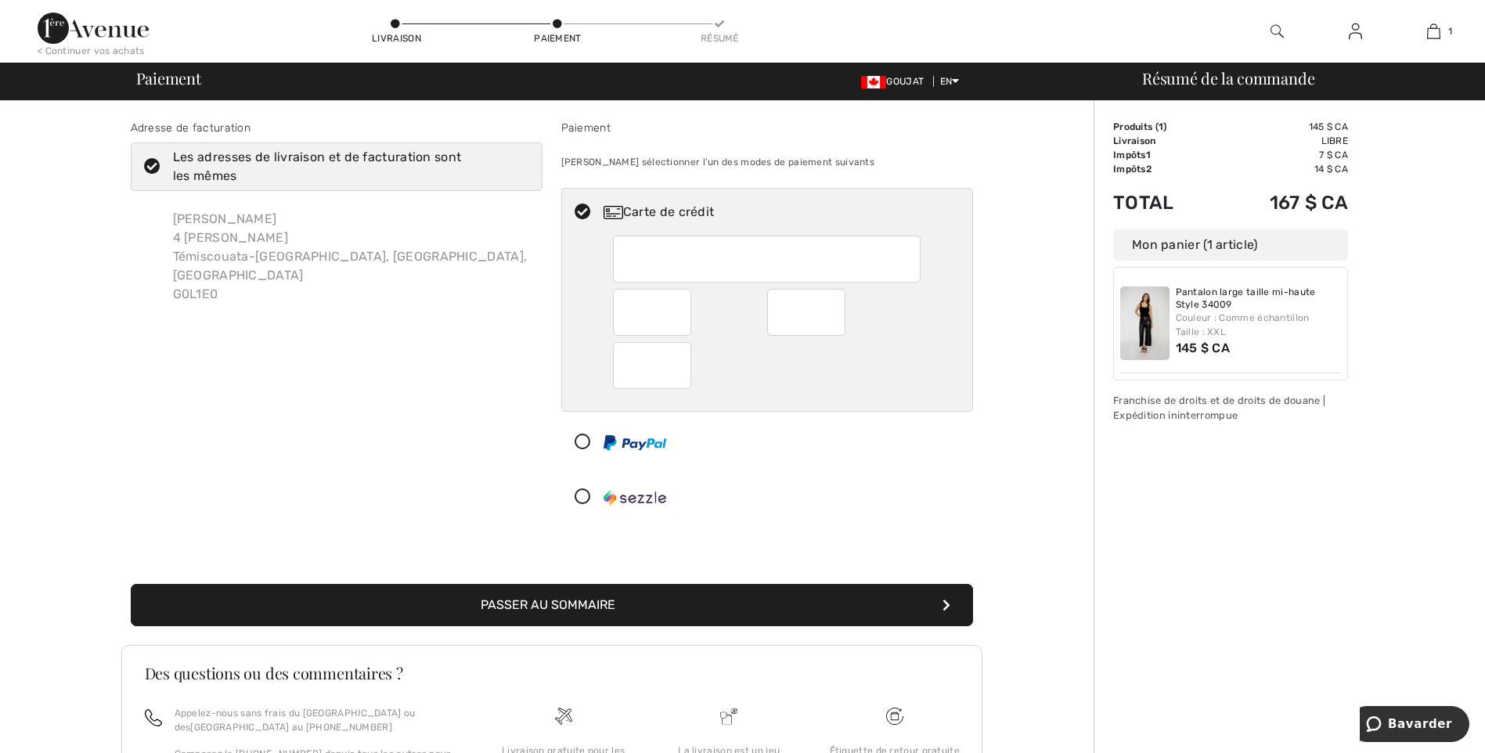
click at [582, 605] on font "Passer au sommaire" at bounding box center [548, 604] width 135 height 15
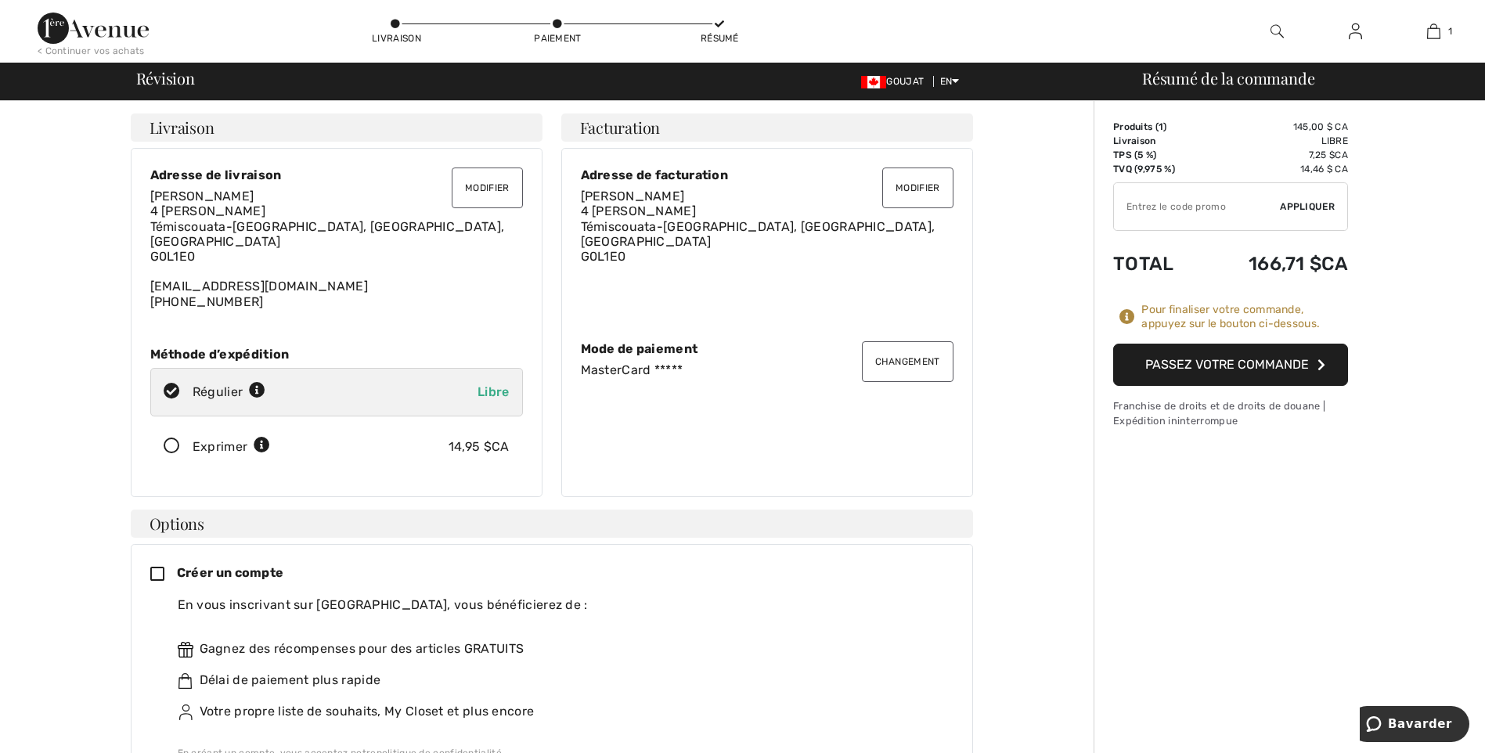
click at [1181, 201] on input "TEXT" at bounding box center [1197, 206] width 166 height 47
type input "NEW15"
click at [1301, 204] on span "Appliquer" at bounding box center [1307, 207] width 55 height 14
click at [1236, 368] on font "Passez votre commande" at bounding box center [1227, 364] width 164 height 15
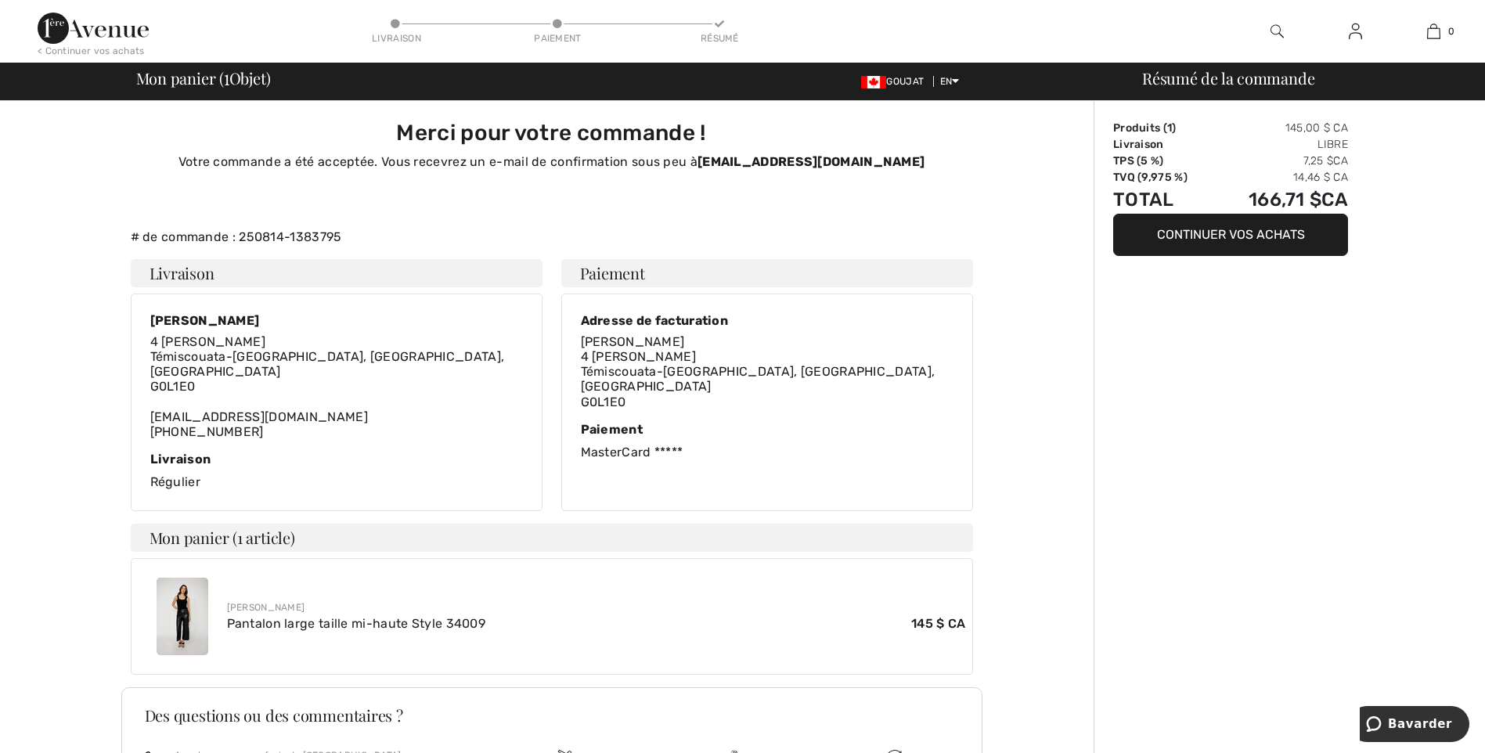
click at [190, 615] on img at bounding box center [183, 617] width 52 height 78
